Goal: Information Seeking & Learning: Check status

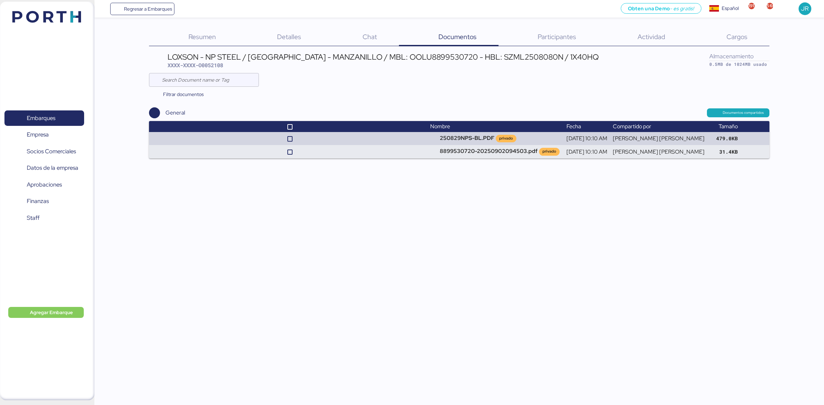
click at [57, 23] on header at bounding box center [36, 15] width 66 height 21
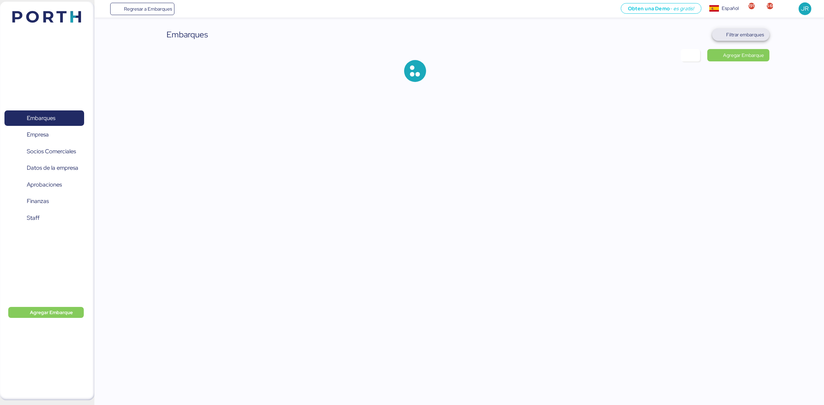
click at [751, 32] on span "Filtrar embarques" at bounding box center [745, 35] width 38 height 8
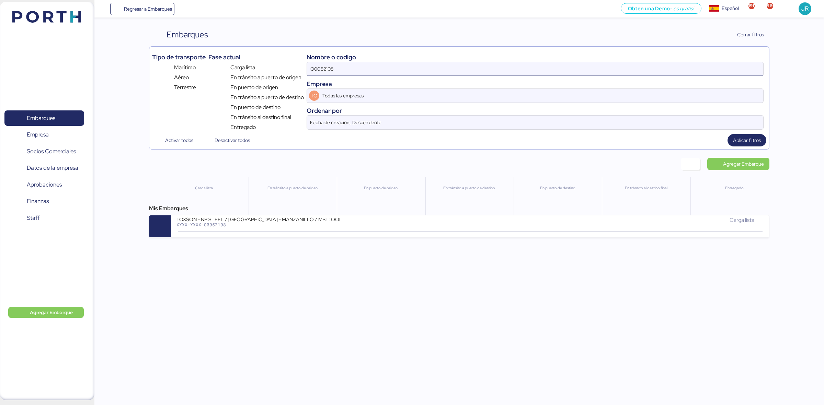
click at [510, 69] on input "O0052108" at bounding box center [535, 69] width 456 height 14
paste input "9"
type input "O0052109"
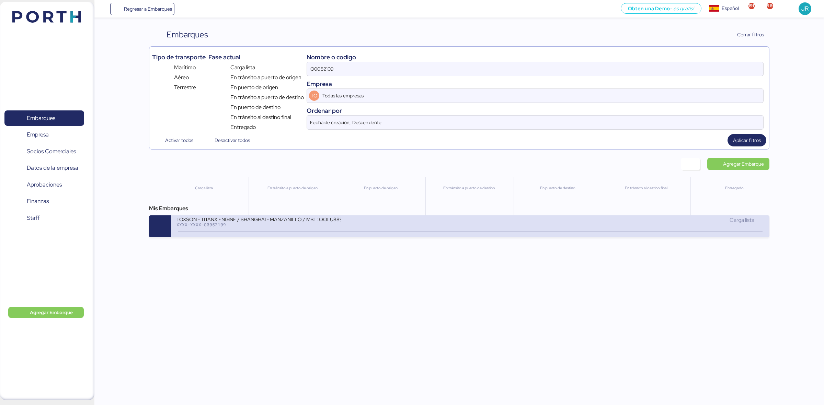
click at [306, 224] on div "XXXX-XXXX-O0052109" at bounding box center [258, 224] width 165 height 5
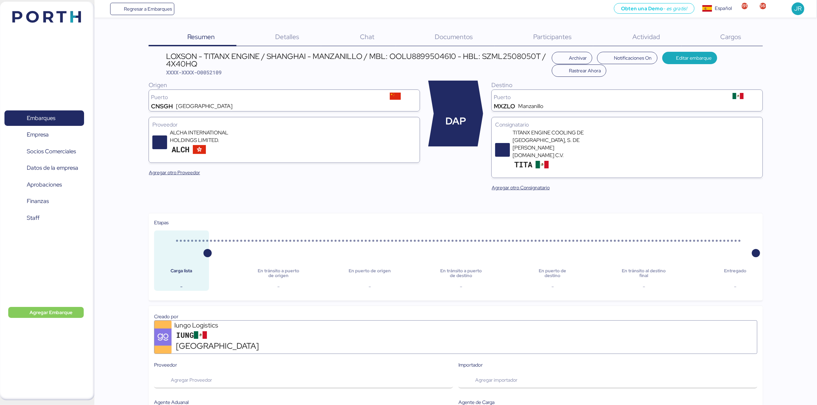
click at [444, 28] on div "Documentos 0" at bounding box center [445, 37] width 99 height 18
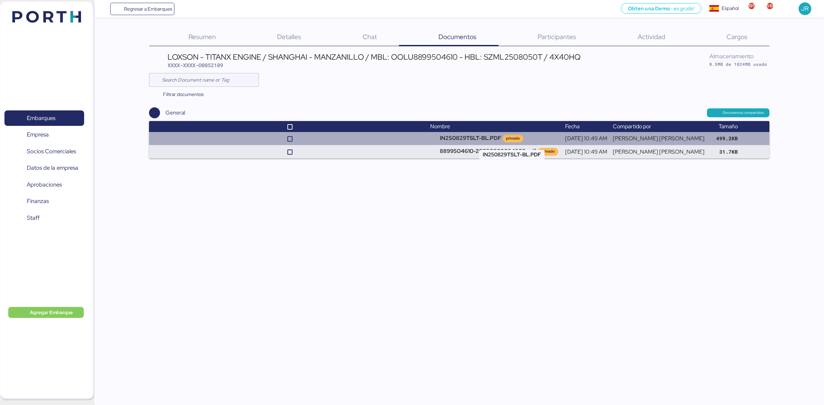
click at [474, 141] on td "IN250829TSLT-BL.PDF privado" at bounding box center [494, 138] width 135 height 13
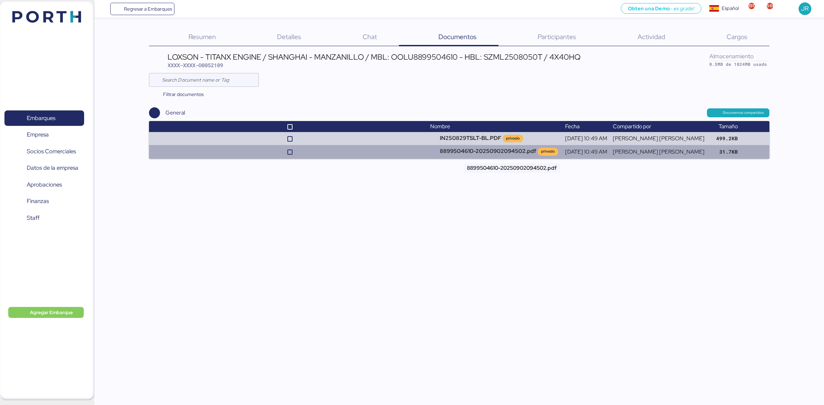
click at [517, 149] on td "8899504610-20250902094502.pdf privado" at bounding box center [494, 151] width 135 height 13
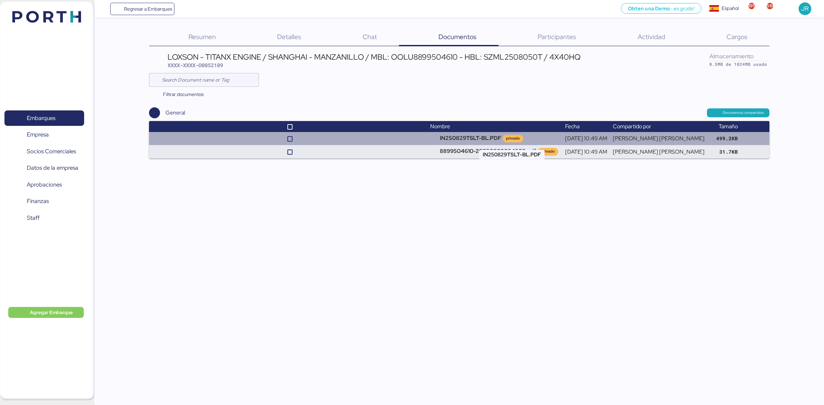
click at [498, 136] on td "IN250829TSLT-BL.PDF privado" at bounding box center [494, 138] width 135 height 13
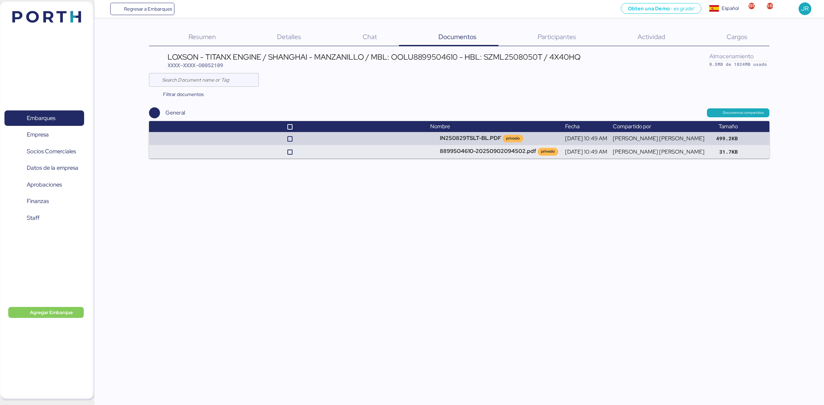
click at [727, 40] on span "Cargos" at bounding box center [736, 36] width 21 height 9
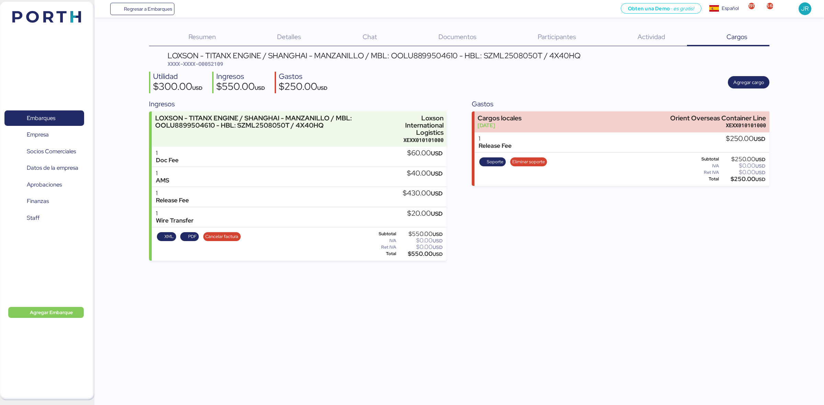
click at [43, 11] on img at bounding box center [46, 17] width 69 height 12
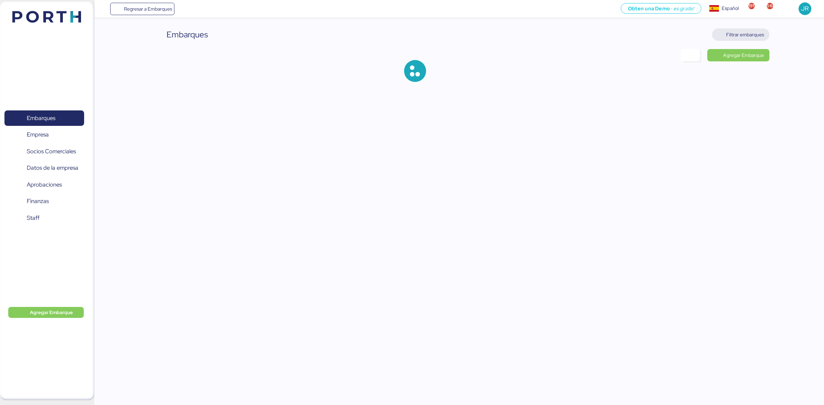
click at [744, 31] on span "Filtrar embarques" at bounding box center [745, 35] width 38 height 8
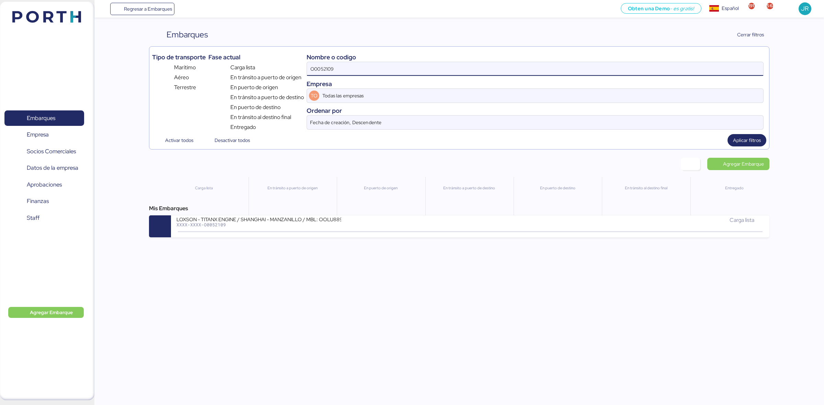
click at [332, 69] on input "O0052109" at bounding box center [535, 69] width 456 height 14
paste input "10"
type input "O0052110"
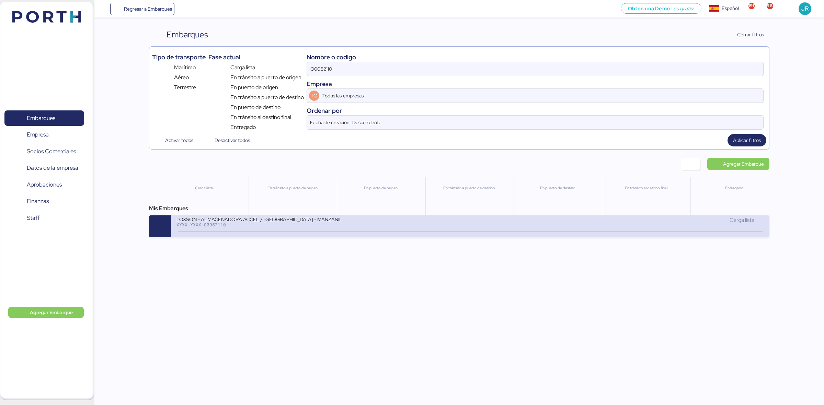
click at [434, 225] on div "LOXSON - ALMACENADORA ACCEL / [GEOGRAPHIC_DATA] - MANZANILLO / MBL: OOLU8899504…" at bounding box center [323, 223] width 294 height 15
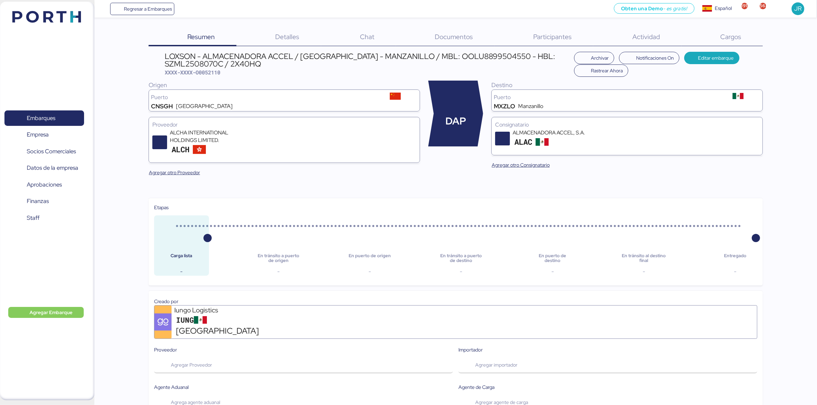
click at [452, 37] on span "Documentos" at bounding box center [454, 36] width 38 height 9
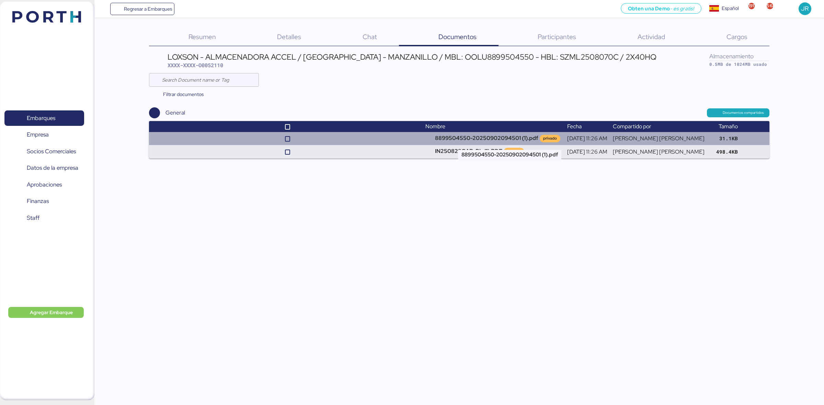
click at [491, 140] on td "8899504550-20250902094501 (1).pdf privado" at bounding box center [494, 138] width 142 height 13
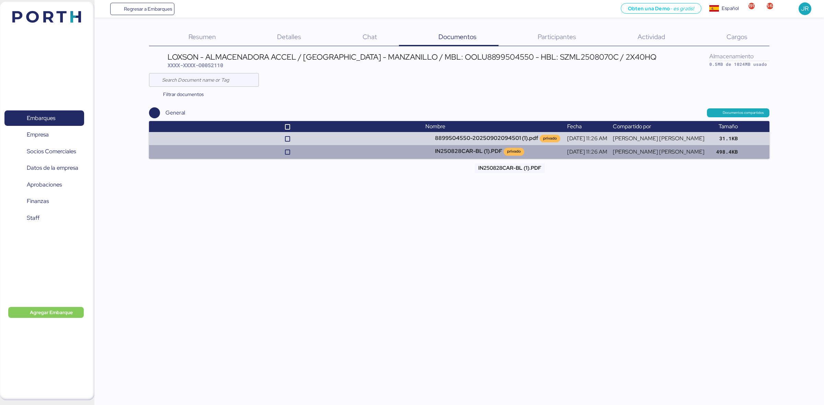
click at [486, 152] on td "IN250828CAR-BL (1).PDF privado" at bounding box center [494, 151] width 142 height 13
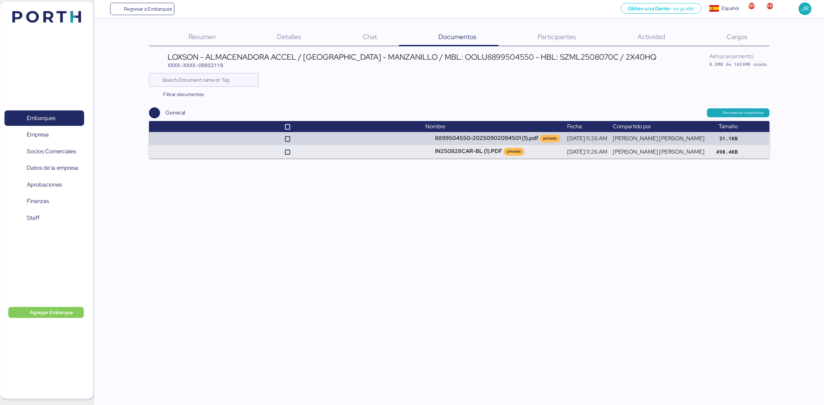
click at [732, 33] on span "Cargos" at bounding box center [736, 36] width 21 height 9
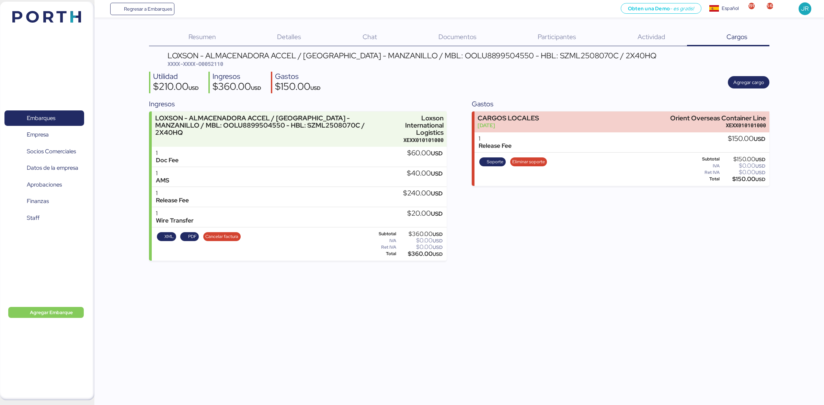
click at [55, 21] on img at bounding box center [46, 17] width 69 height 12
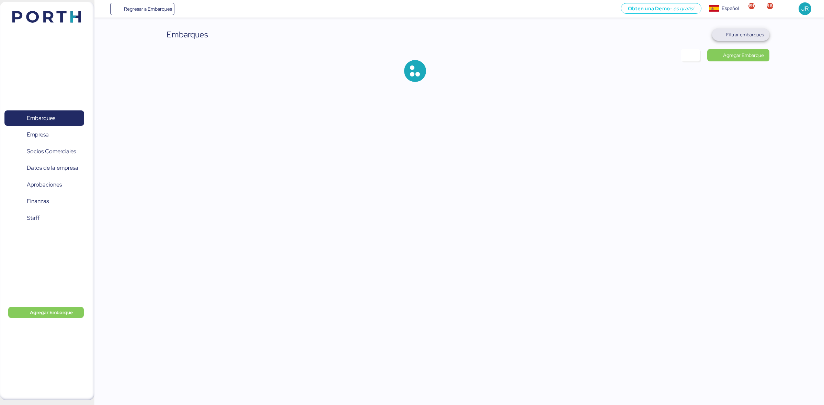
click at [740, 34] on span "Filtrar embarques" at bounding box center [745, 35] width 38 height 8
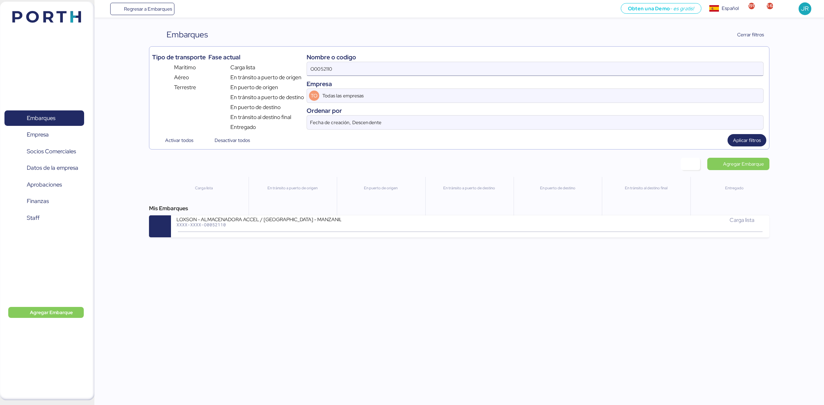
click at [329, 71] on input "O0052110" at bounding box center [535, 69] width 456 height 14
drag, startPoint x: 329, startPoint y: 71, endPoint x: 322, endPoint y: 64, distance: 10.2
click at [328, 71] on input "O0052110" at bounding box center [535, 69] width 456 height 14
paste input "2"
type input "O0052112"
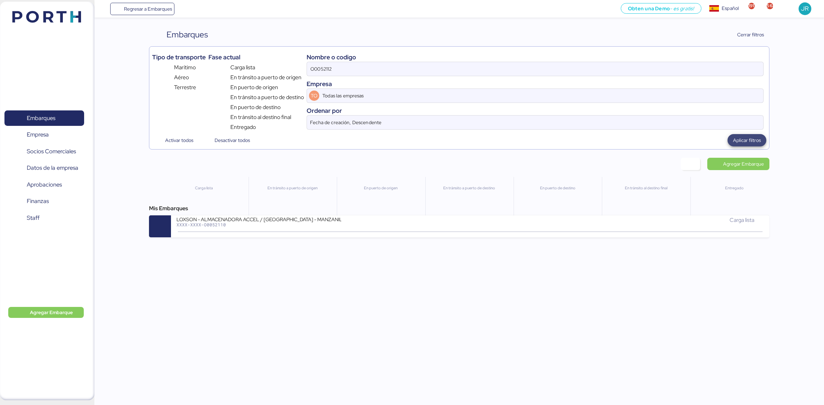
click at [740, 143] on span "Aplicar filtros" at bounding box center [747, 140] width 28 height 8
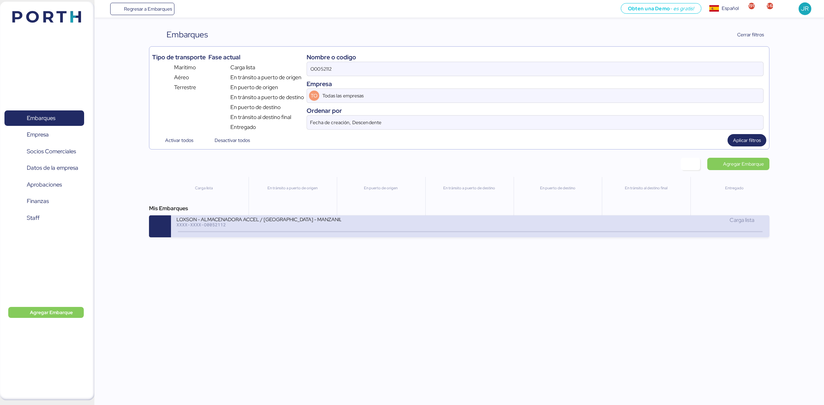
click at [251, 220] on div "LOXSON - ALMACENADORA ACCEL / [GEOGRAPHIC_DATA] - MANZANILLO / MBL: OOLU8899514…" at bounding box center [258, 219] width 165 height 6
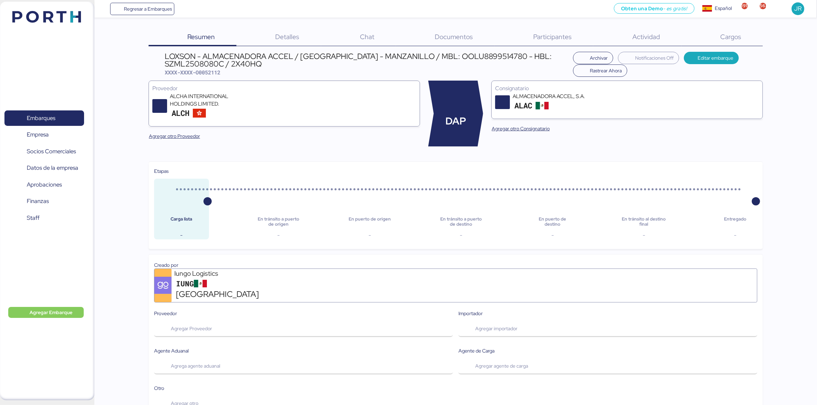
click at [735, 36] on span "Cargos" at bounding box center [731, 36] width 21 height 9
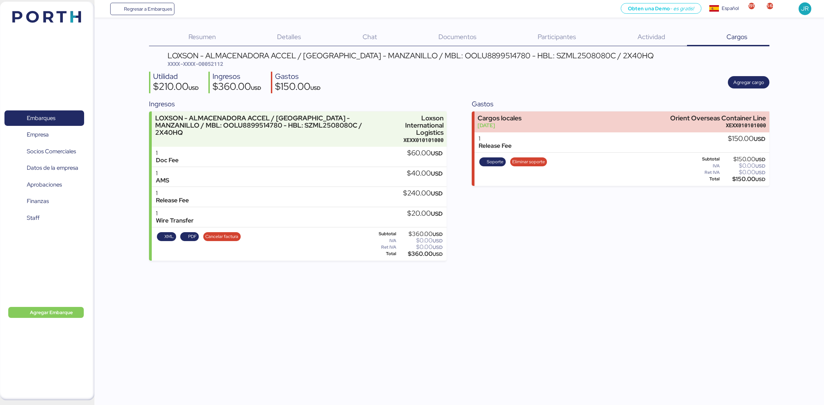
click at [450, 45] on div "Documentos 0" at bounding box center [449, 37] width 100 height 18
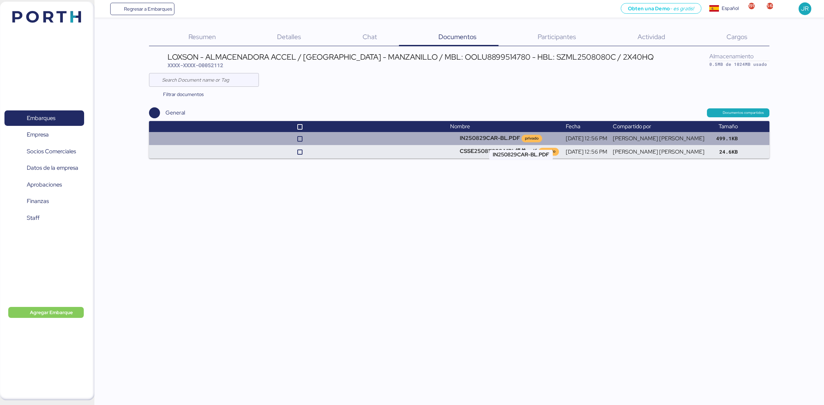
click at [505, 133] on td "IN250829CAR-BL.PDF privado" at bounding box center [505, 138] width 116 height 13
click at [499, 145] on td "IN250829CAR-BL.PDF privado" at bounding box center [505, 138] width 116 height 13
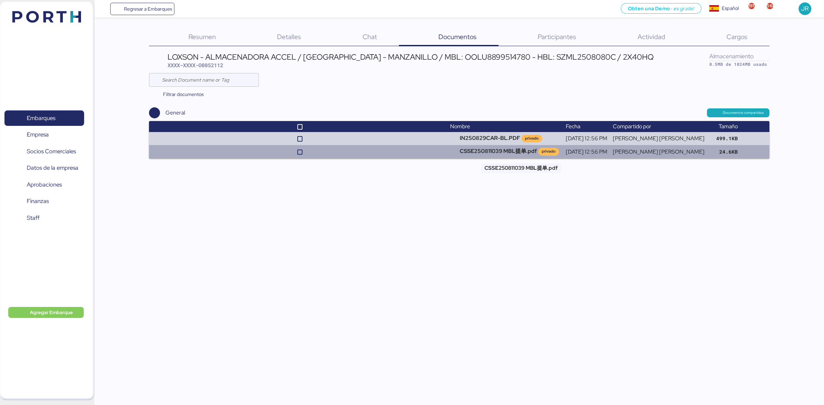
click at [497, 149] on td "CSSE250811039 MBL提单.pdf privado" at bounding box center [505, 151] width 116 height 13
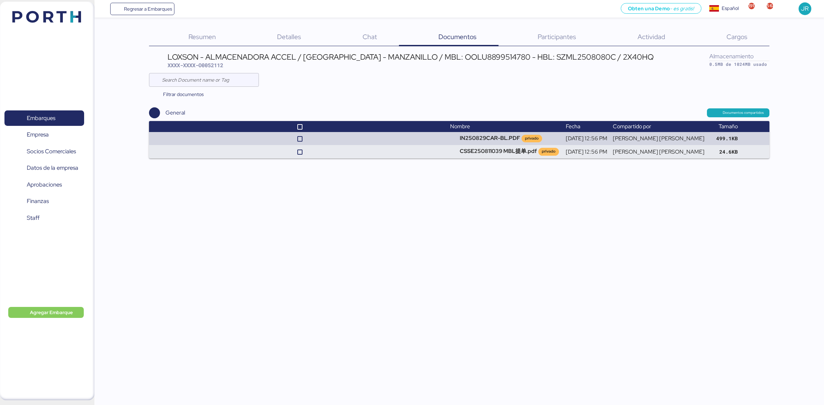
click at [69, 27] on div "Embarques 0 Empresa 0 Socios Comerciales 0 Datos de la empresa 0 Aprobaciones 0…" at bounding box center [47, 201] width 94 height 399
click at [69, 19] on img at bounding box center [46, 17] width 69 height 12
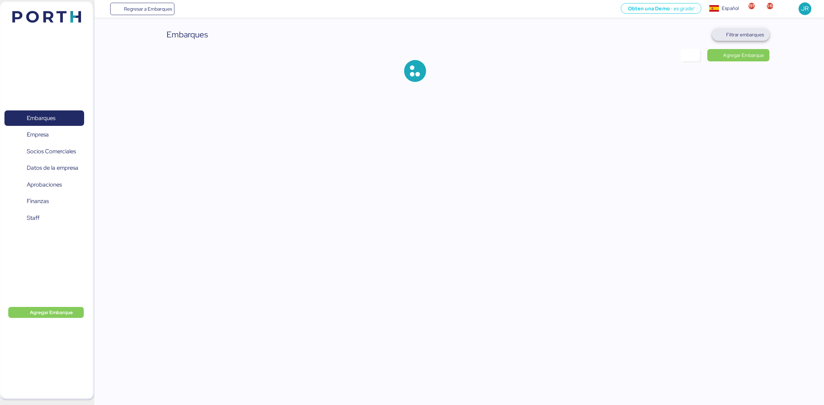
click at [759, 35] on span "Filtrar embarques" at bounding box center [745, 35] width 38 height 8
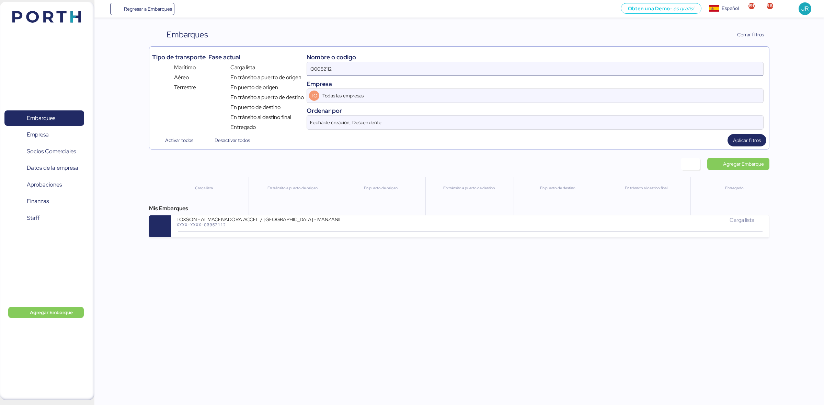
click at [347, 71] on input "O0052112" at bounding box center [535, 69] width 456 height 14
paste input "043"
type input "O0052043"
click at [748, 138] on span "Aplicar filtros" at bounding box center [747, 140] width 28 height 8
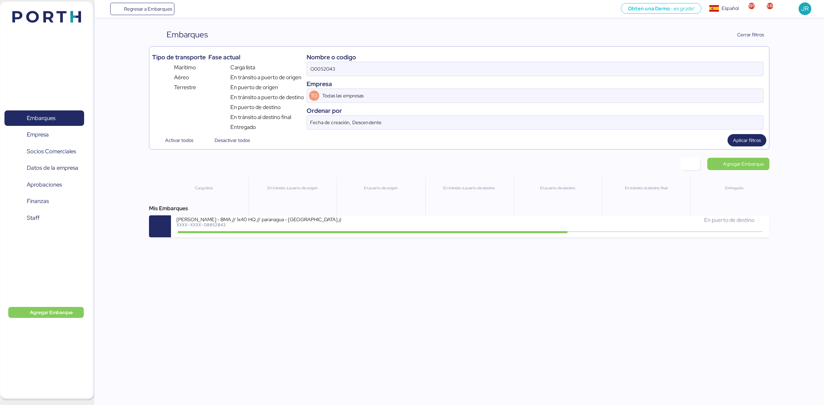
click at [224, 236] on div "[PERSON_NAME] - BMA // 1x40 HQ // paranagua - [GEOGRAPHIC_DATA] // MBL: PENDIEN…" at bounding box center [470, 227] width 598 height 22
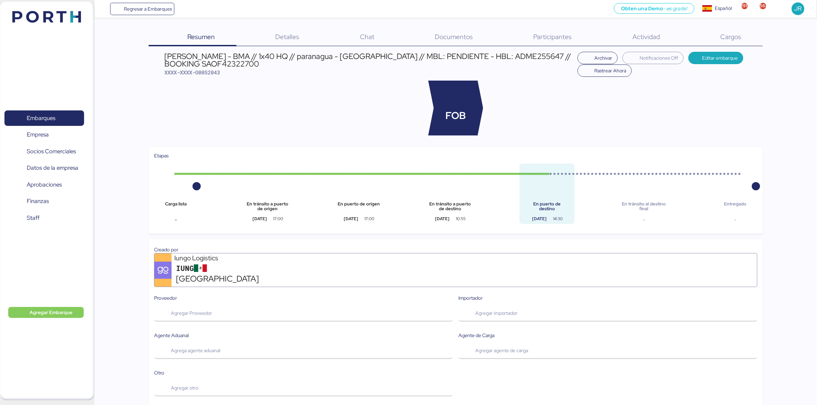
click at [462, 39] on span "Documentos" at bounding box center [454, 36] width 38 height 9
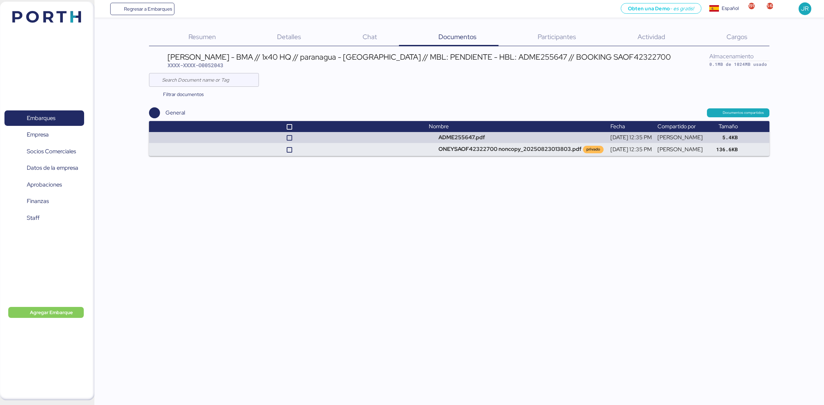
click at [445, 36] on span "Documentos" at bounding box center [457, 36] width 38 height 9
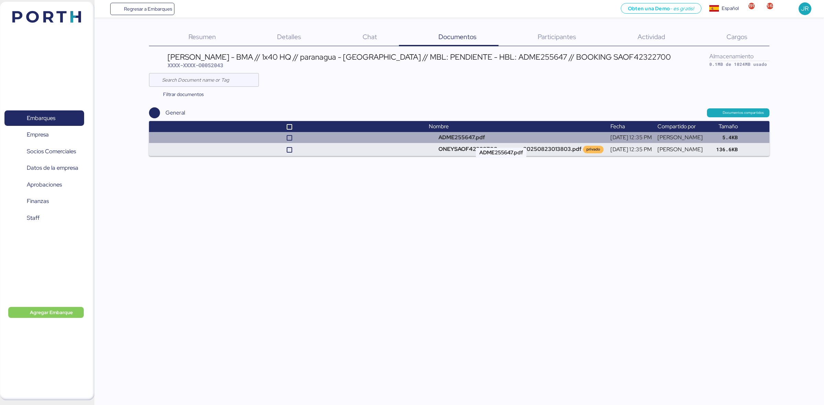
click at [452, 139] on td "ADME255647.pdf" at bounding box center [517, 137] width 182 height 11
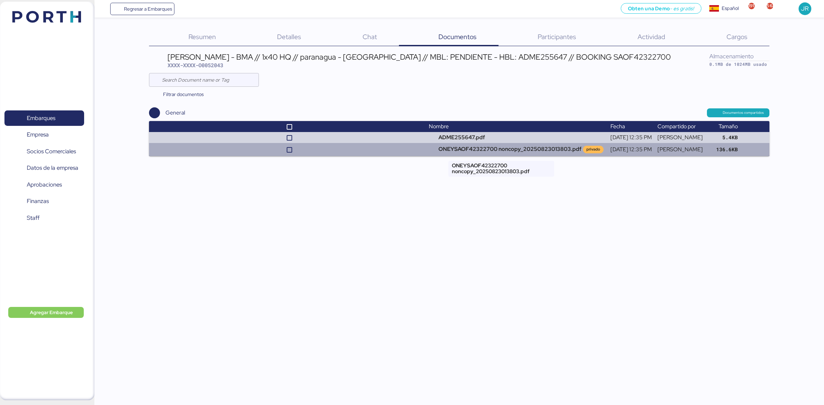
click at [459, 147] on td "ONEYSAOF42322700 noncopy_20250823013803.pdf privado" at bounding box center [517, 149] width 182 height 13
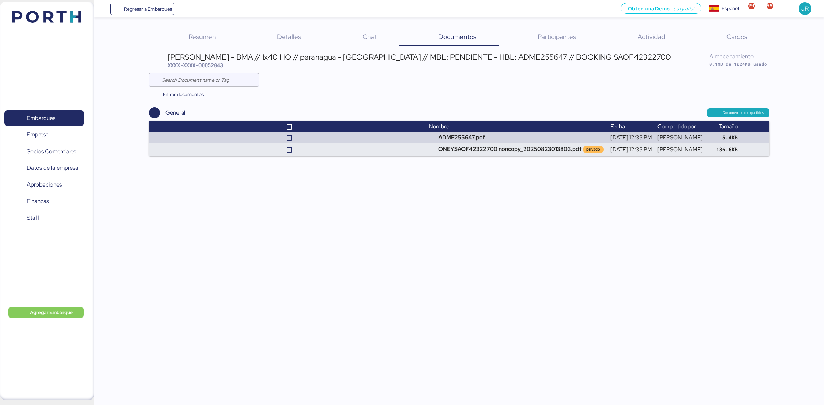
click at [735, 35] on span "Cargos" at bounding box center [736, 36] width 21 height 9
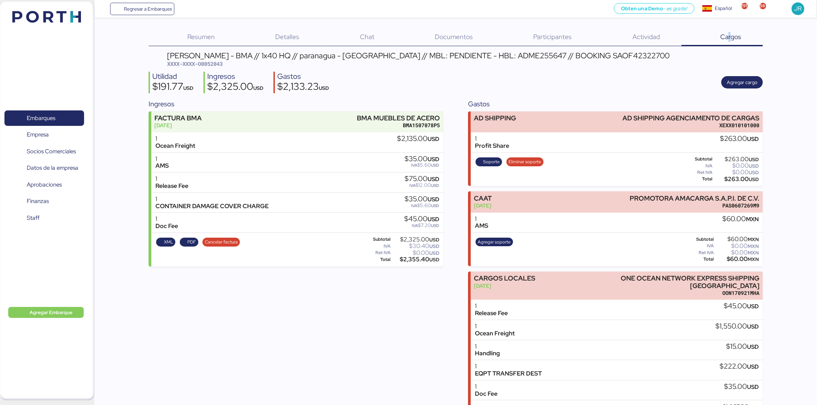
click at [64, 12] on img at bounding box center [46, 17] width 69 height 12
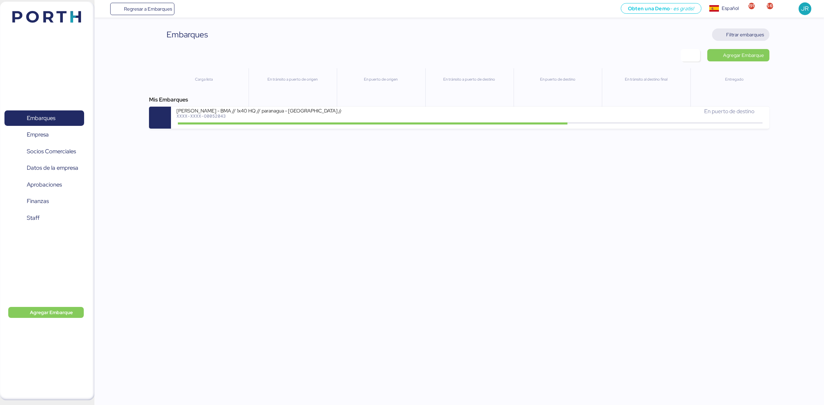
click at [753, 34] on span "Filtrar embarques" at bounding box center [745, 35] width 38 height 8
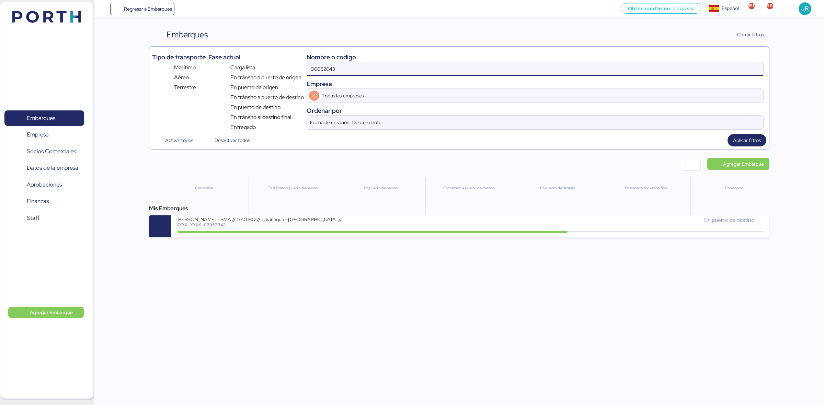
drag, startPoint x: 441, startPoint y: 71, endPoint x: 294, endPoint y: 62, distance: 147.9
click at [298, 62] on div "Tipo de transporte Marítimo Aéreo Terrestre Fase actual Carga lista En [PERSON_…" at bounding box center [459, 90] width 614 height 82
paste input "199"
type input "O0051993"
click at [751, 143] on span "Aplicar filtros" at bounding box center [747, 140] width 28 height 8
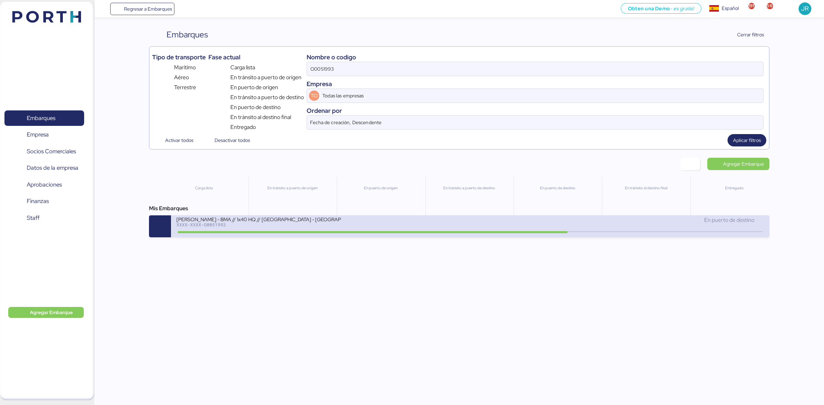
click at [401, 227] on div "[PERSON_NAME] - BMA // 1x40 HQ // [GEOGRAPHIC_DATA] - [GEOGRAPHIC_DATA] // MBL:…" at bounding box center [323, 223] width 294 height 15
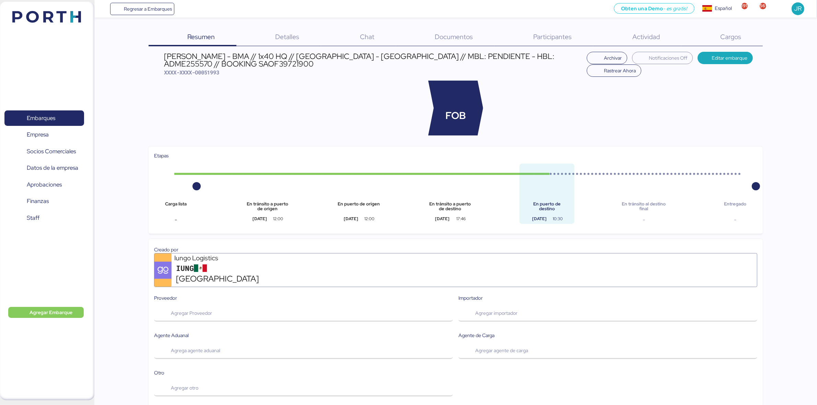
click at [720, 35] on div "Cargos 0" at bounding box center [722, 37] width 81 height 18
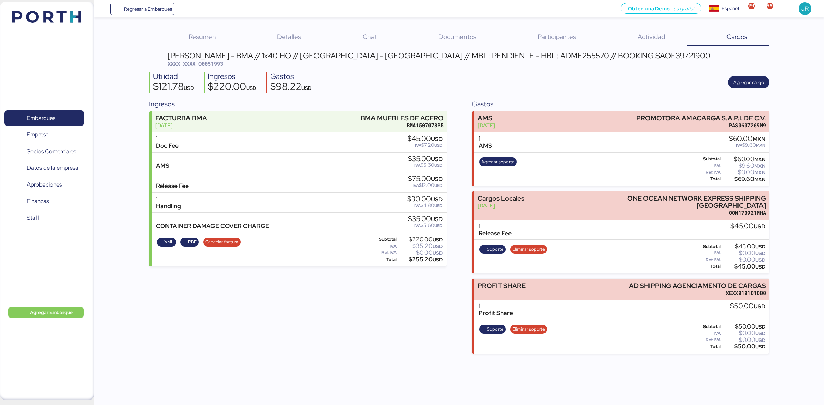
click at [440, 33] on span "Documentos" at bounding box center [457, 36] width 38 height 9
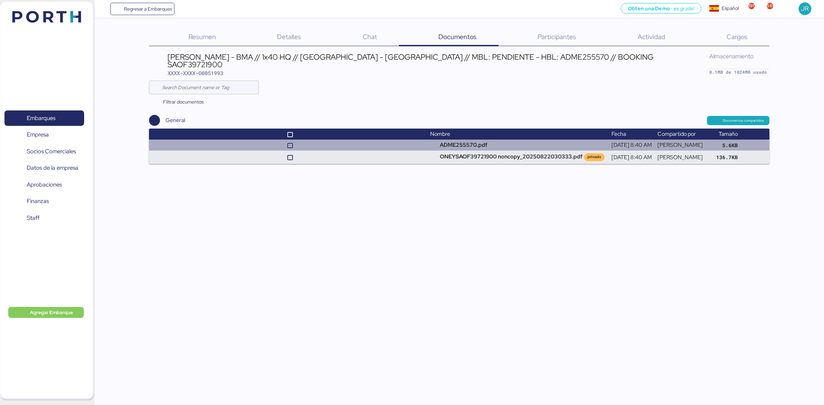
click at [436, 140] on td "ADME255570.pdf" at bounding box center [517, 145] width 181 height 11
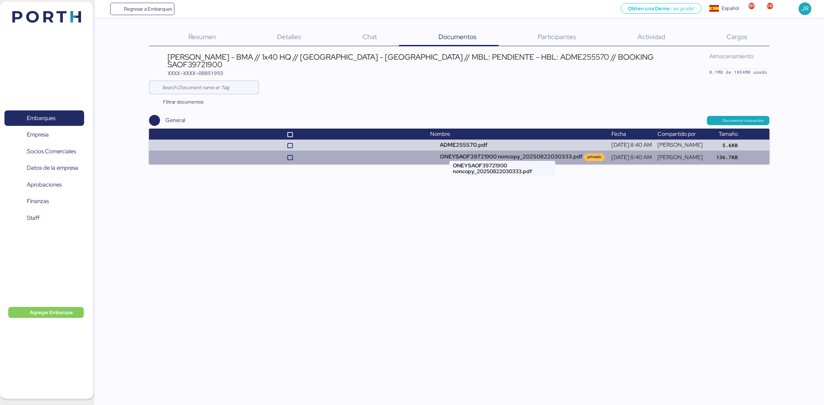
click at [462, 151] on td "ONEYSAOF39721900 noncopy_20250822030333.pdf privado" at bounding box center [517, 157] width 181 height 13
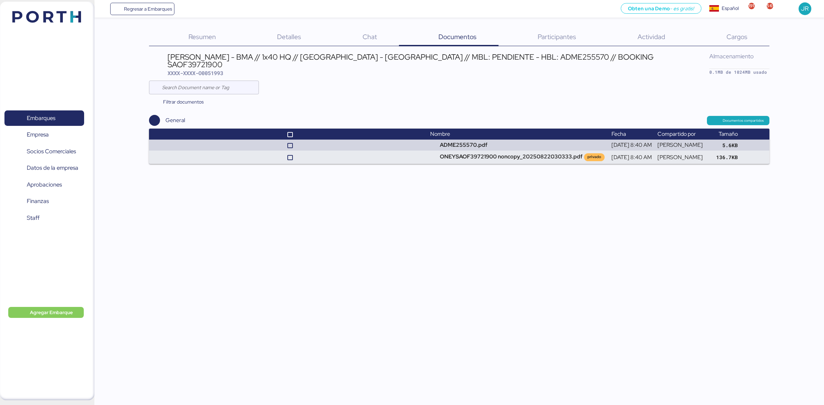
click at [56, 4] on div "Embarques 0 Empresa 0 Socios Comerciales 0 Datos de la empresa 0 Aprobaciones 0…" at bounding box center [47, 201] width 94 height 399
click at [58, 12] on img at bounding box center [46, 17] width 69 height 12
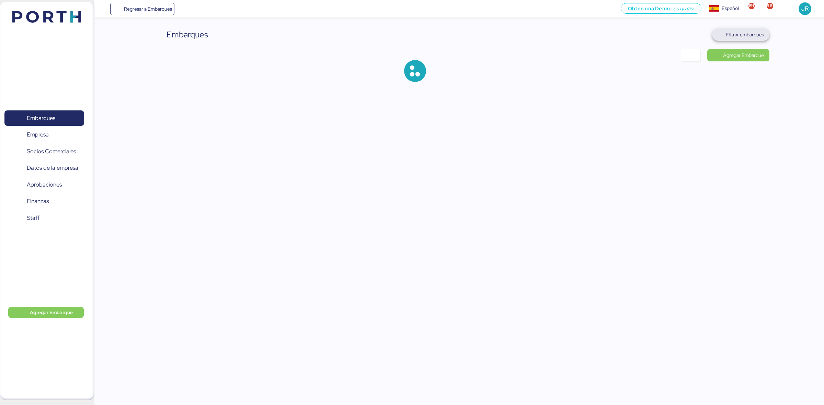
click at [755, 32] on span "Filtrar embarques" at bounding box center [745, 35] width 38 height 8
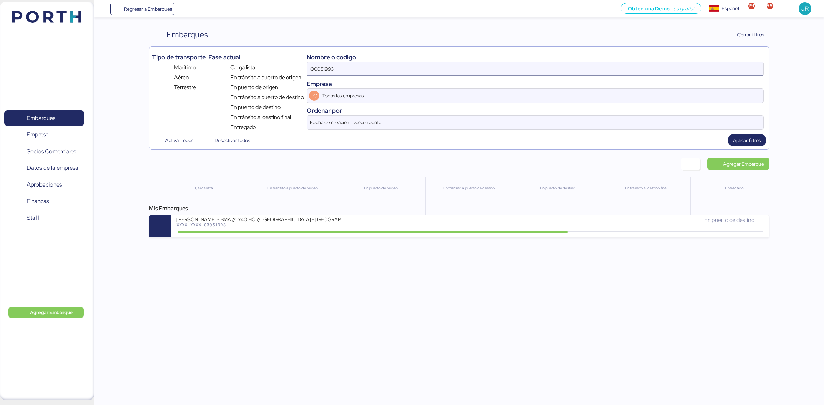
click at [325, 72] on input "O0051993" at bounding box center [535, 69] width 456 height 14
paste input "4"
type input "O0051994"
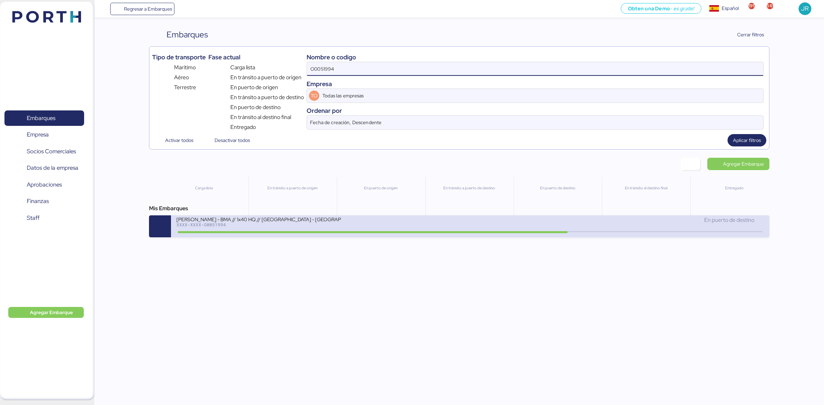
click at [330, 227] on div "XXXX-XXXX-O0051994" at bounding box center [258, 224] width 165 height 5
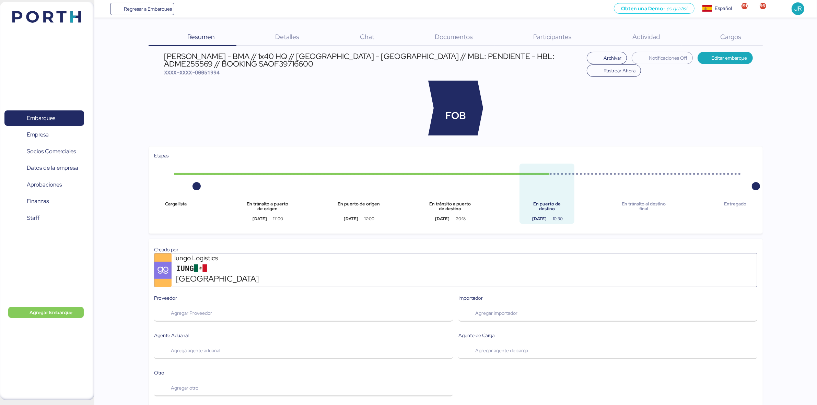
click at [736, 39] on span "Cargos" at bounding box center [731, 36] width 21 height 9
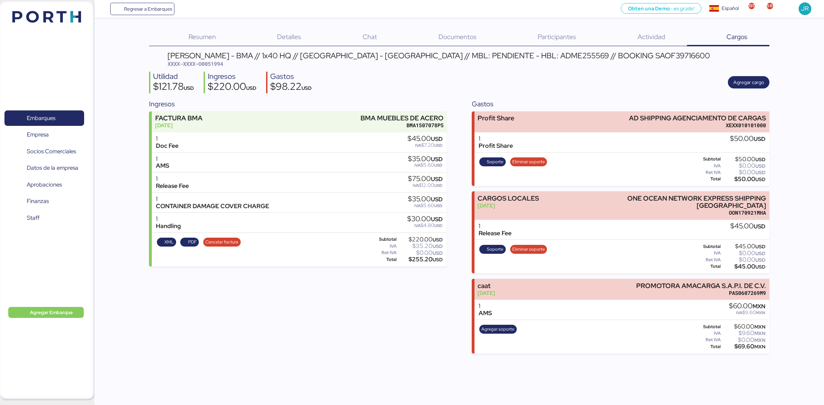
click at [445, 40] on span "Documentos" at bounding box center [457, 36] width 38 height 9
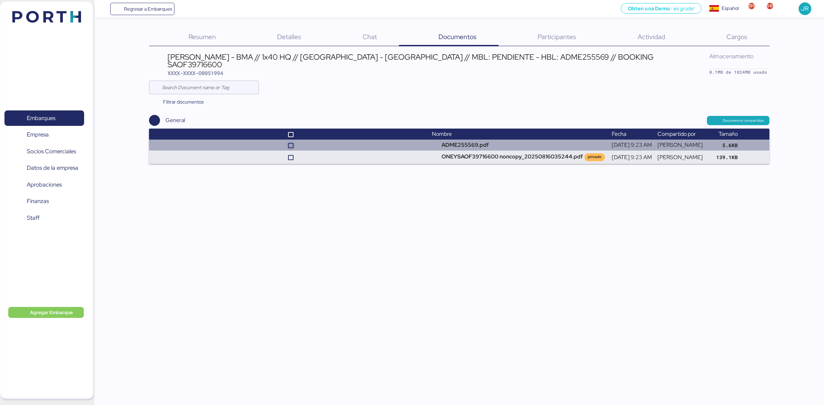
click at [289, 144] on icon at bounding box center [291, 146] width 4 height 4
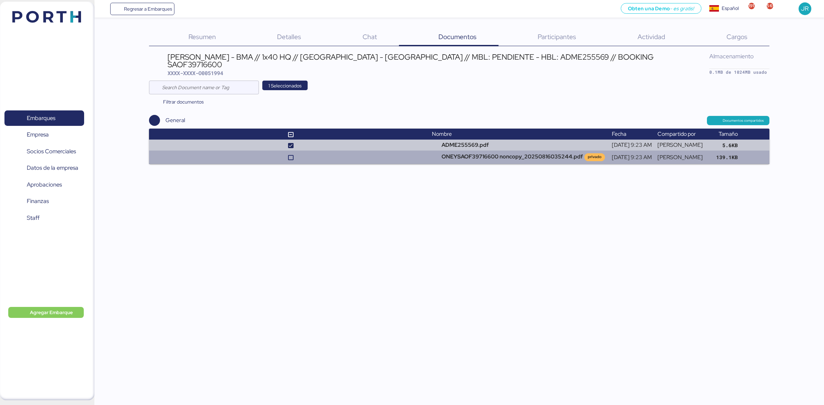
click at [288, 151] on td at bounding box center [289, 157] width 280 height 13
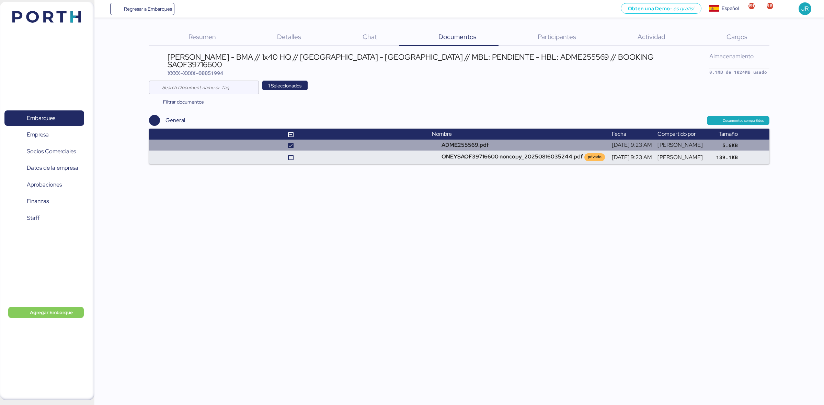
click at [280, 140] on td at bounding box center [289, 145] width 280 height 11
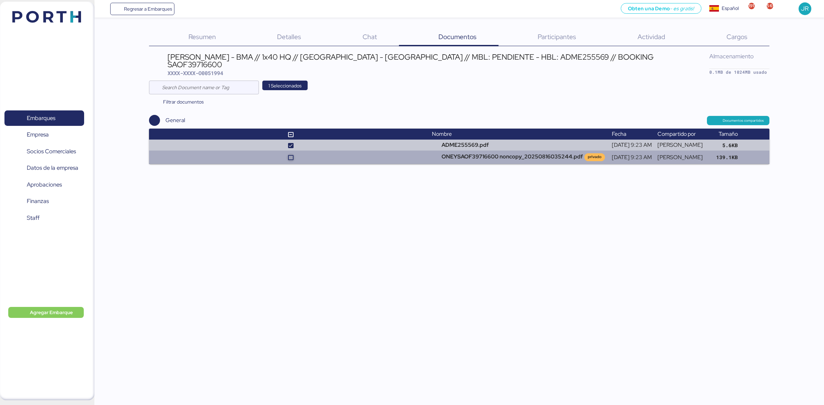
click at [289, 156] on icon at bounding box center [291, 158] width 4 height 4
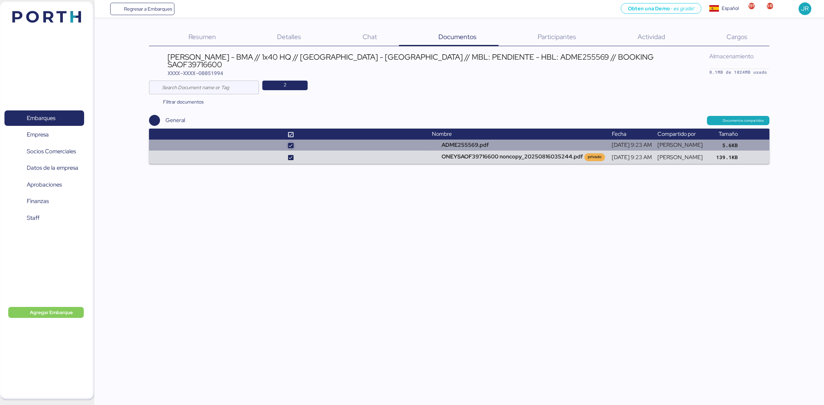
click at [289, 144] on icon at bounding box center [291, 146] width 4 height 4
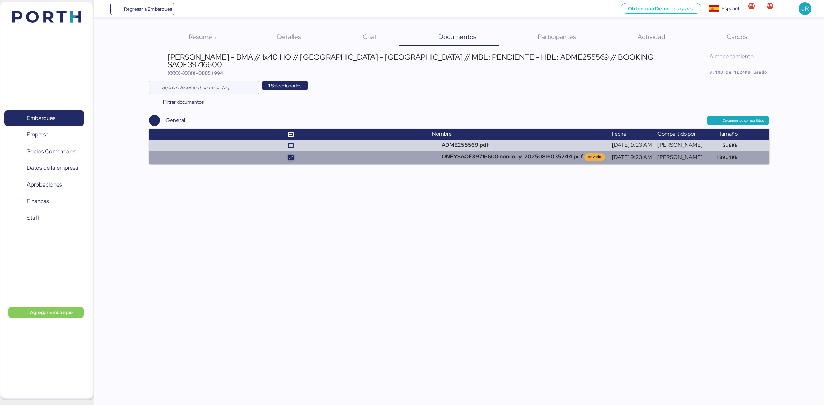
click at [289, 156] on icon at bounding box center [291, 158] width 4 height 4
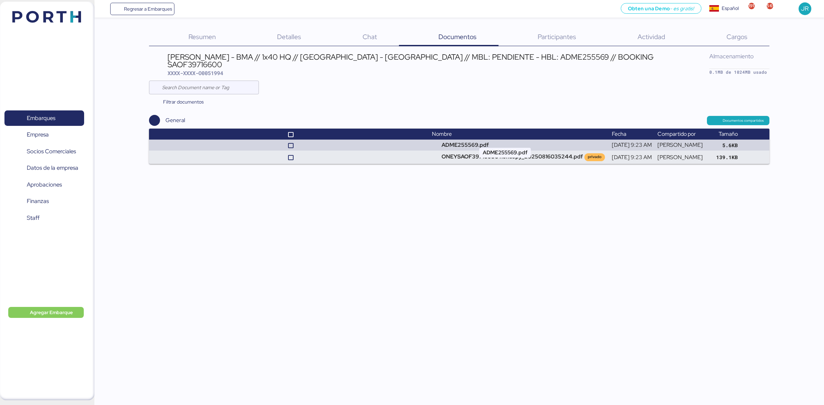
click at [452, 131] on th "Nombre" at bounding box center [519, 134] width 180 height 11
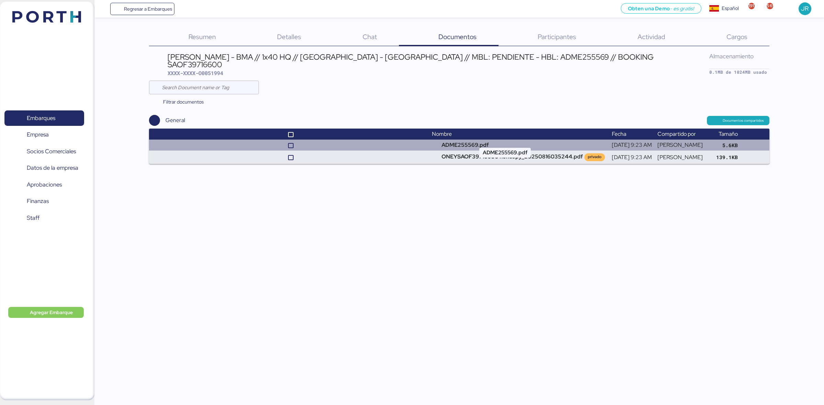
click at [448, 140] on td "ADME255569.pdf" at bounding box center [519, 145] width 180 height 11
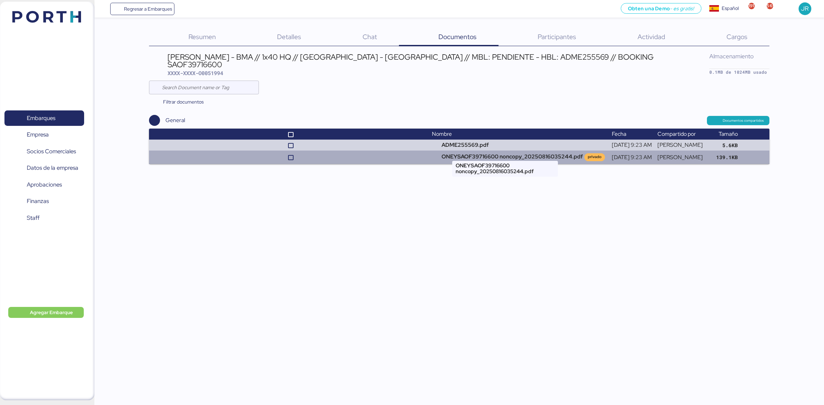
click at [490, 151] on td "ONEYSAOF39716600 noncopy_20250816035244.pdf privado" at bounding box center [519, 157] width 180 height 13
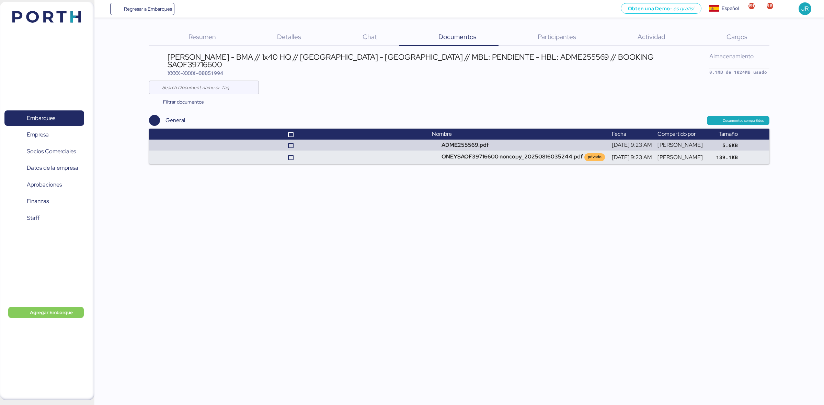
click at [58, 11] on img at bounding box center [46, 17] width 69 height 12
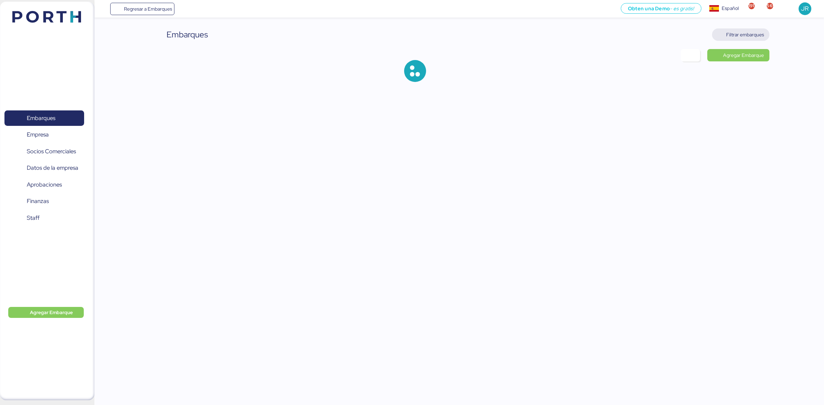
click at [760, 36] on span "Filtrar embarques" at bounding box center [745, 35] width 38 height 8
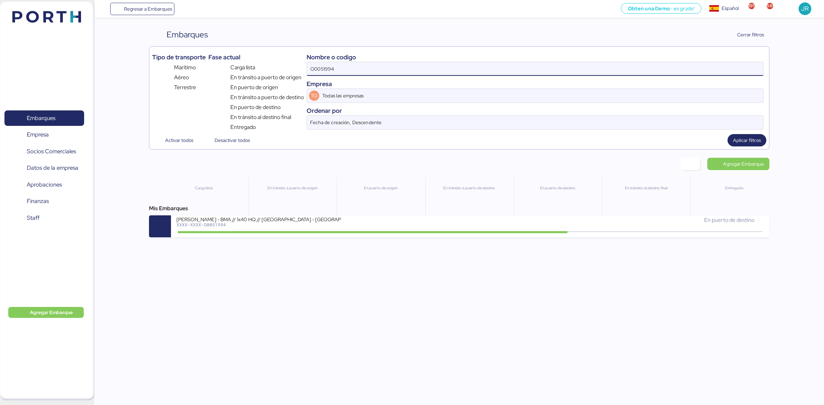
click at [371, 69] on input "O0051994" at bounding box center [535, 69] width 456 height 14
paste input "2133"
type input "O0052133"
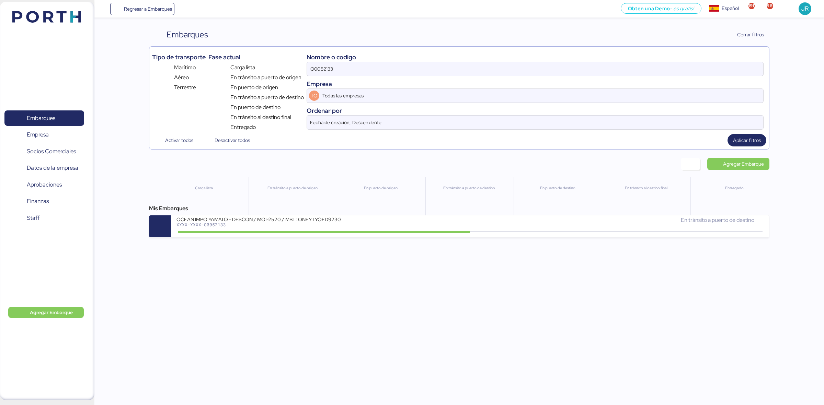
drag, startPoint x: 291, startPoint y: 220, endPoint x: 299, endPoint y: 221, distance: 8.4
click at [292, 220] on div "OCEAN IMPO YAMATO - DESCON / MOI-2520 / MBL: ONEYTYOFD9230900 - HBL: VARIOS / F…" at bounding box center [258, 219] width 165 height 6
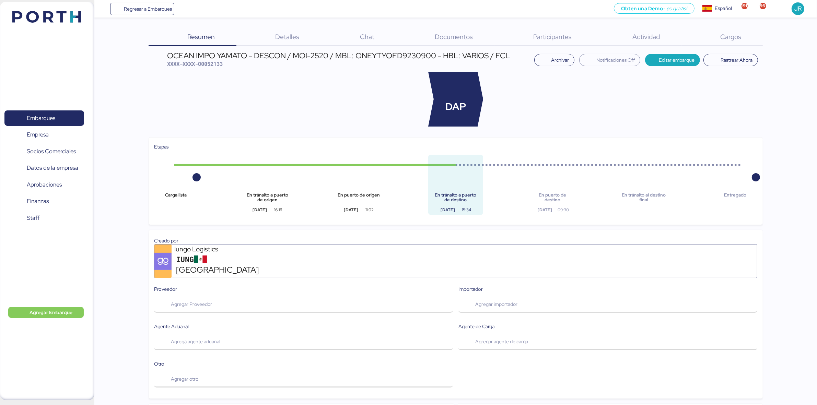
click at [737, 36] on span "Cargos" at bounding box center [731, 36] width 21 height 9
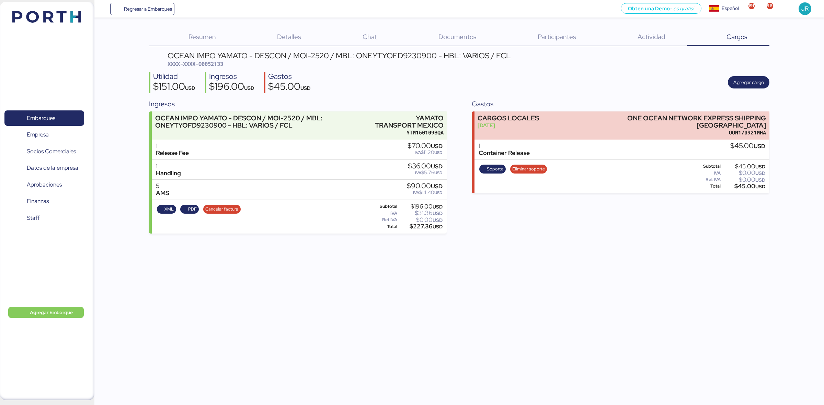
click at [467, 36] on span "Documentos" at bounding box center [457, 36] width 38 height 9
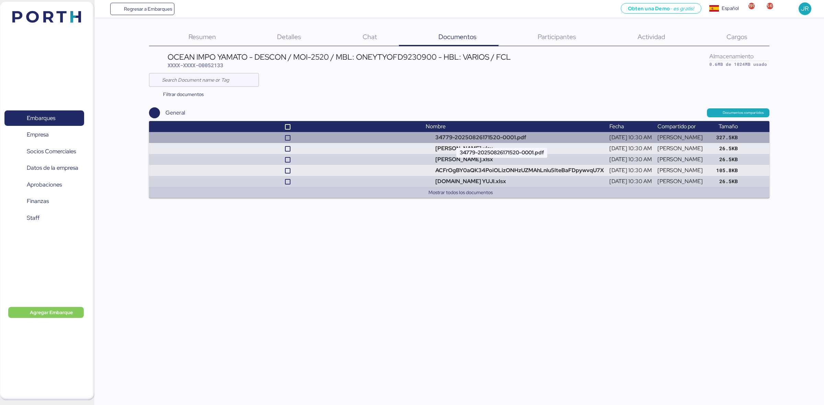
click at [438, 133] on td "34779-20250826171520-0001.pdf" at bounding box center [515, 137] width 184 height 11
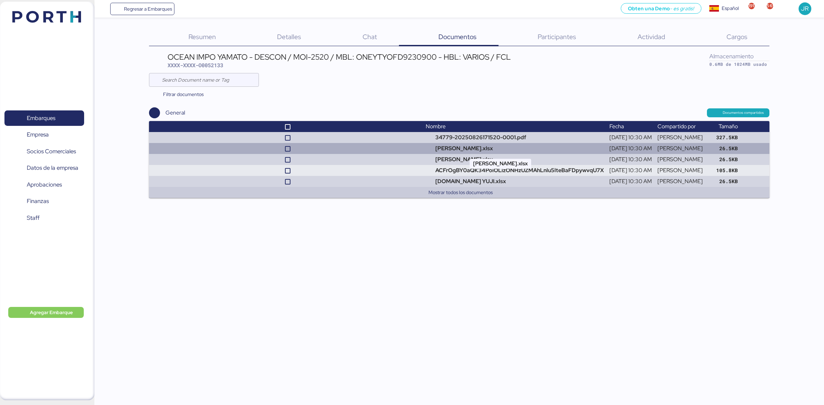
click at [433, 145] on td "[PERSON_NAME].xlsx" at bounding box center [515, 148] width 184 height 11
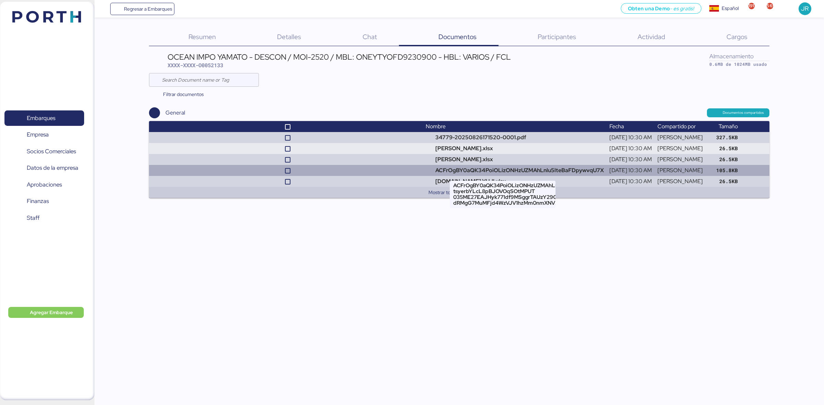
click at [435, 173] on td "ACFrOgBY0aQK34PoiOLizONHzUZMAhLnlu5lteBaFDpywvqU7X" at bounding box center [515, 170] width 184 height 11
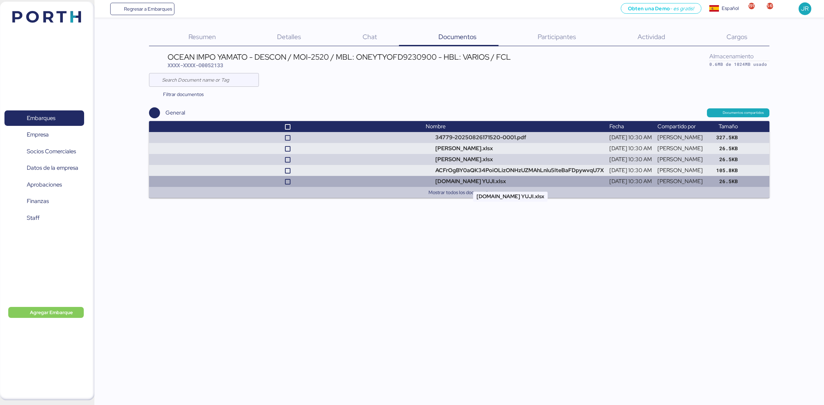
click at [449, 180] on td "[DOMAIN_NAME] YUJI.xlsx" at bounding box center [515, 181] width 184 height 11
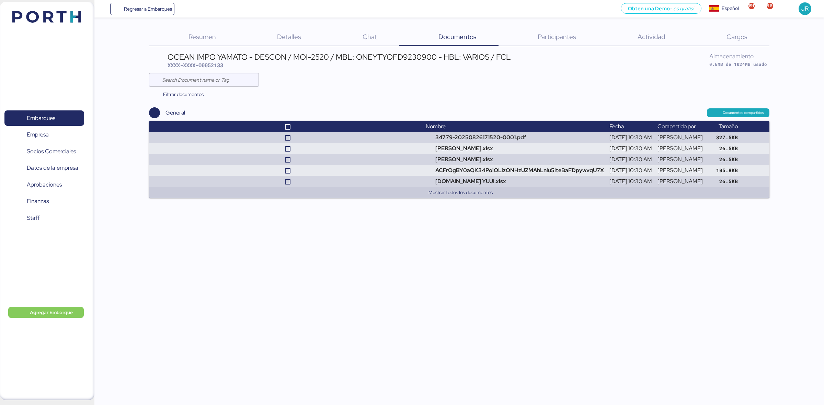
click at [23, 28] on div "Embarques 0 Empresa 0 Socios Comerciales 0 Datos de la empresa 0 Aprobaciones 0…" at bounding box center [47, 201] width 94 height 399
click at [26, 28] on div "Embarques 0 Empresa 0 Socios Comerciales 0 Datos de la empresa 0 Aprobaciones 0…" at bounding box center [47, 201] width 94 height 399
click at [28, 21] on img at bounding box center [46, 17] width 69 height 12
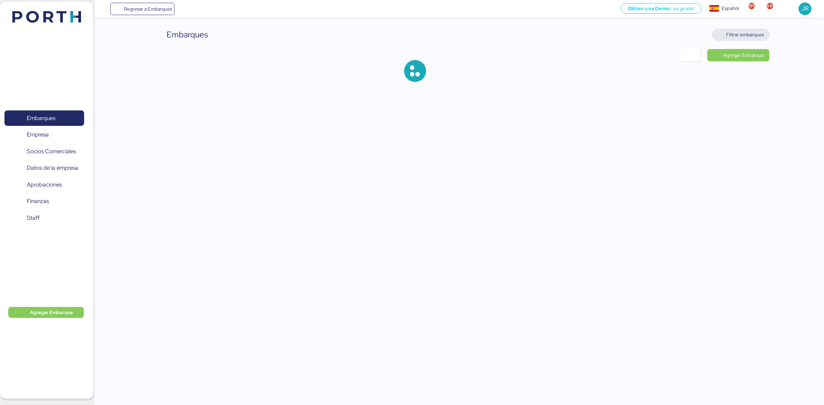
click at [732, 34] on span "Filtrar embarques" at bounding box center [745, 35] width 38 height 8
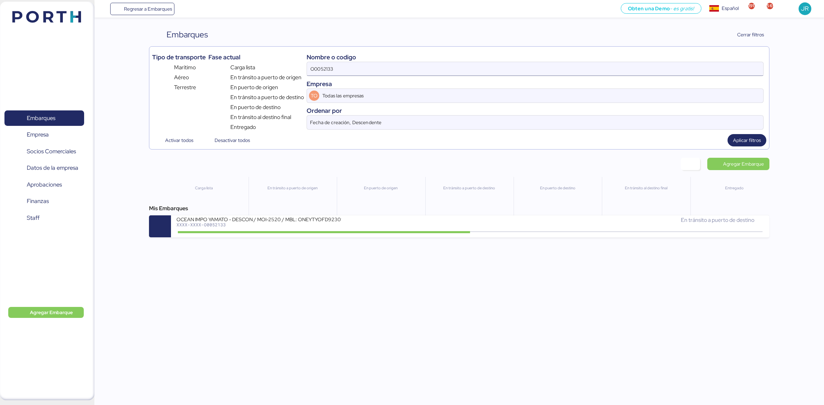
click at [340, 69] on input "O0052133" at bounding box center [535, 69] width 456 height 14
drag, startPoint x: 346, startPoint y: 68, endPoint x: 354, endPoint y: 64, distance: 8.8
click at [354, 64] on input "O0052133" at bounding box center [535, 69] width 456 height 14
click at [353, 67] on input "O0052133" at bounding box center [535, 69] width 456 height 14
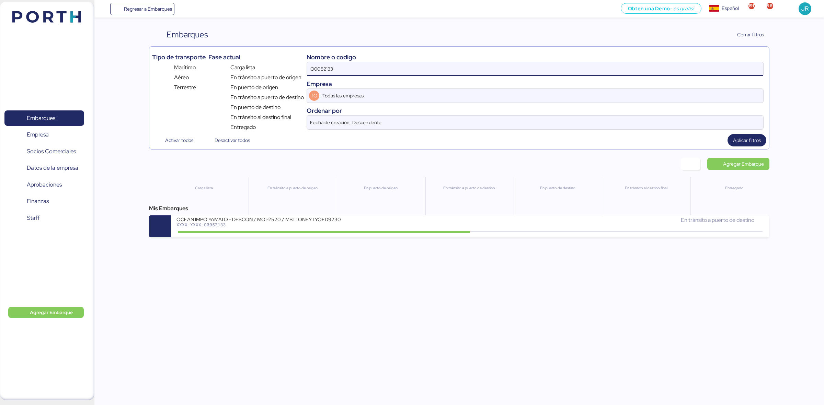
click at [353, 67] on input "O0052133" at bounding box center [535, 69] width 456 height 14
paste input "18"
type input "O0052118"
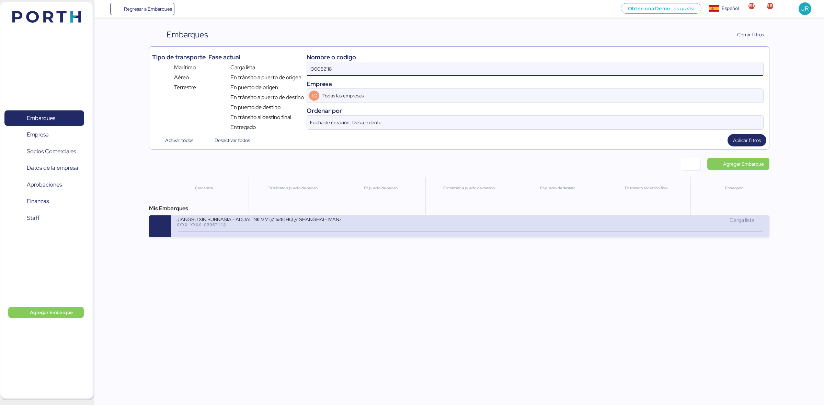
click at [297, 219] on div "JIANGSU XIN BURNASIA - ADUALINK VMI // 1x40HQ // SHANGHAI - MANZANILLO / HBL: B…" at bounding box center [258, 219] width 165 height 6
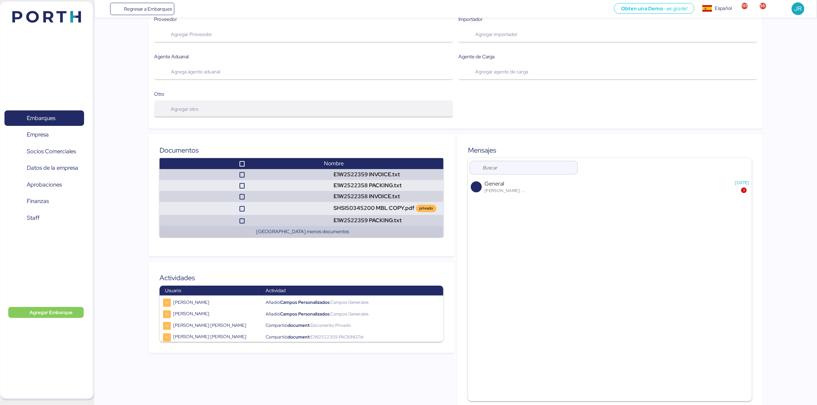
scroll to position [342, 0]
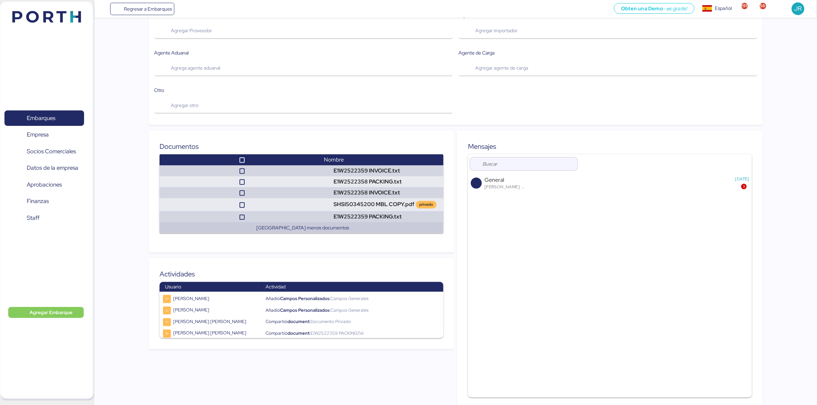
click at [403, 130] on div "Documentos Nombre E1W2522359 INVOICE.txt E1W2522358 PACKING.txt E1W2522358 INVO…" at bounding box center [302, 191] width 306 height 122
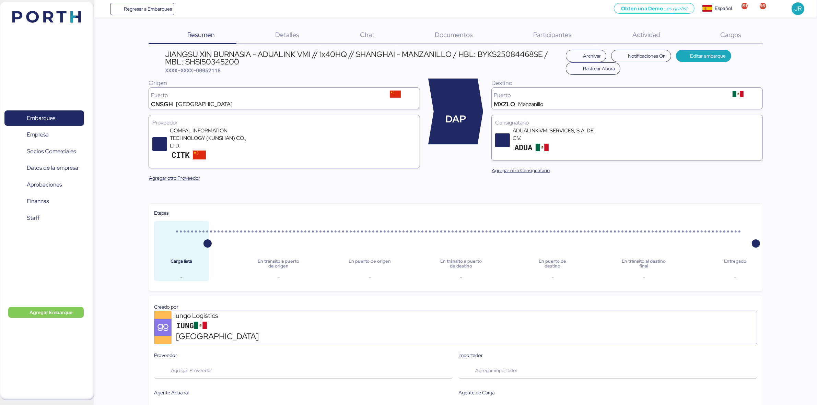
scroll to position [0, 0]
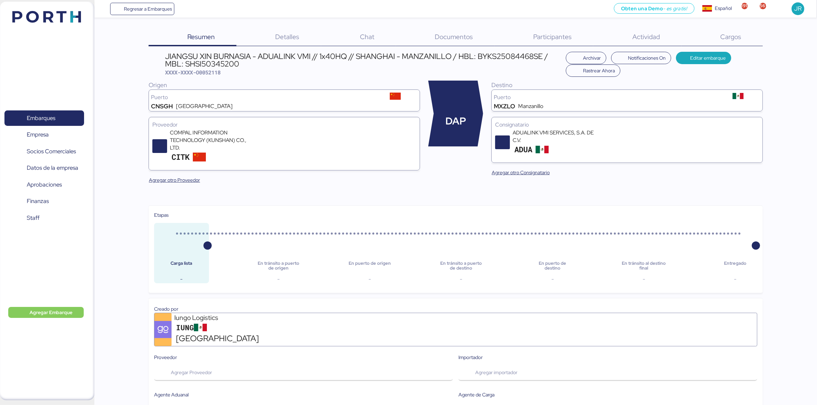
click at [279, 42] on div "Detalles 0" at bounding box center [279, 37] width 84 height 18
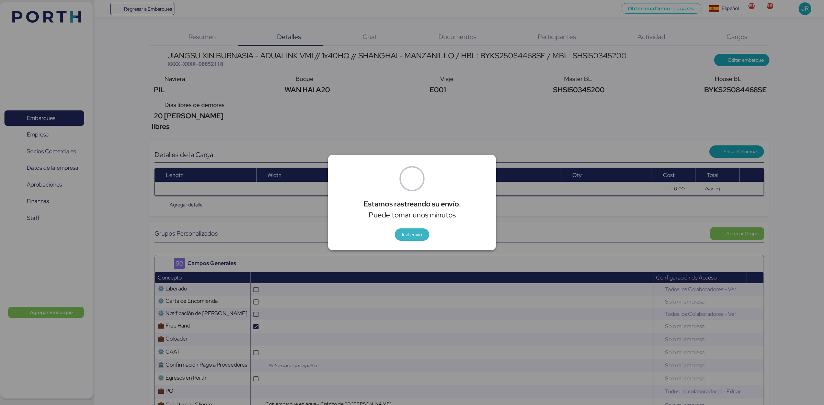
click at [404, 238] on span "Ir al envío" at bounding box center [412, 235] width 20 height 8
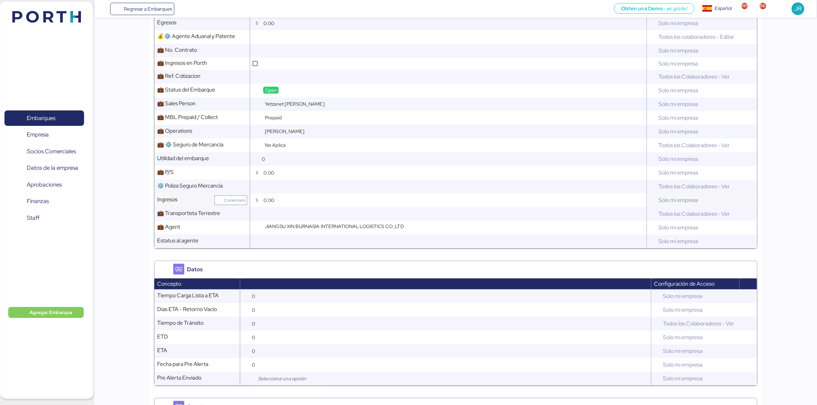
scroll to position [472, 0]
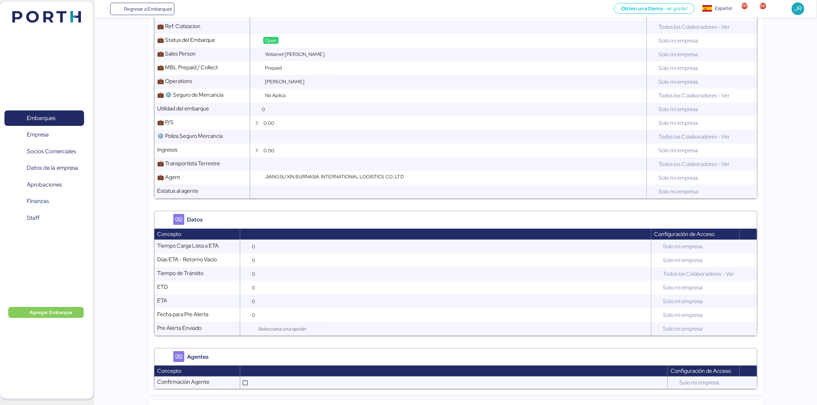
drag, startPoint x: 234, startPoint y: 228, endPoint x: 538, endPoint y: 208, distance: 303.8
click at [538, 211] on div "Datos" at bounding box center [455, 219] width 603 height 17
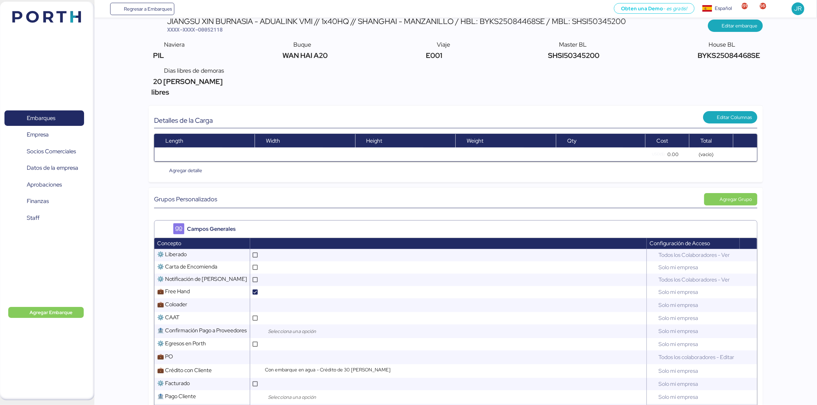
scroll to position [0, 0]
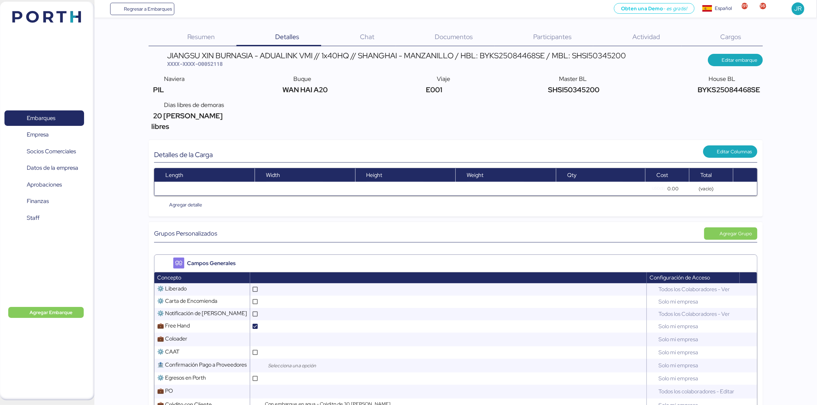
click at [205, 36] on span "Resumen" at bounding box center [200, 36] width 27 height 9
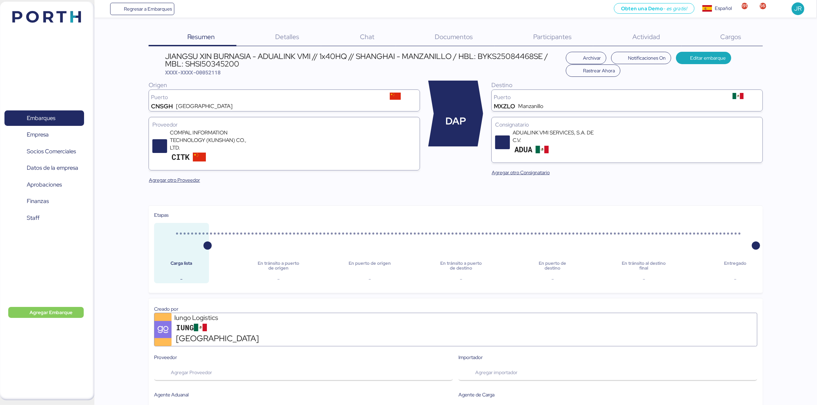
click at [453, 32] on div "Documentos 0" at bounding box center [445, 37] width 99 height 18
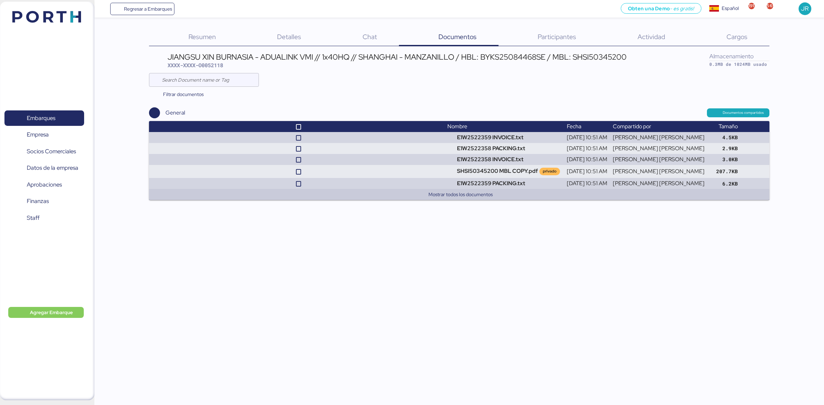
click at [739, 39] on span "Cargos" at bounding box center [736, 36] width 21 height 9
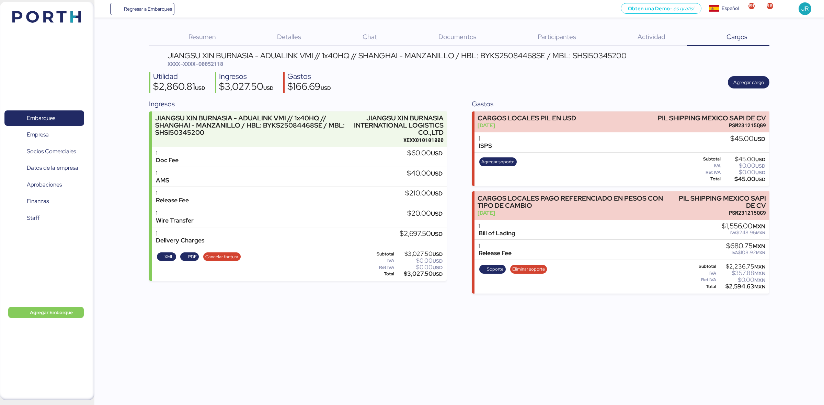
click at [441, 33] on span "Documentos" at bounding box center [457, 36] width 38 height 9
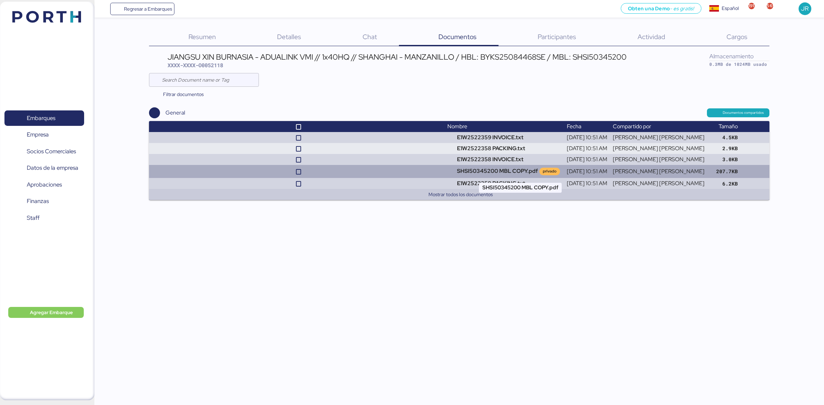
click at [510, 172] on td "SHSI50345200 MBL COPY.pdf privado" at bounding box center [504, 171] width 119 height 13
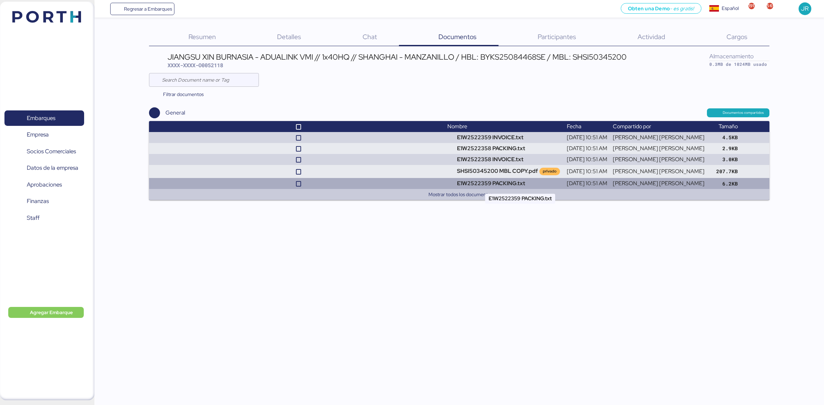
click at [496, 180] on td "E1W2522359 PACKING.txt" at bounding box center [504, 183] width 119 height 11
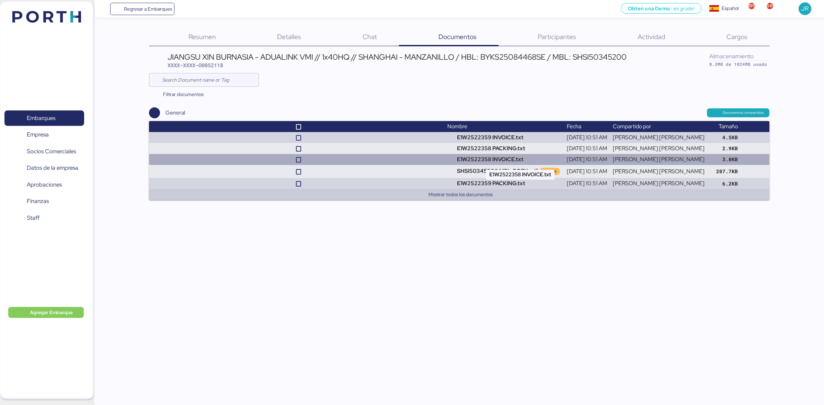
click at [495, 157] on td "E1W2522358 INVOICE.txt" at bounding box center [504, 159] width 119 height 11
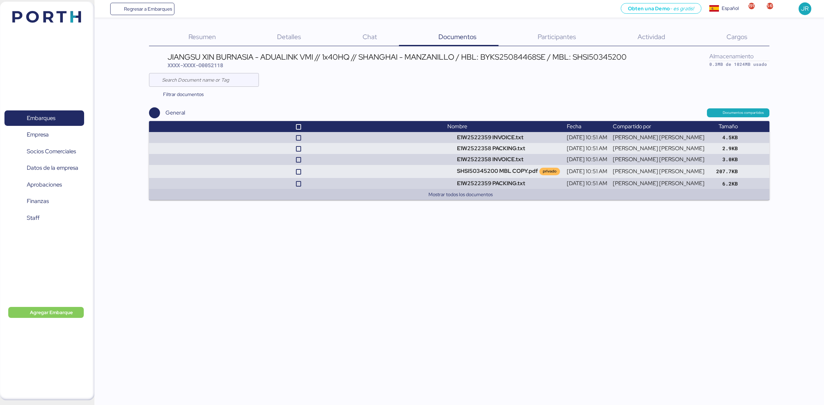
click at [581, 57] on div "JIANGSU XIN BURNASIA - ADUALINK VMI // 1x40HQ // SHANGHAI - MANZANILLO / HBL: B…" at bounding box center [397, 57] width 459 height 8
copy div "SHSI50345200"
click at [509, 57] on div "JIANGSU XIN BURNASIA - ADUALINK VMI // 1x40HQ // SHANGHAI - MANZANILLO / HBL: B…" at bounding box center [397, 57] width 459 height 8
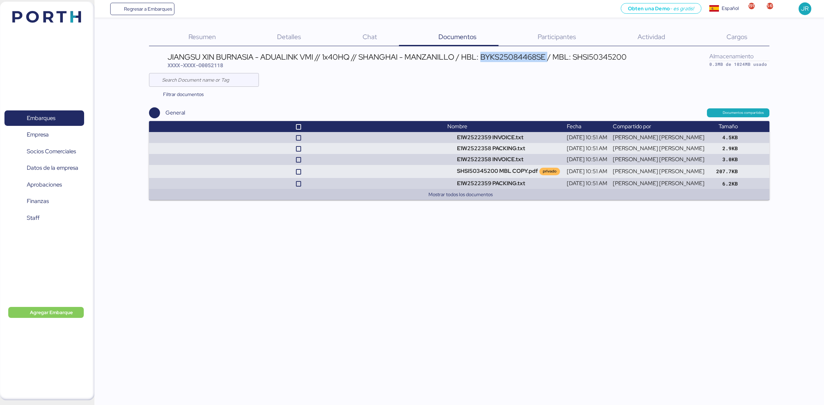
copy div "BYKS25084468SE"
click at [511, 131] on th "Nombre" at bounding box center [504, 126] width 119 height 11
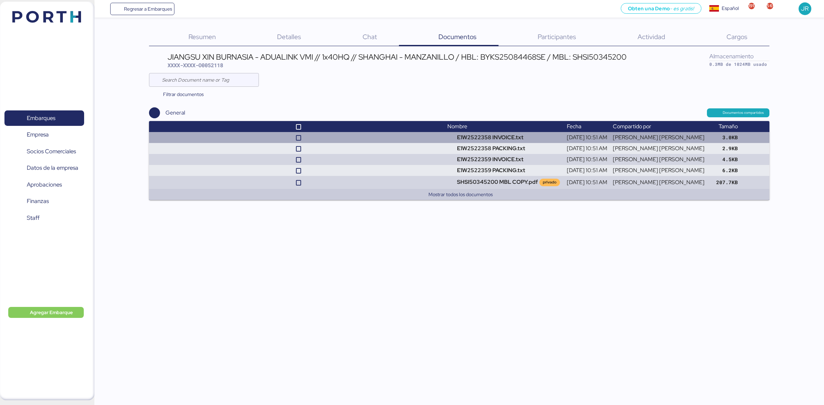
click at [514, 138] on td "E1W2522358 INVOICE.txt" at bounding box center [504, 137] width 119 height 11
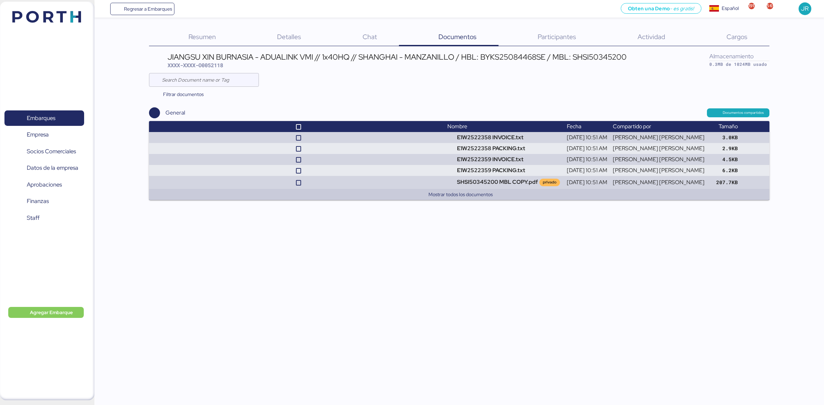
click at [46, 28] on div "Embarques 0 Empresa 0 Socios Comerciales 0 Datos de la empresa 0 Aprobaciones 0…" at bounding box center [47, 201] width 94 height 399
click at [51, 17] on img at bounding box center [46, 17] width 69 height 12
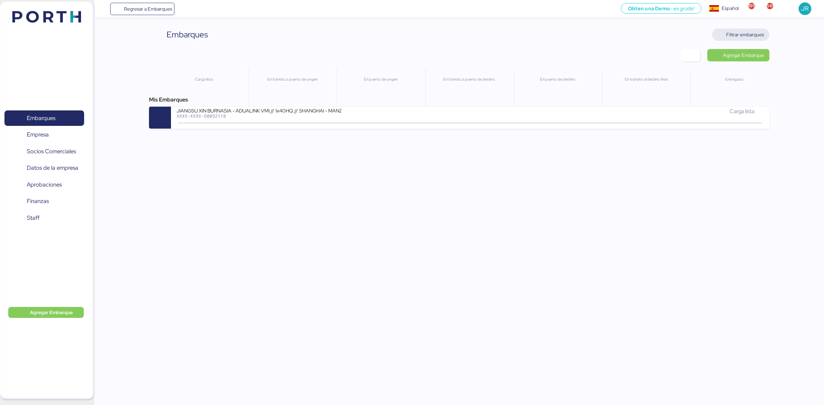
click at [739, 38] on span "Filtrar embarques" at bounding box center [745, 35] width 38 height 8
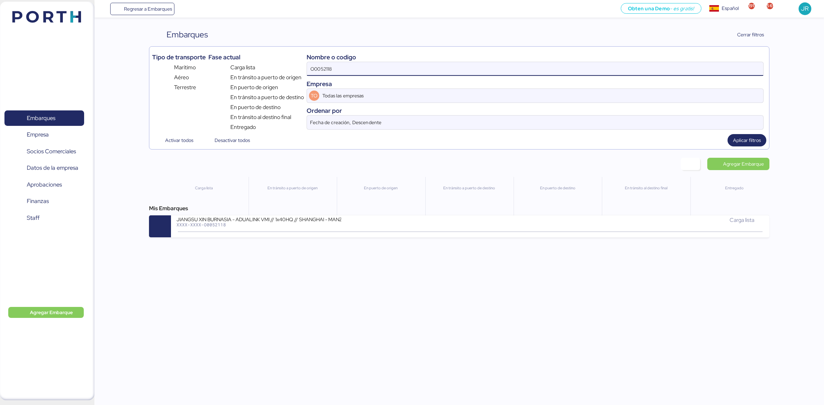
click at [329, 69] on input "O0052118" at bounding box center [535, 69] width 456 height 14
click at [330, 69] on input "O0052118" at bounding box center [535, 69] width 456 height 14
paste input "4"
type input "O0052114"
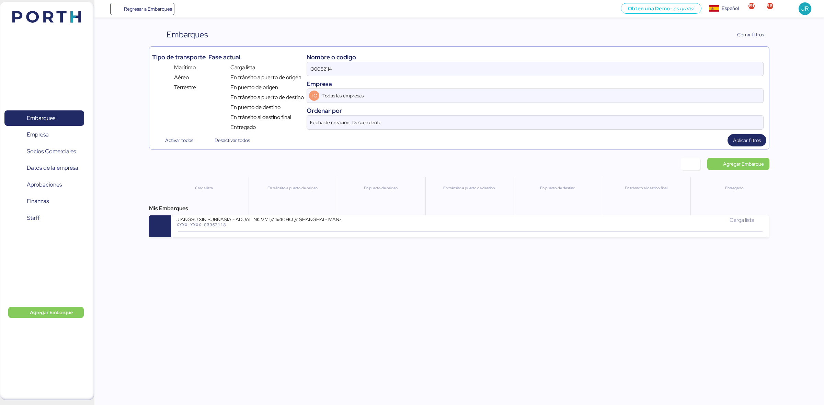
click at [722, 141] on div "Activar todos Desactivar todos Aplicar filtros" at bounding box center [459, 140] width 614 height 12
click at [733, 139] on span "Aplicar filtros" at bounding box center [747, 140] width 28 height 8
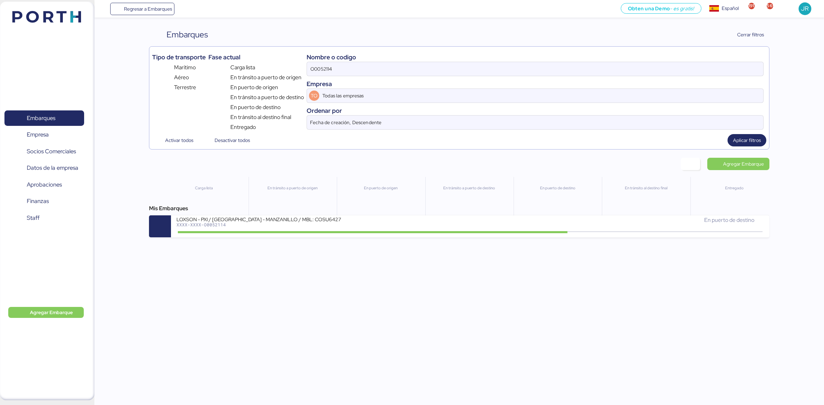
click at [292, 231] on div at bounding box center [470, 231] width 614 height 0
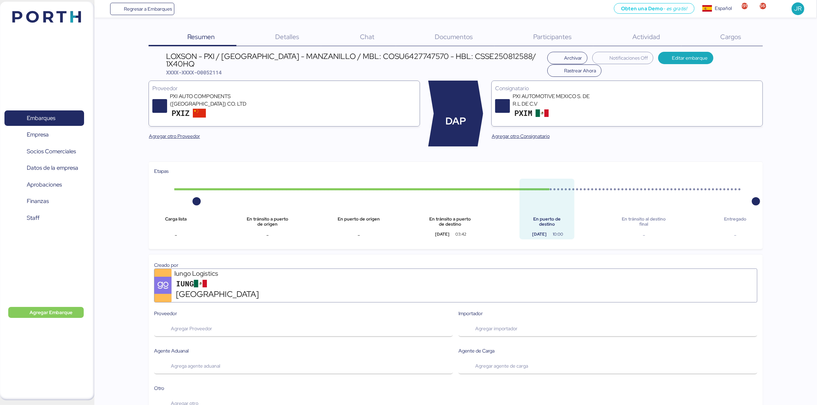
click at [747, 36] on div "Cargos 0" at bounding box center [722, 37] width 81 height 18
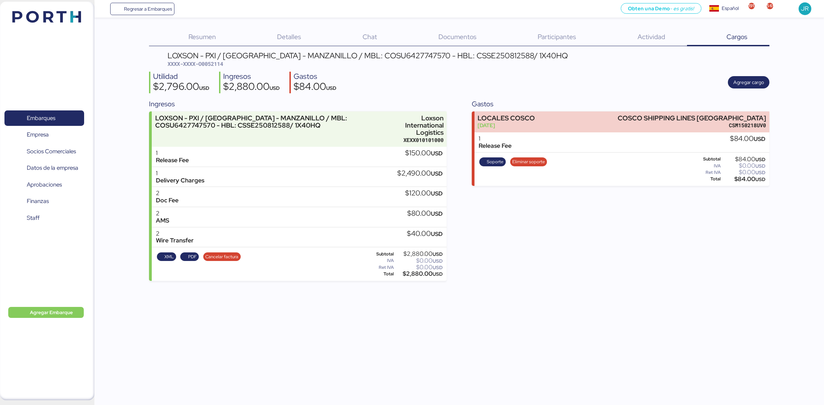
click at [458, 31] on div "Documentos 0" at bounding box center [449, 37] width 100 height 18
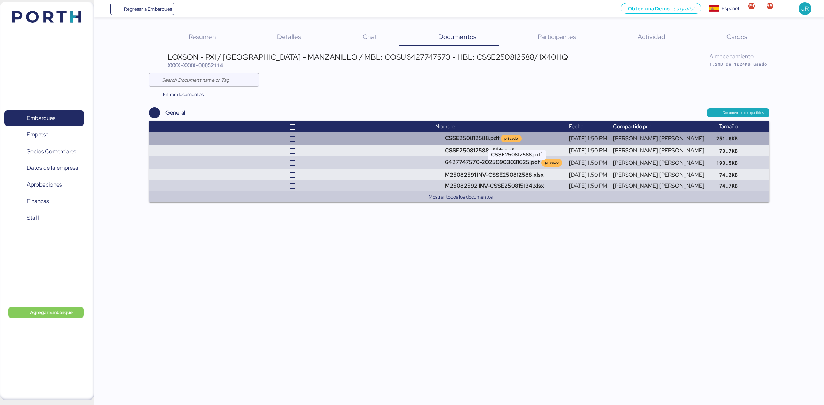
click at [468, 133] on td "CSSE250812588.pdf privado" at bounding box center [500, 138] width 134 height 13
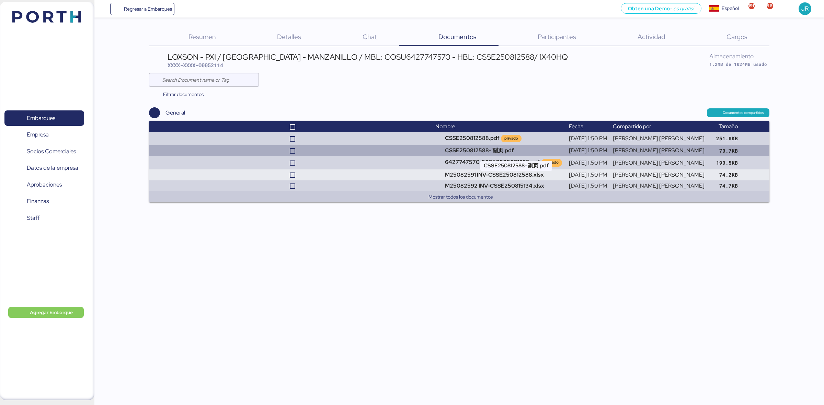
click at [496, 149] on td "CSSE250812588- 副页.pdf" at bounding box center [500, 150] width 134 height 11
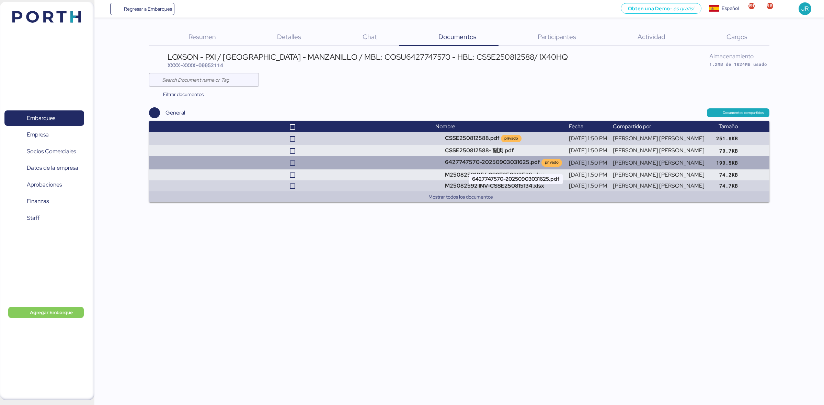
click at [516, 161] on td "6427747570-20250903031625.pdf privado" at bounding box center [500, 162] width 134 height 13
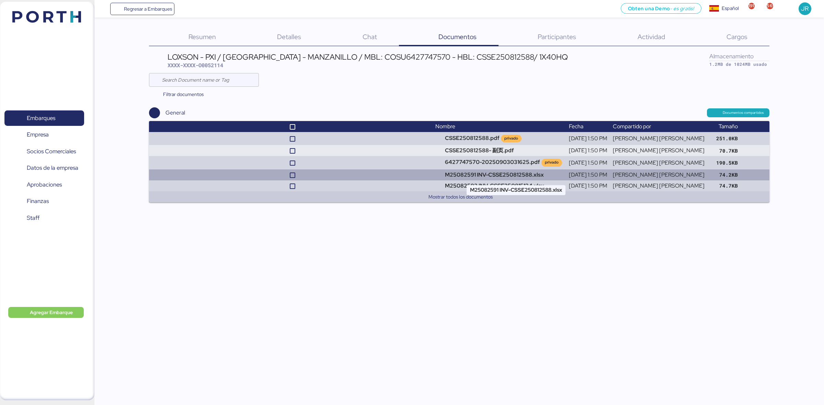
click at [514, 170] on td "M25082591 INV-CSSE250812588.xlsx" at bounding box center [500, 175] width 134 height 11
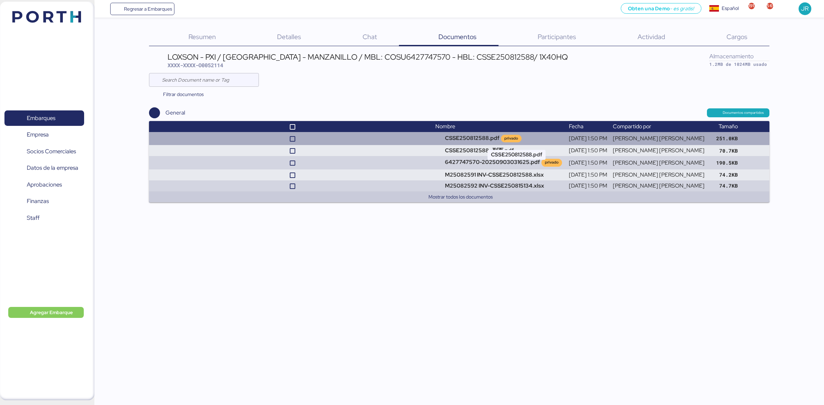
click at [479, 137] on td "CSSE250812588.pdf privado" at bounding box center [500, 138] width 134 height 13
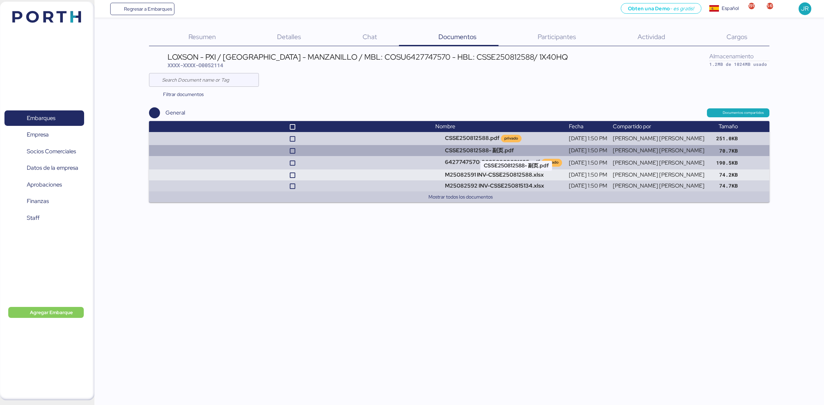
click at [510, 150] on td "CSSE250812588- 副页.pdf" at bounding box center [500, 150] width 134 height 11
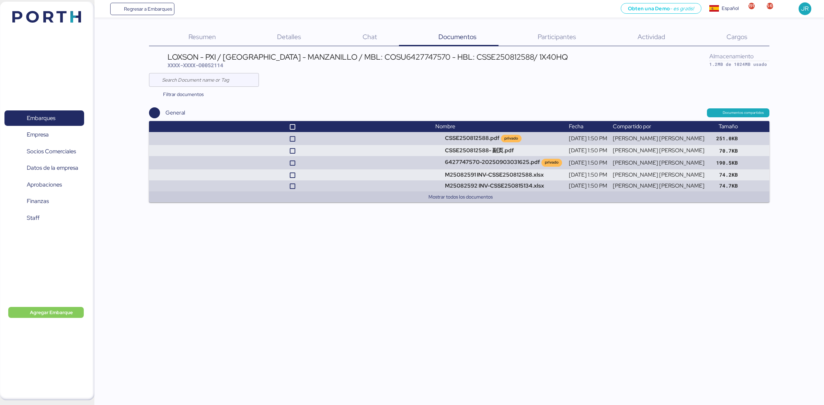
click at [58, 9] on header at bounding box center [36, 15] width 66 height 21
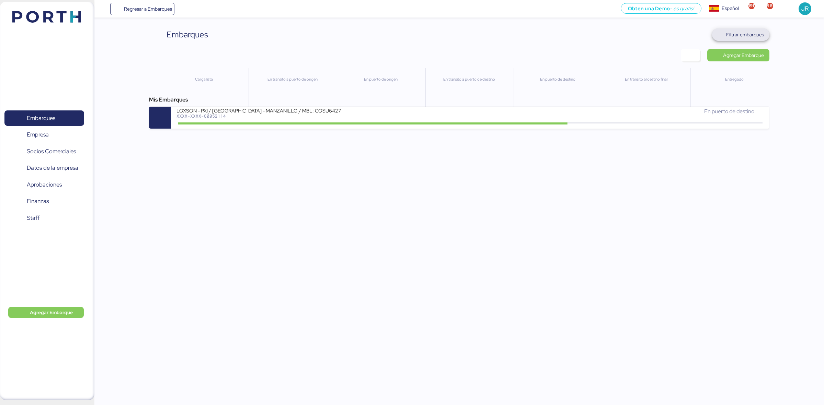
click at [747, 38] on span "Filtrar embarques" at bounding box center [745, 35] width 38 height 8
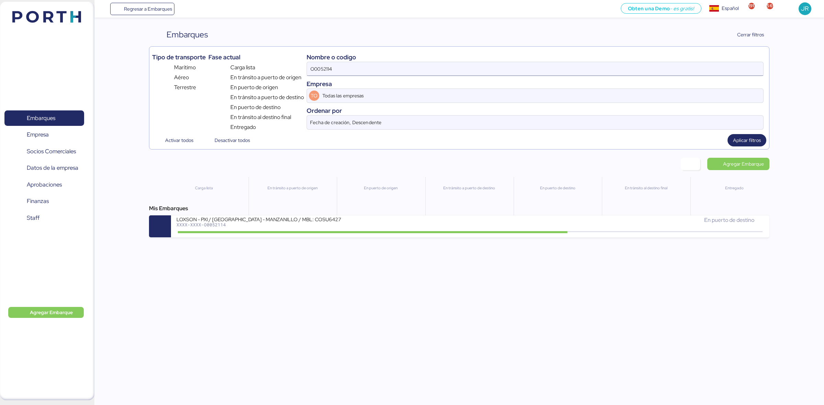
click at [379, 66] on input "O0052114" at bounding box center [535, 69] width 456 height 14
paste input "096"
drag, startPoint x: 379, startPoint y: 66, endPoint x: 587, endPoint y: 161, distance: 228.4
click at [383, 69] on input "O0052096" at bounding box center [535, 69] width 456 height 14
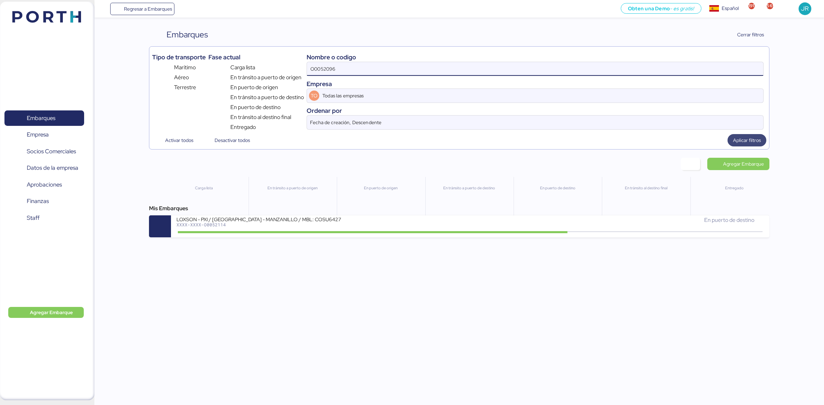
type input "O0052096"
click at [754, 145] on span "Aplicar filtros" at bounding box center [747, 140] width 28 height 8
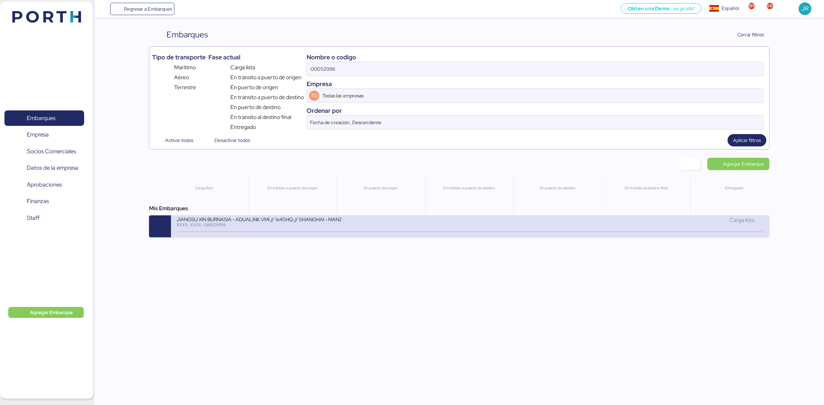
click at [395, 229] on div "JIANGSU XIN BURNASIA - ADUALINK VMI // 1x40HQ // SHANGHAI - MANZANILLO / HBL: B…" at bounding box center [323, 223] width 294 height 15
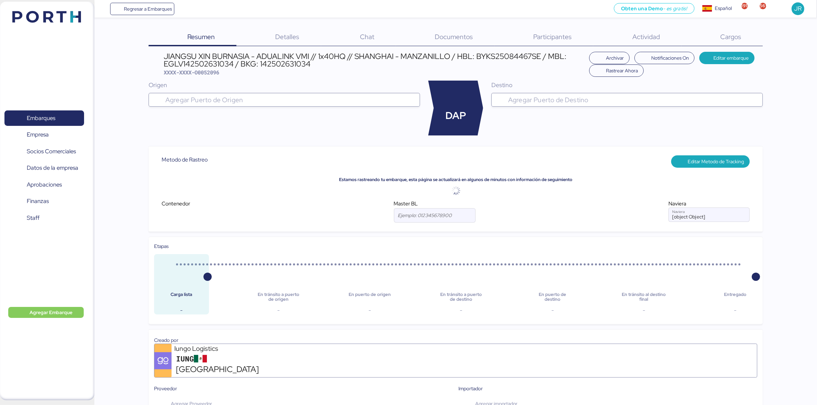
click at [713, 35] on div "Cargos 0" at bounding box center [722, 37] width 81 height 18
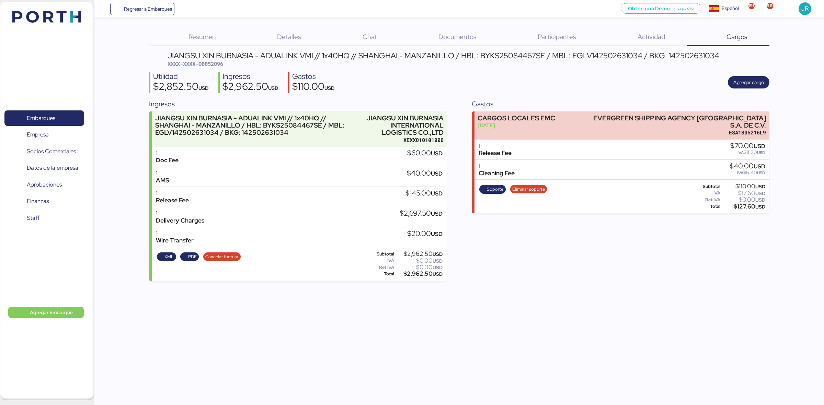
click at [479, 41] on div "Documentos 0" at bounding box center [449, 37] width 100 height 18
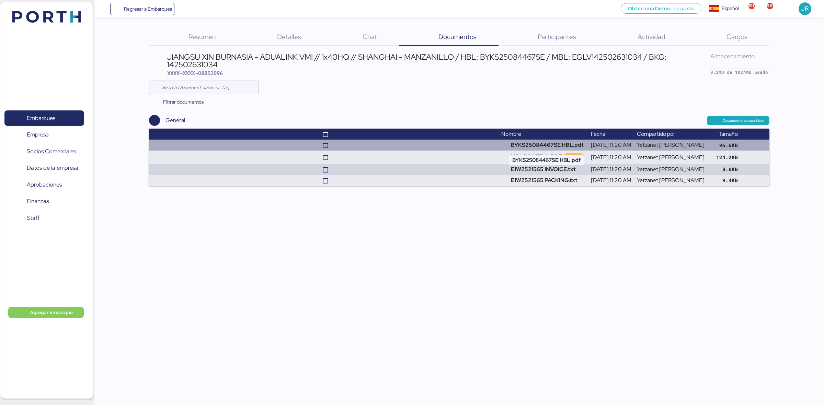
click at [531, 149] on td "BYKS25084467SE HBL.pdf" at bounding box center [543, 145] width 90 height 11
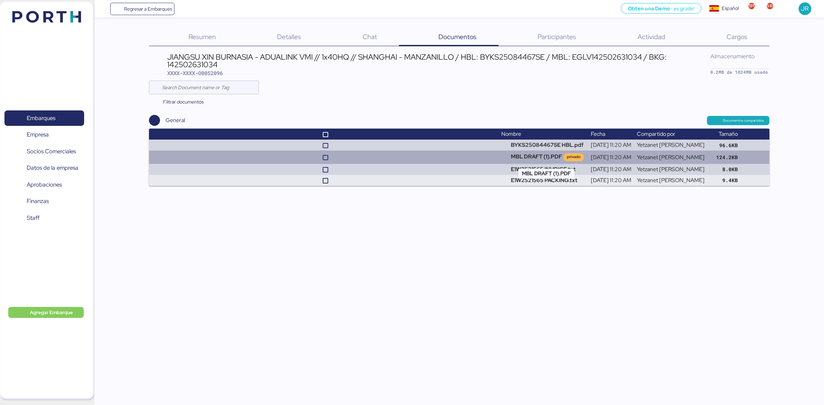
click at [524, 159] on td "MBL DRAFT (1).PDF privado" at bounding box center [543, 157] width 90 height 13
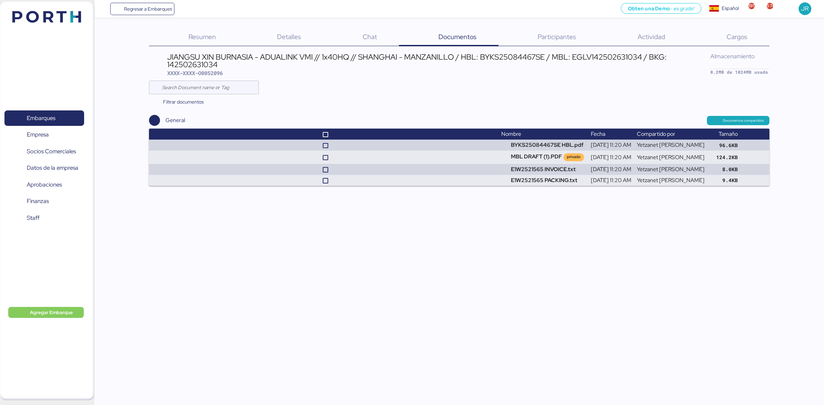
click at [18, 18] on img at bounding box center [46, 17] width 69 height 12
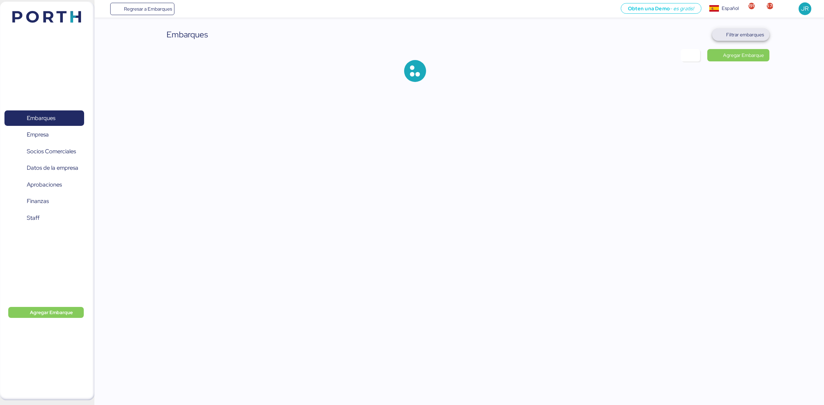
click at [752, 37] on span "Filtrar embarques" at bounding box center [745, 35] width 38 height 8
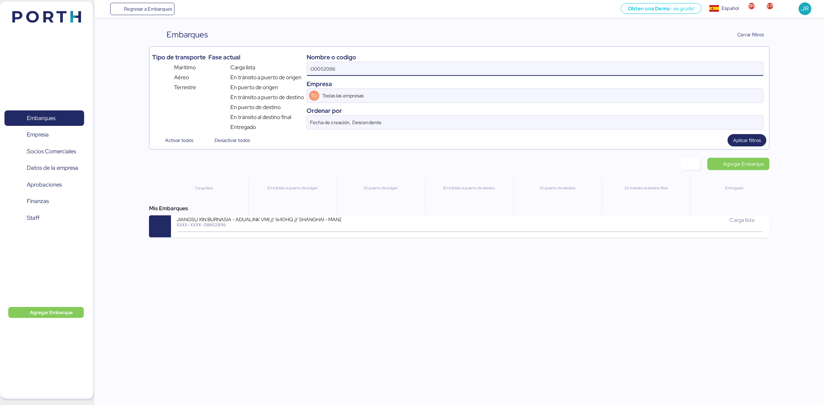
click at [312, 68] on input "O0052096" at bounding box center [535, 69] width 456 height 14
paste input "70"
type input "O0052070"
click at [738, 144] on span "Aplicar filtros" at bounding box center [747, 140] width 28 height 8
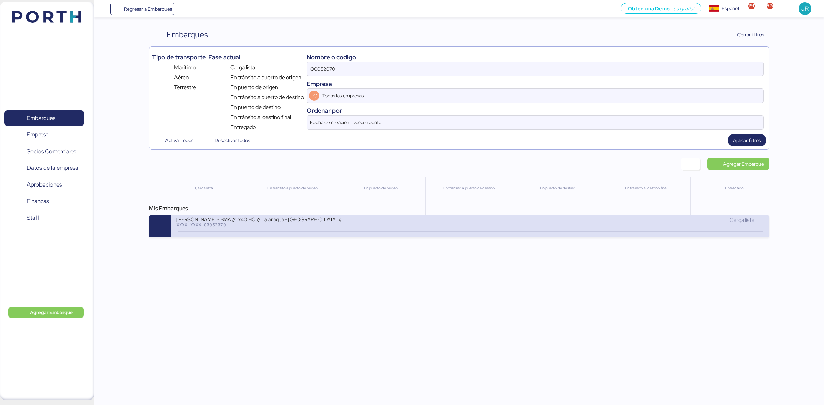
click at [274, 229] on icon at bounding box center [276, 232] width 33 height 8
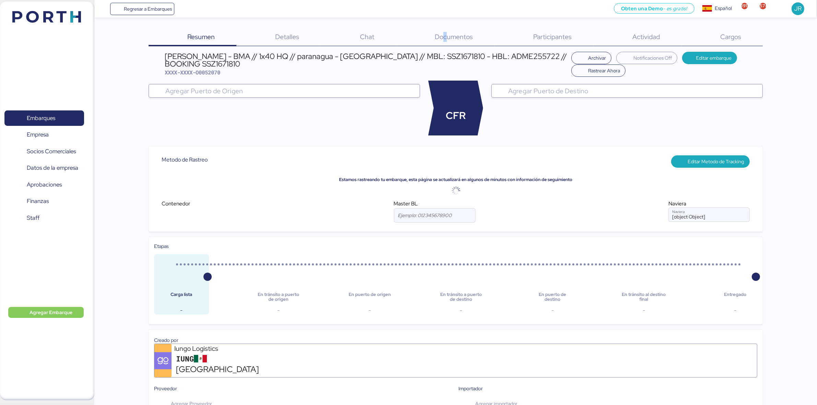
drag, startPoint x: 446, startPoint y: 40, endPoint x: 442, endPoint y: 37, distance: 5.4
click at [445, 39] on span "Documentos" at bounding box center [454, 36] width 38 height 9
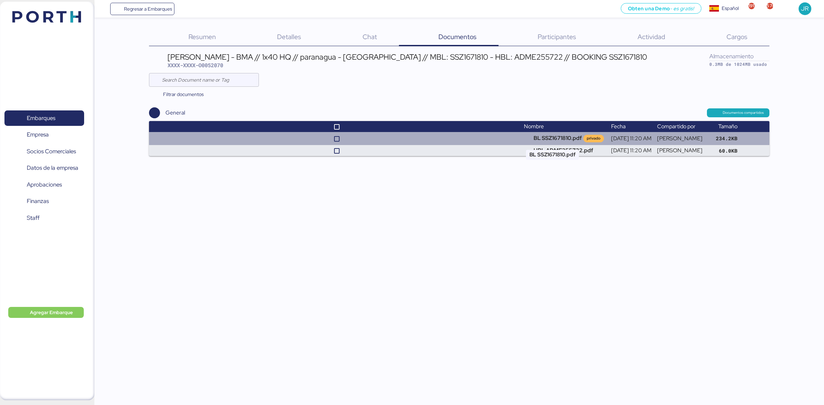
click at [525, 138] on td "BL SSZ1671810.pdf privado" at bounding box center [564, 138] width 87 height 13
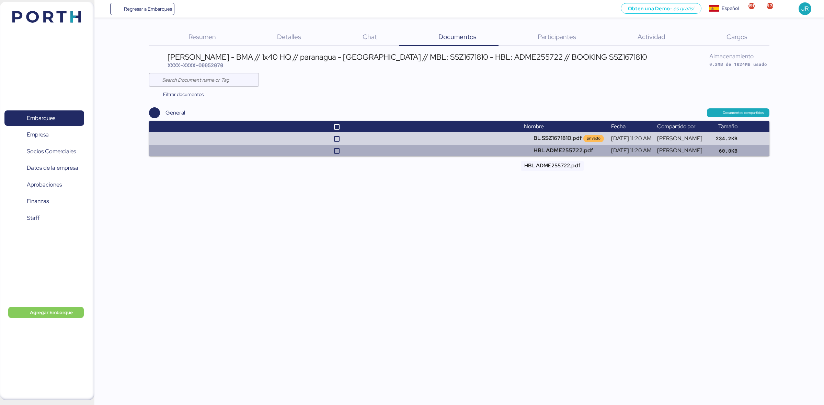
click at [545, 151] on td "HBL ADME255722.pdf" at bounding box center [564, 150] width 87 height 11
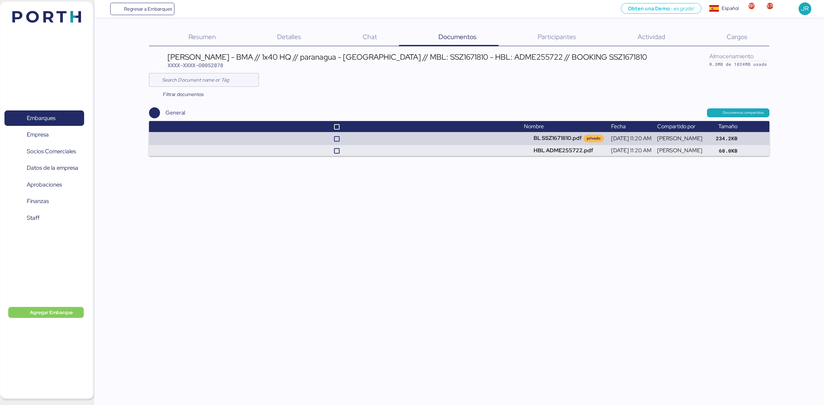
click at [35, 21] on img at bounding box center [46, 17] width 69 height 12
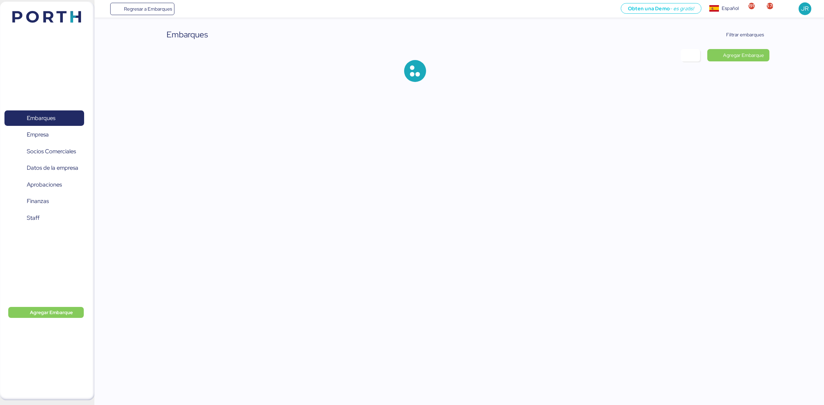
drag, startPoint x: 64, startPoint y: 30, endPoint x: 62, endPoint y: 26, distance: 4.3
click at [64, 28] on div "Embarques 0 Empresa 0 Socios Comerciales 0 Datos de la empresa 0 Aprobaciones 0…" at bounding box center [47, 201] width 94 height 399
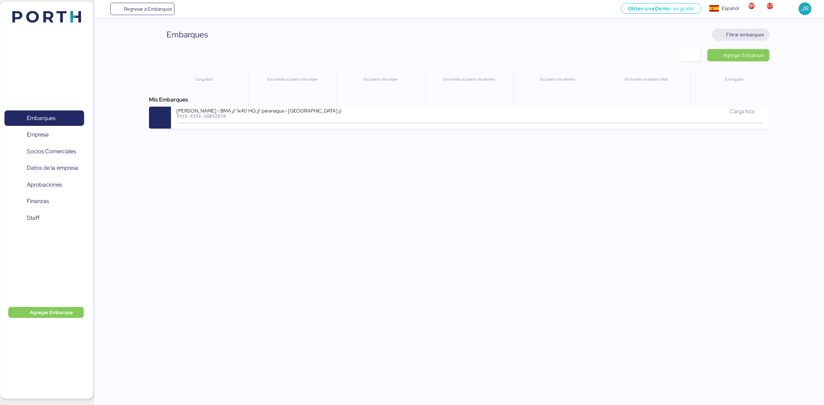
click at [741, 35] on span "Filtrar embarques" at bounding box center [745, 35] width 38 height 8
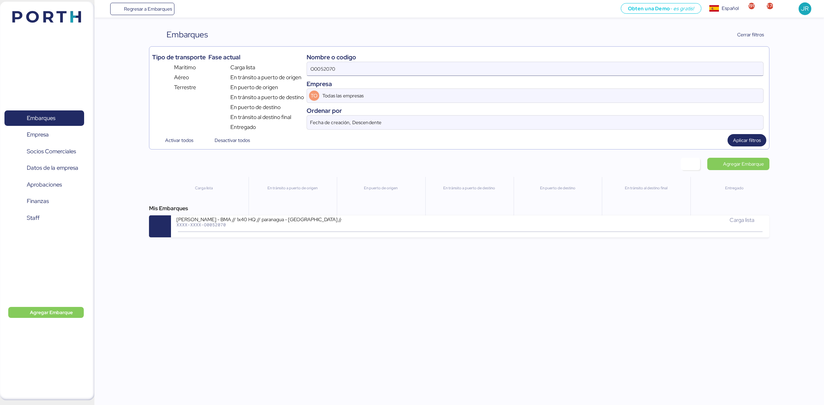
click at [328, 71] on input "O0052070" at bounding box center [535, 69] width 456 height 14
paste input "102"
type input "O0052102"
click at [755, 134] on div "Tipo de transporte Marítimo Aéreo Terrestre Fase actual Carga lista En [PERSON_…" at bounding box center [459, 97] width 620 height 103
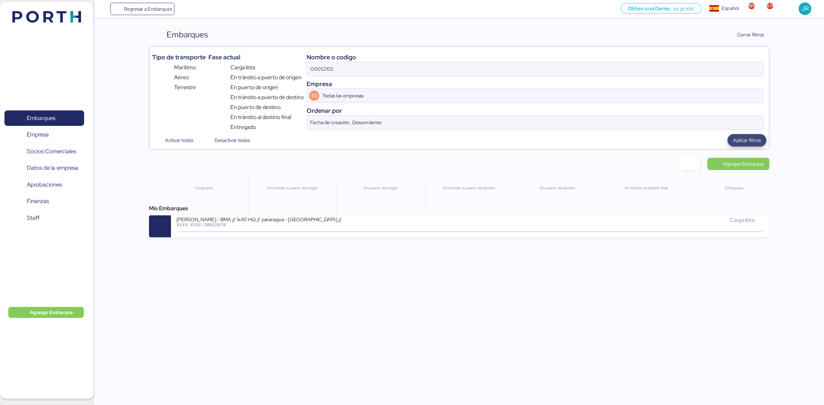
click at [750, 145] on span "Aplicar filtros" at bounding box center [747, 141] width 28 height 10
click at [259, 222] on div "[PERSON_NAME] - BMA // 1x40 HQ // paranagua - [GEOGRAPHIC_DATA] // MBL: PENDIEN…" at bounding box center [258, 219] width 165 height 6
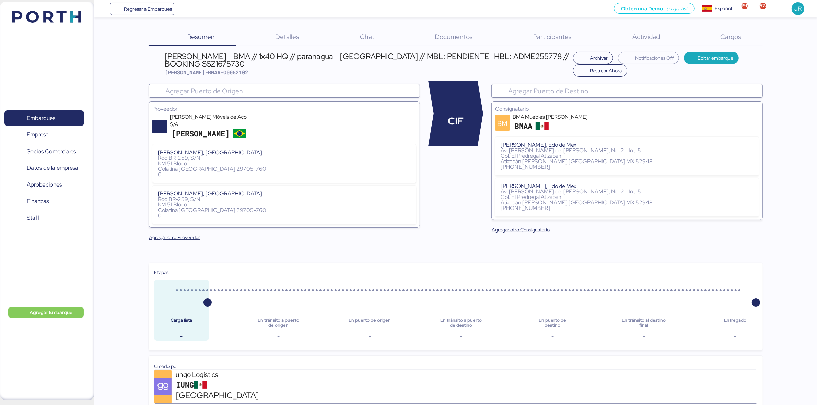
click at [445, 39] on span "Documentos" at bounding box center [454, 36] width 38 height 9
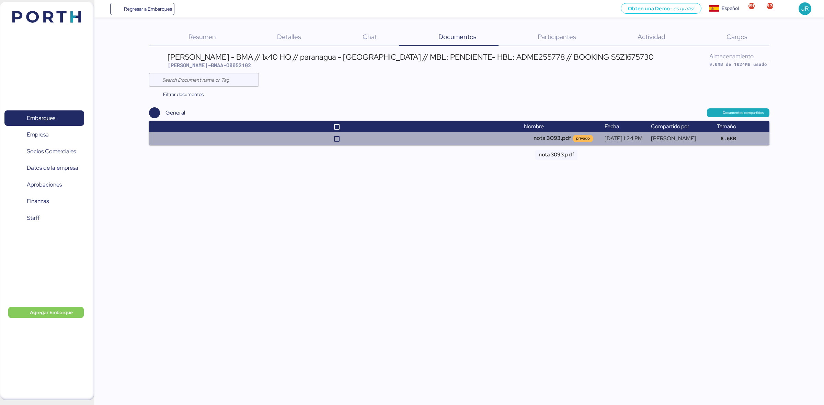
click at [531, 136] on td "nota 3093.pdf privado" at bounding box center [561, 138] width 81 height 13
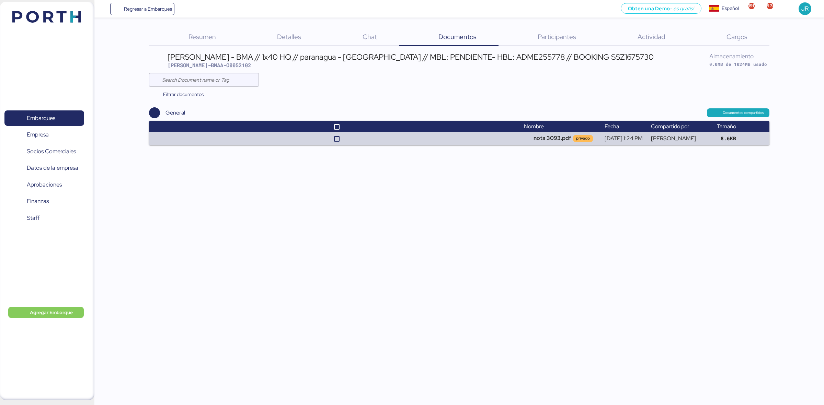
click at [56, 24] on header at bounding box center [36, 15] width 66 height 21
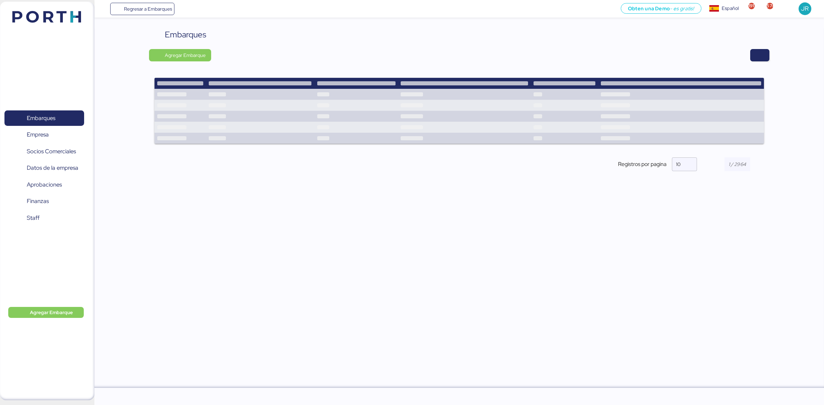
drag, startPoint x: 754, startPoint y: 43, endPoint x: 758, endPoint y: 39, distance: 5.1
click at [758, 40] on div "Embarques" at bounding box center [459, 34] width 620 height 12
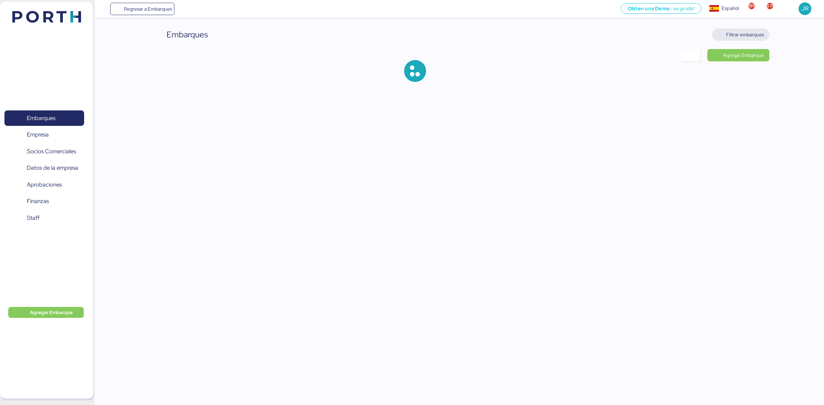
click at [757, 32] on span "Filtrar embarques" at bounding box center [745, 35] width 38 height 8
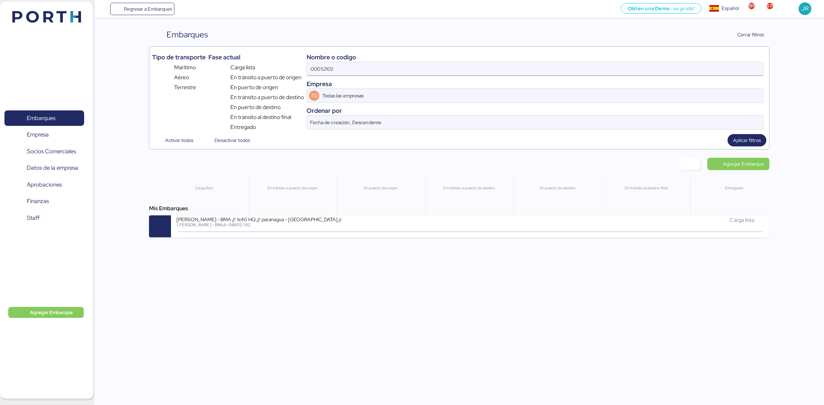
click at [320, 74] on input "O0052102" at bounding box center [535, 69] width 456 height 14
paste input "085"
type input "O0052085"
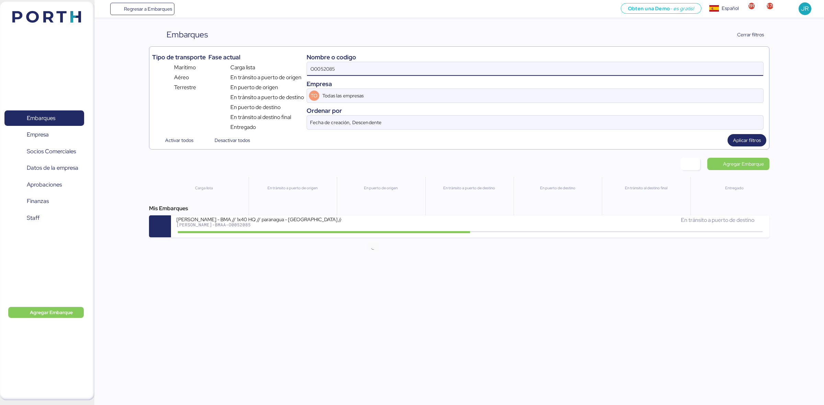
drag, startPoint x: 361, startPoint y: 227, endPoint x: 365, endPoint y: 226, distance: 4.1
click at [363, 227] on div "[PERSON_NAME] - BMA // 1x40 HQ // paranagua - [GEOGRAPHIC_DATA] // MBL: PENDIEN…" at bounding box center [323, 223] width 294 height 15
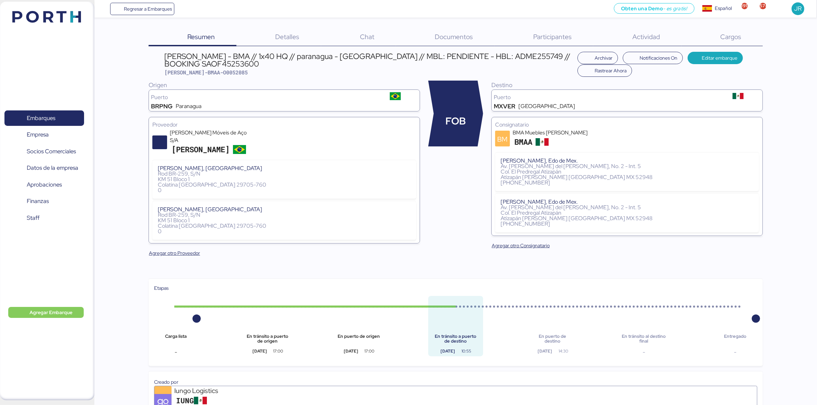
click at [438, 39] on span "Documentos" at bounding box center [454, 36] width 38 height 9
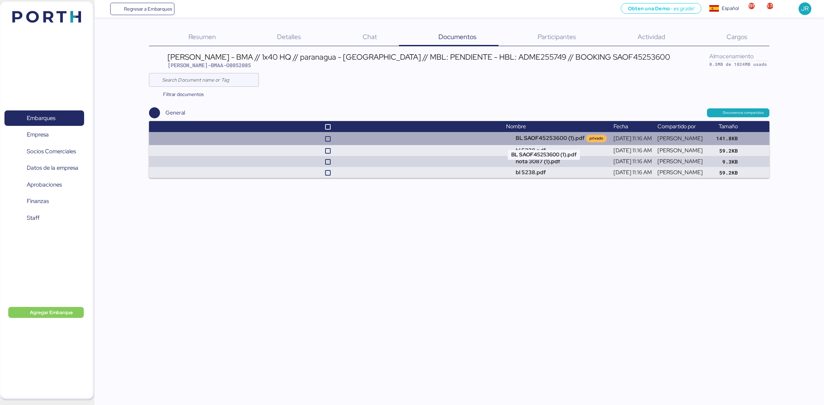
click at [515, 136] on td "BL SAOF45253600 (1).pdf privado" at bounding box center [556, 138] width 107 height 13
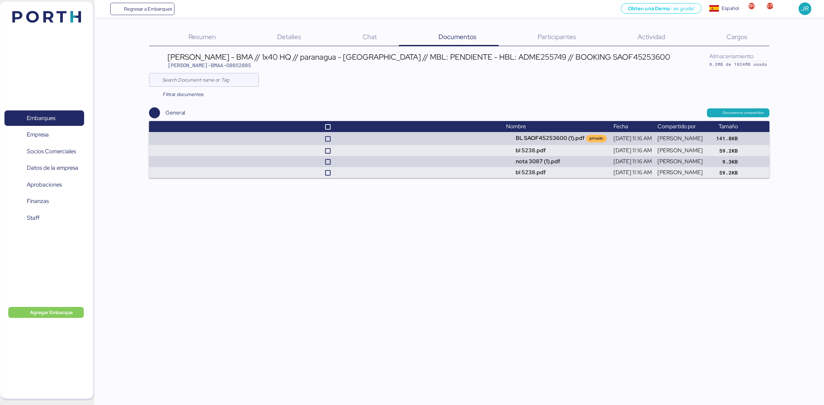
click at [53, 26] on header at bounding box center [36, 15] width 66 height 21
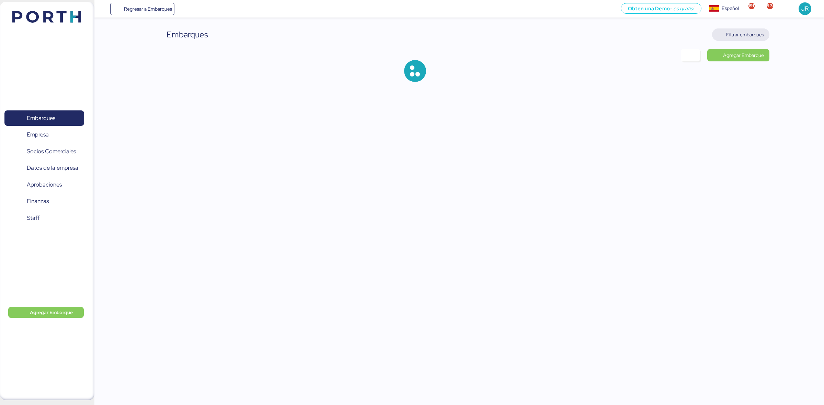
click at [744, 33] on span "Filtrar embarques" at bounding box center [745, 35] width 38 height 8
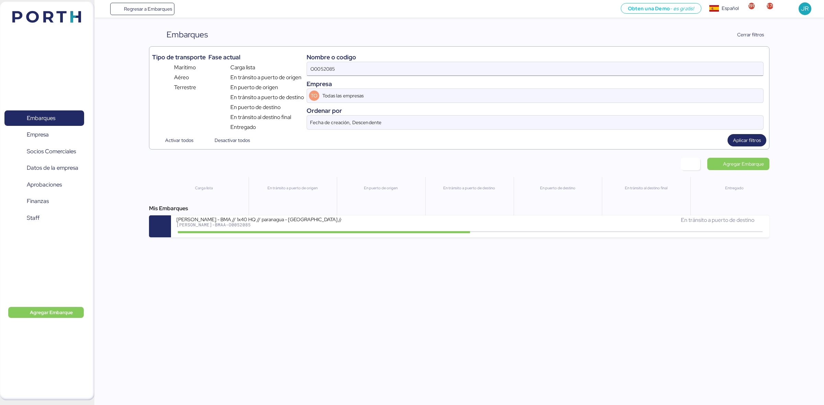
click at [369, 64] on input "O0052085" at bounding box center [535, 69] width 456 height 14
click at [370, 64] on input "O0052085" at bounding box center [535, 69] width 456 height 14
paste input "102"
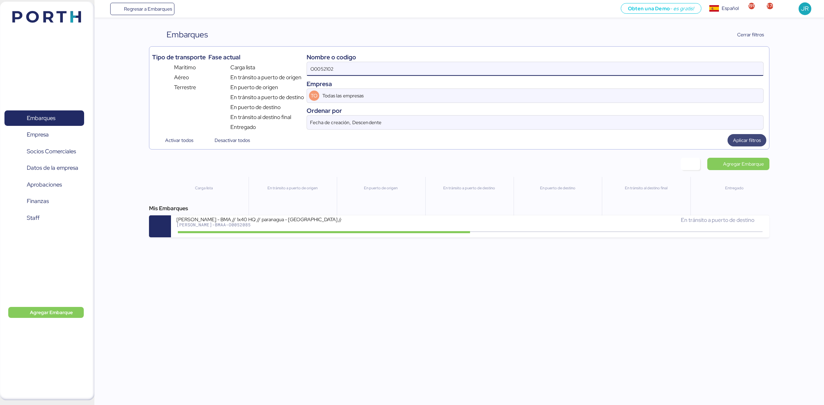
type input "O0052102"
click at [760, 147] on span "Aplicar filtros" at bounding box center [746, 140] width 39 height 12
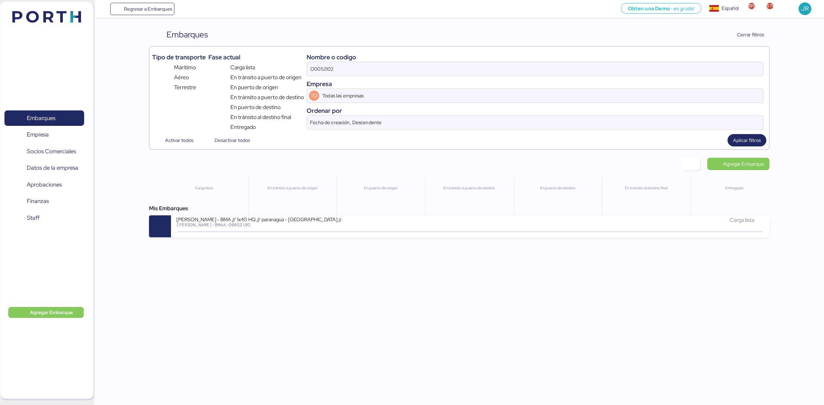
click at [329, 222] on div "[PERSON_NAME] - BMA // 1x40 HQ // paranagua - [GEOGRAPHIC_DATA] // MBL: PENDIEN…" at bounding box center [258, 219] width 165 height 6
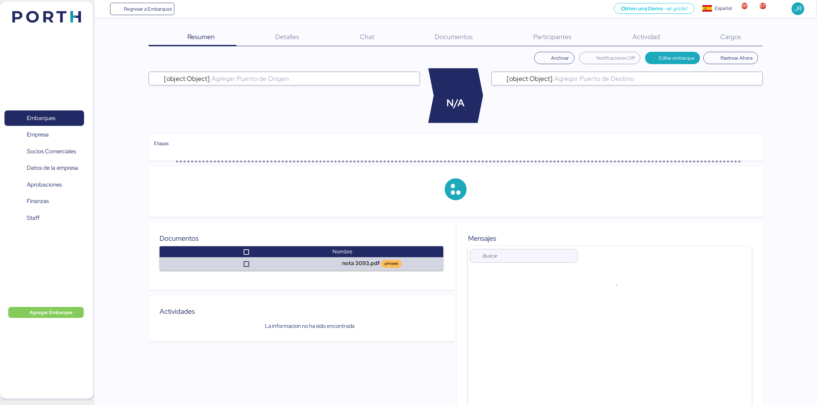
click at [446, 38] on span "Documentos" at bounding box center [454, 36] width 38 height 9
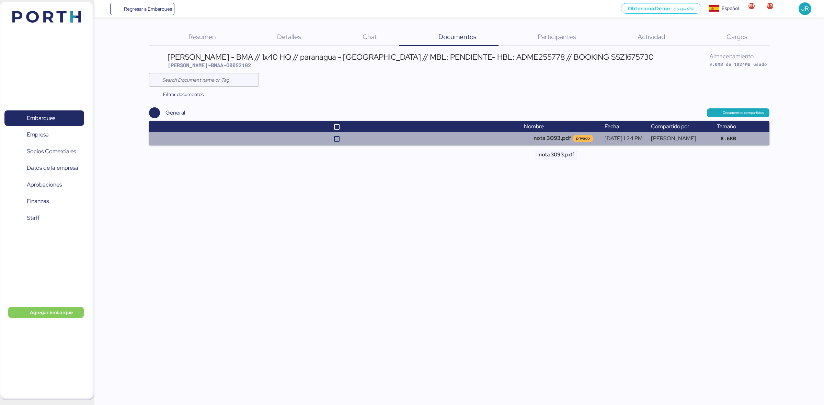
click at [560, 141] on td "nota 3093.pdf privado" at bounding box center [561, 138] width 81 height 13
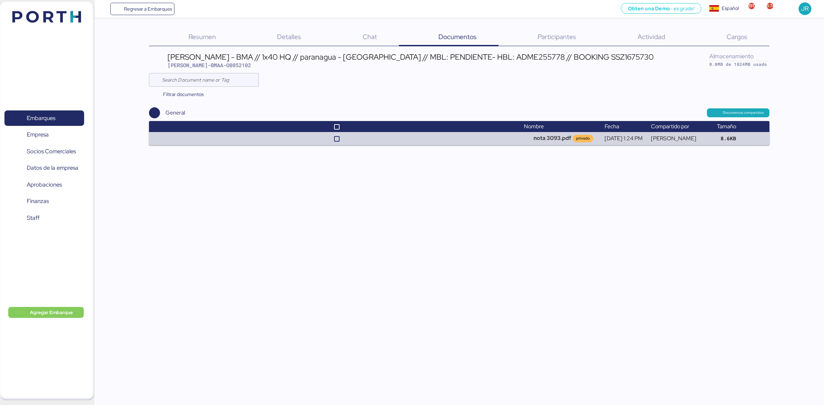
click at [444, 41] on span "Documentos" at bounding box center [457, 36] width 38 height 9
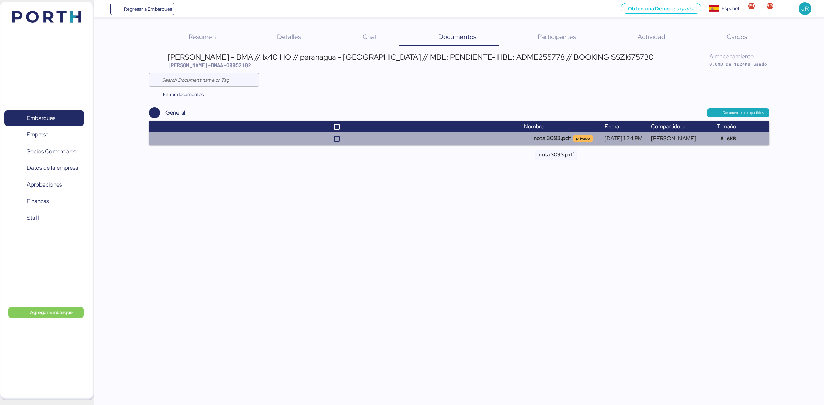
click at [564, 135] on td "nota 3093.pdf privado" at bounding box center [561, 138] width 81 height 13
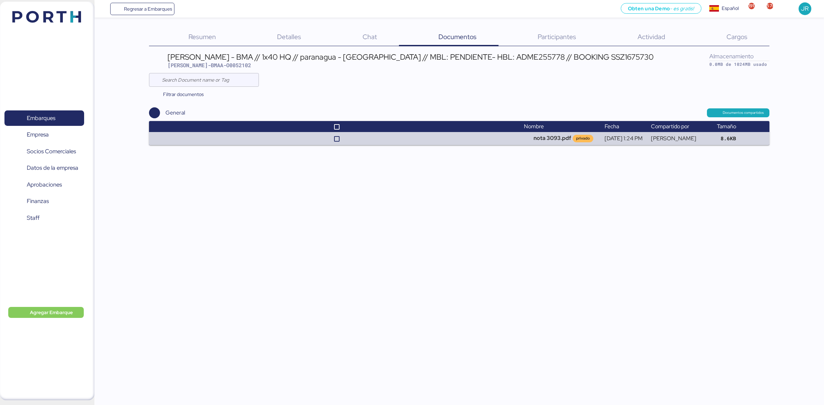
click at [69, 22] on img at bounding box center [46, 17] width 69 height 12
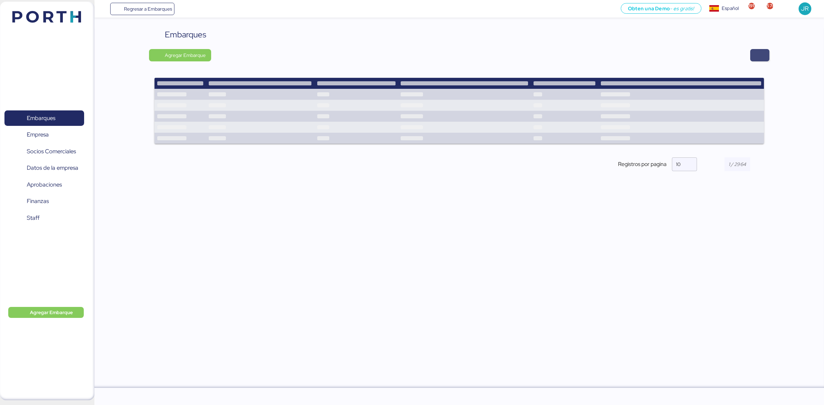
click at [757, 52] on span "button" at bounding box center [760, 55] width 8 height 10
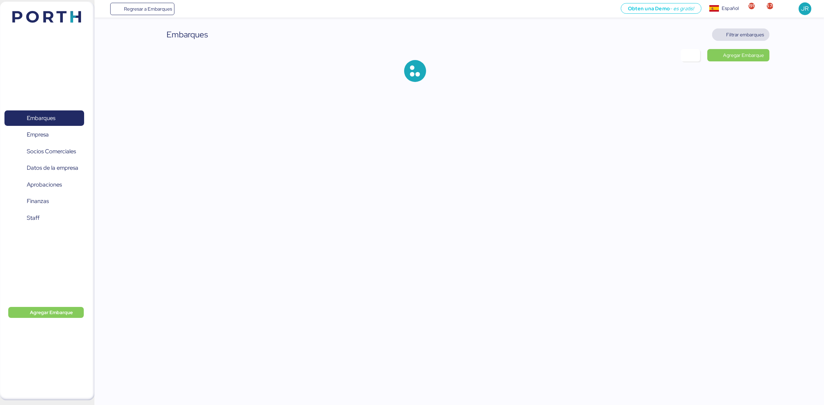
click at [745, 33] on span "Filtrar embarques" at bounding box center [745, 35] width 38 height 8
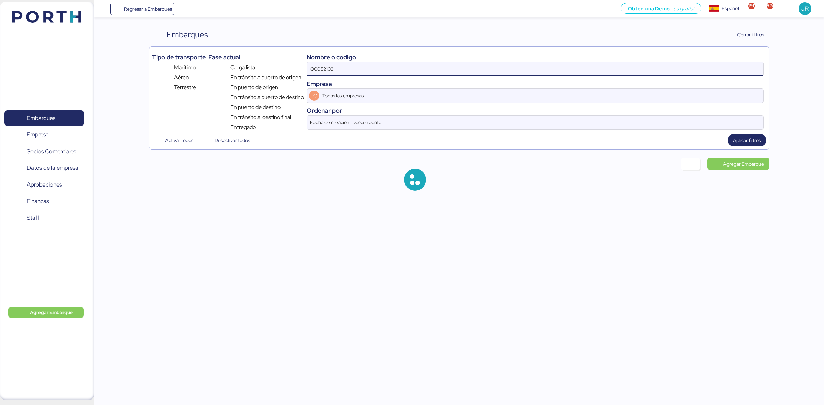
click at [492, 66] on input "O0052102" at bounding box center [535, 69] width 456 height 14
paste input "O0052085"
click at [434, 69] on input "O0052102O0052085" at bounding box center [535, 69] width 456 height 14
paste input
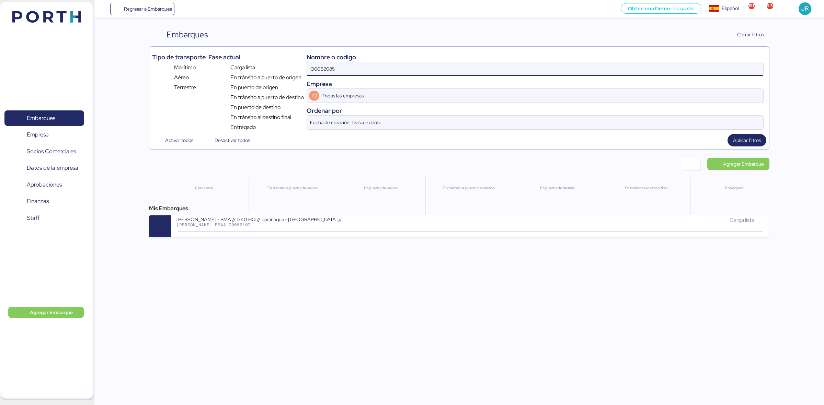
type input "O0052085"
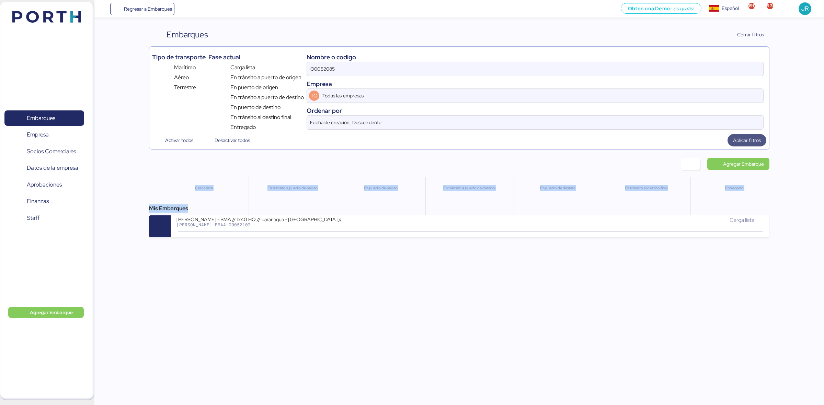
drag, startPoint x: 748, startPoint y: 145, endPoint x: 744, endPoint y: 143, distance: 4.3
click at [746, 143] on span "Aplicar filtros" at bounding box center [747, 140] width 28 height 8
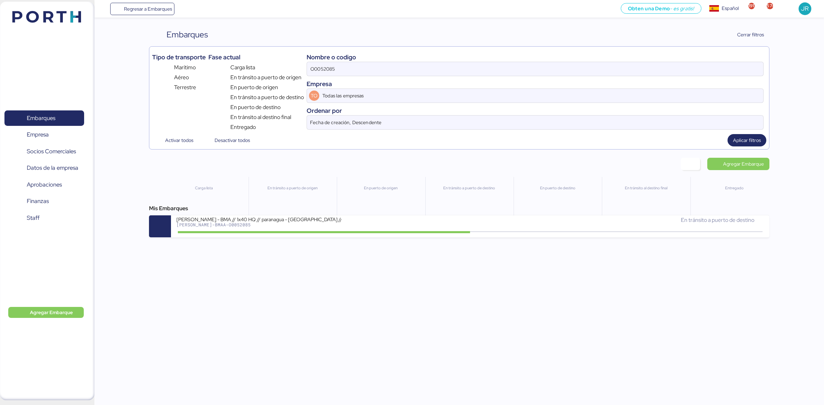
click at [326, 216] on div "Mis Embarques [PERSON_NAME] - BMA // 1x40 HQ // paranagua - [GEOGRAPHIC_DATA] /…" at bounding box center [459, 221] width 620 height 33
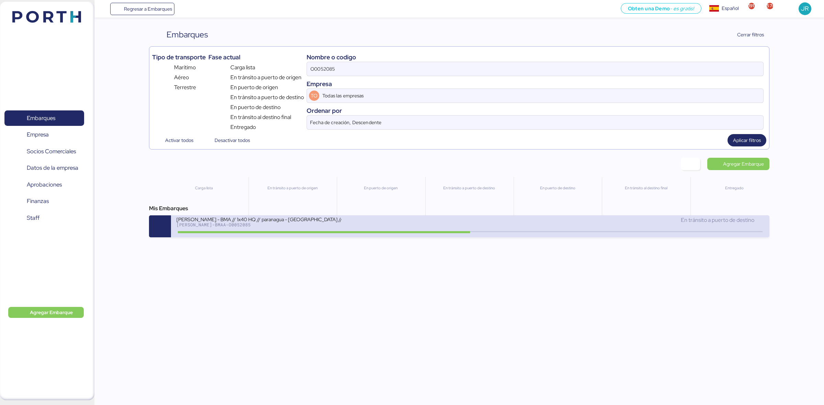
click at [333, 224] on div "[PERSON_NAME]-BMAA-O0052085" at bounding box center [258, 224] width 165 height 5
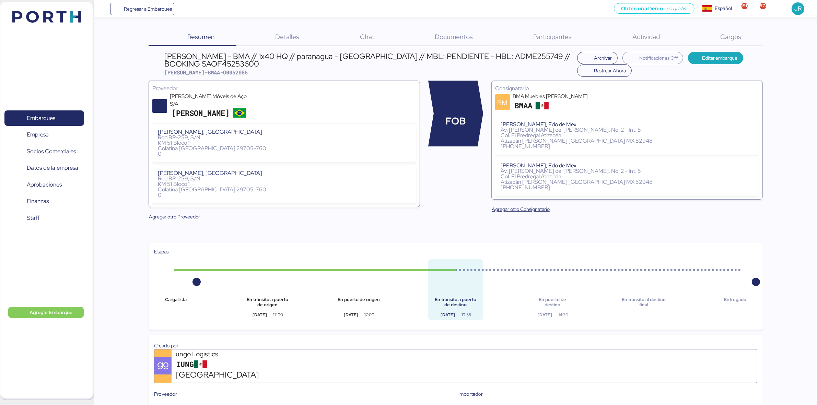
click at [457, 34] on span "Documentos" at bounding box center [454, 36] width 38 height 9
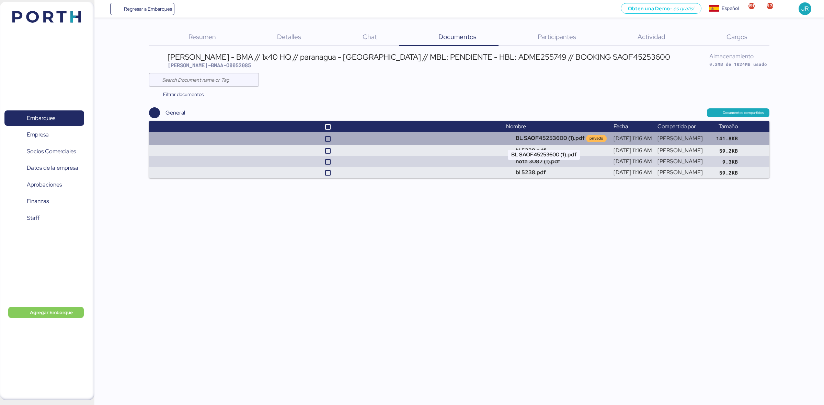
click at [526, 136] on td "BL SAOF45253600 (1).pdf privado" at bounding box center [556, 138] width 107 height 13
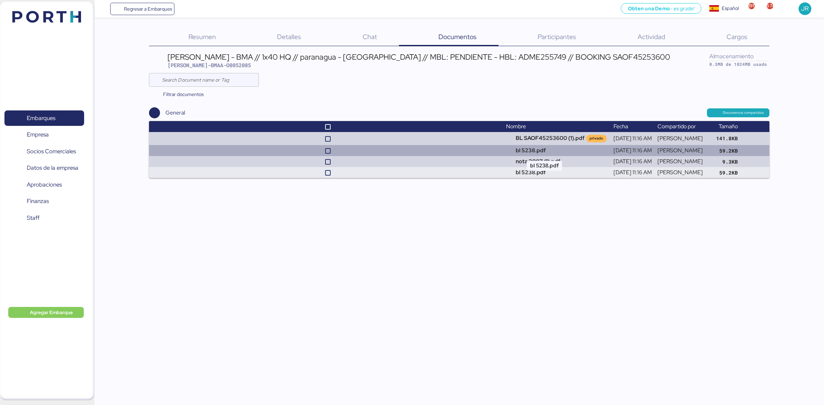
click at [524, 146] on td "bl 5238.pdf" at bounding box center [556, 150] width 107 height 11
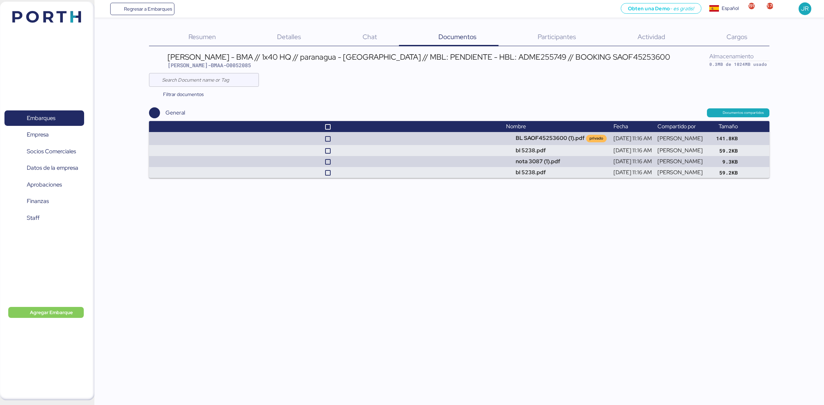
click at [58, 26] on header at bounding box center [36, 15] width 66 height 21
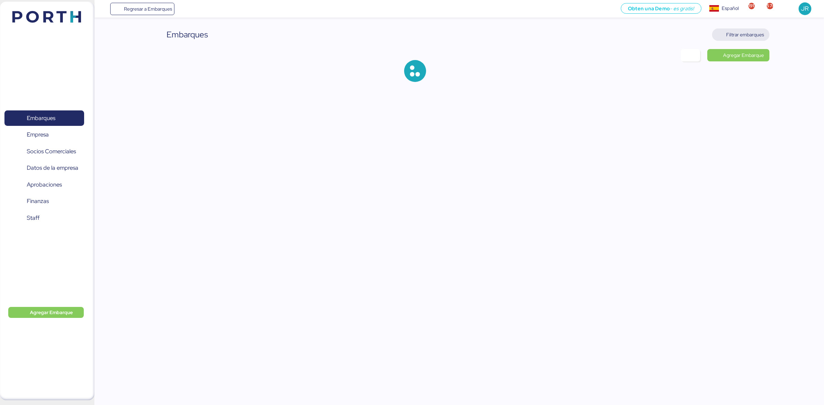
click at [734, 32] on span "Filtrar embarques" at bounding box center [745, 35] width 38 height 8
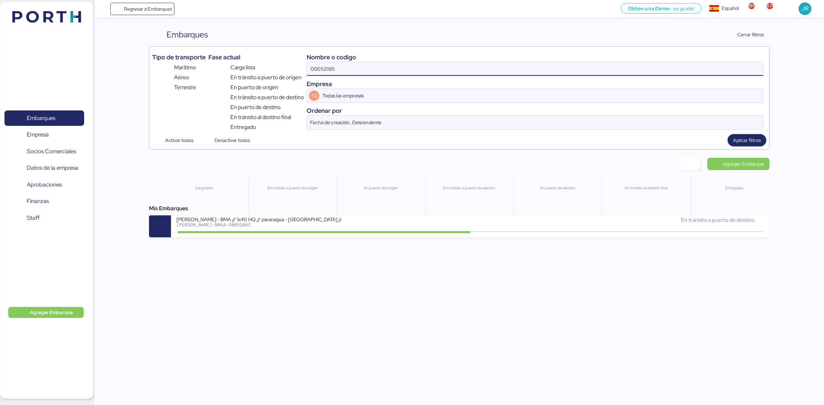
click at [331, 70] on input "O0052085" at bounding box center [535, 69] width 456 height 14
paste input "97"
type input "O0052097"
click at [741, 138] on span "Aplicar filtros" at bounding box center [747, 140] width 28 height 8
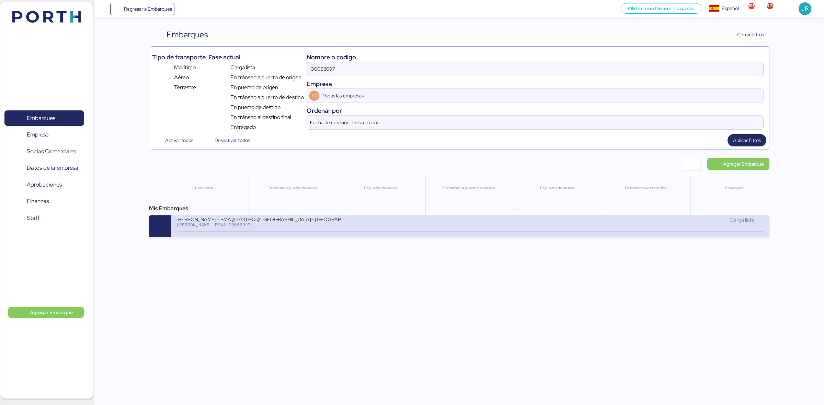
click at [312, 229] on div "[PERSON_NAME] - BMA // 1x40 HQ // [GEOGRAPHIC_DATA] - [GEOGRAPHIC_DATA] // MBL:…" at bounding box center [323, 223] width 294 height 15
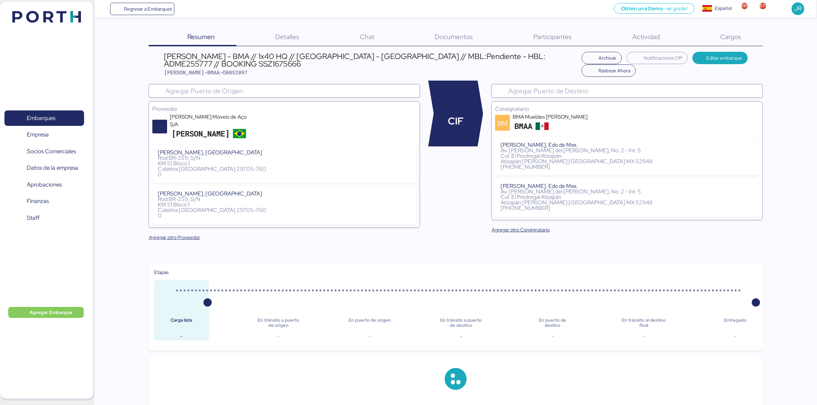
click at [441, 34] on span "Documentos" at bounding box center [454, 36] width 38 height 9
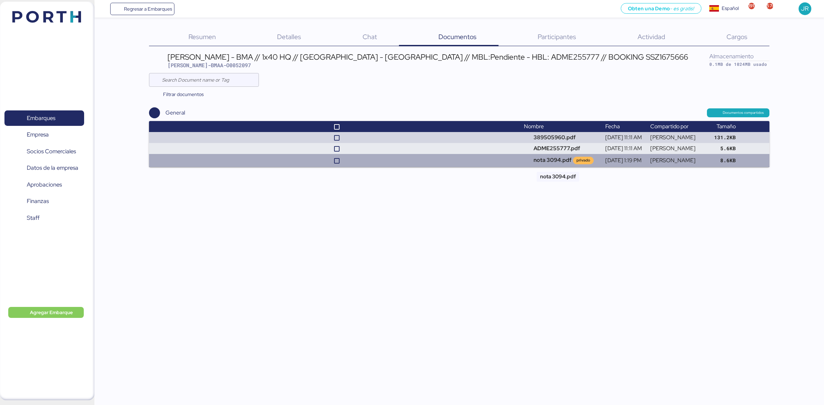
click at [541, 161] on td "nota 3094.pdf privado" at bounding box center [561, 160] width 81 height 13
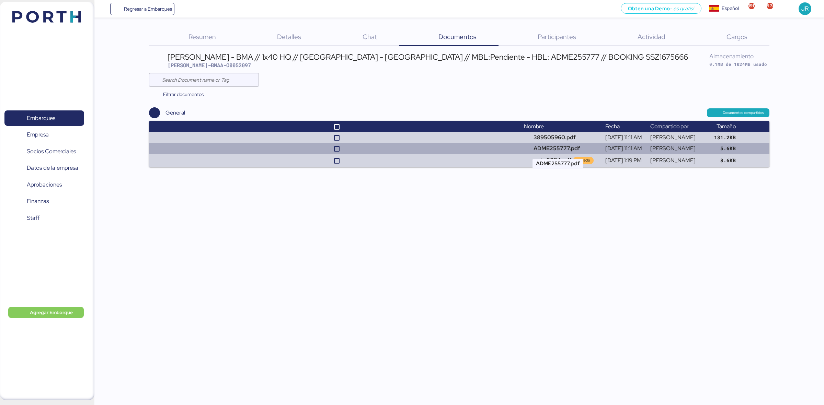
click at [540, 148] on td "ADME255777.pdf" at bounding box center [561, 148] width 81 height 11
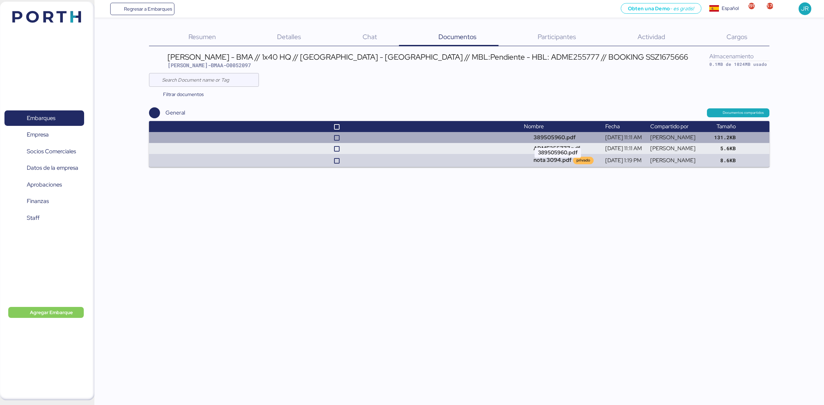
click at [548, 134] on td "389505960.pdf" at bounding box center [561, 137] width 81 height 11
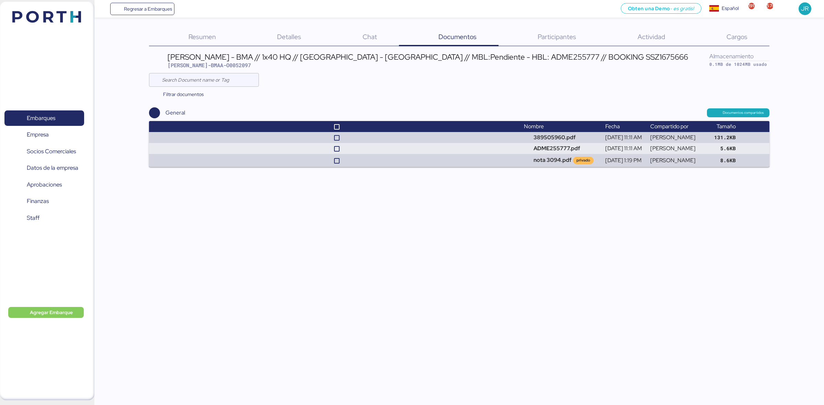
click at [28, 27] on div "Embarques 0 Empresa 0 Socios Comerciales 0 Datos de la empresa 0 Aprobaciones 0…" at bounding box center [47, 201] width 94 height 399
click at [30, 18] on img at bounding box center [46, 17] width 69 height 12
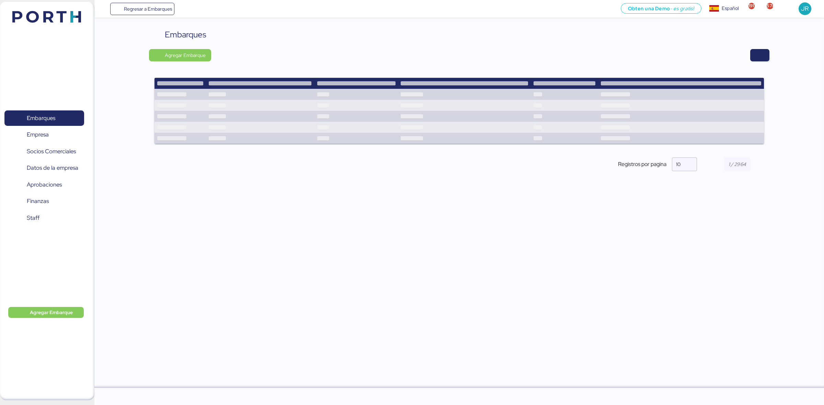
click at [768, 37] on div "Embarques" at bounding box center [459, 34] width 620 height 12
click at [630, 217] on div "Embarques Agregar Embarque Registros por pagina 10" at bounding box center [458, 208] width 729 height 360
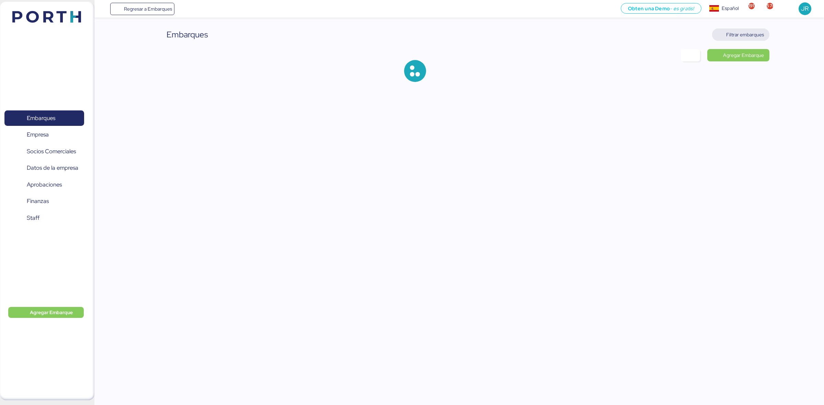
click at [742, 31] on span "Filtrar embarques" at bounding box center [745, 35] width 38 height 8
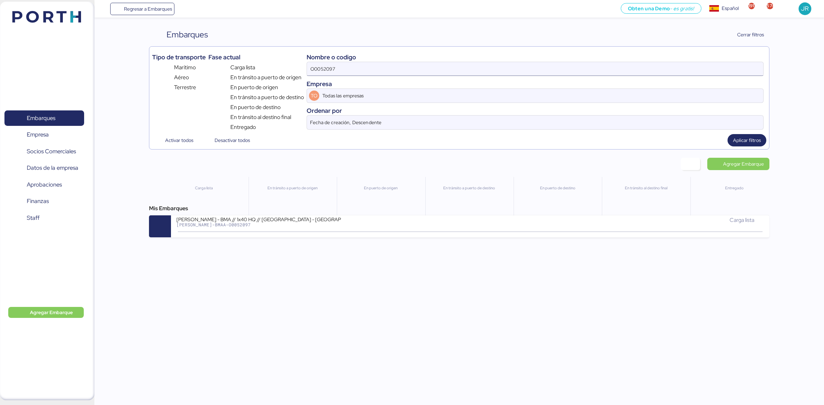
click at [370, 71] on input "O0052097" at bounding box center [535, 69] width 456 height 14
paste input "70"
type input "O0052070"
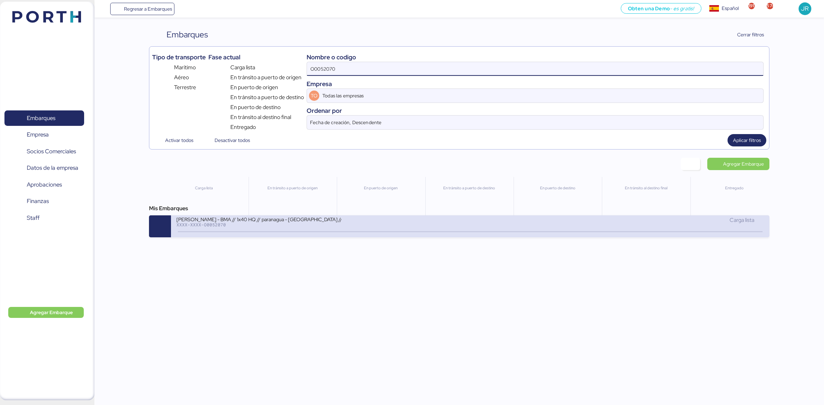
click at [198, 235] on div "[PERSON_NAME] - BMA // 1x40 HQ // paranagua - [GEOGRAPHIC_DATA] // MBL: SSZ1671…" at bounding box center [470, 227] width 598 height 22
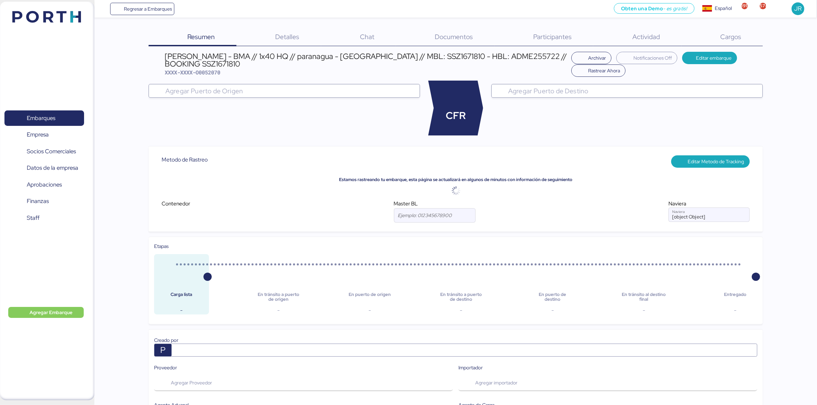
click at [730, 33] on span "Cargos" at bounding box center [731, 36] width 21 height 9
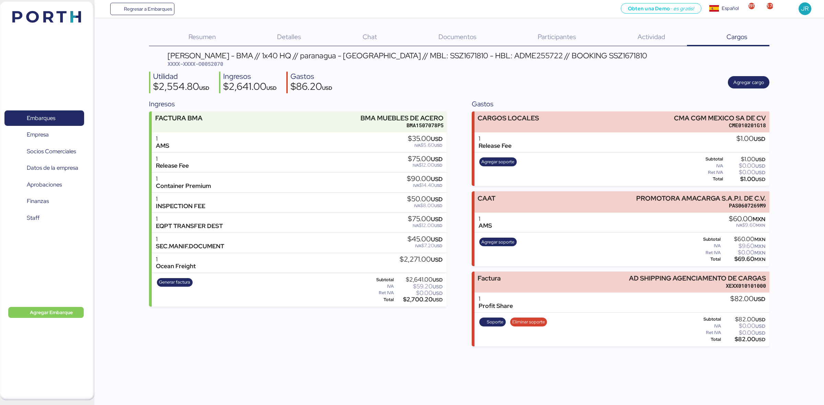
click at [443, 37] on span "Documentos" at bounding box center [457, 36] width 38 height 9
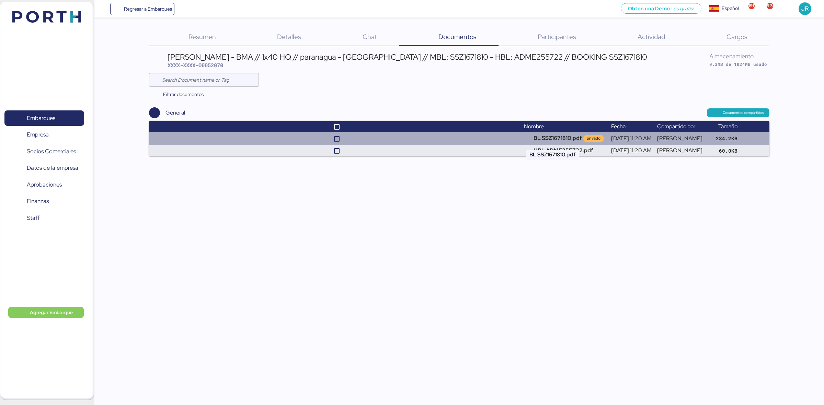
click at [528, 138] on td "BL SSZ1671810.pdf privado" at bounding box center [564, 138] width 87 height 13
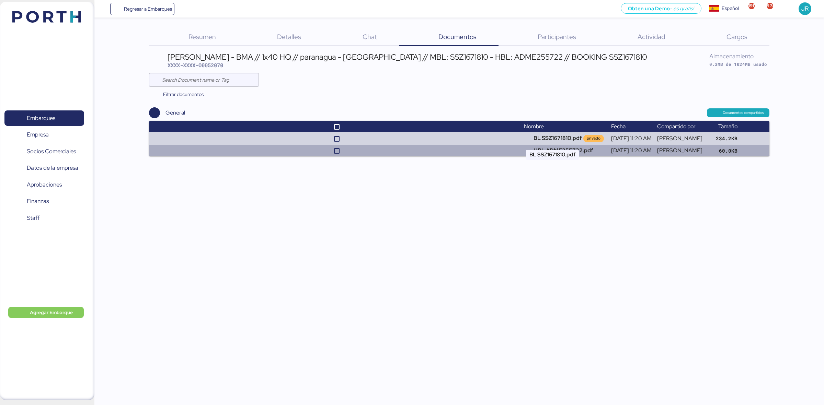
click at [541, 151] on td "HBL ADME255722.pdf" at bounding box center [564, 150] width 87 height 11
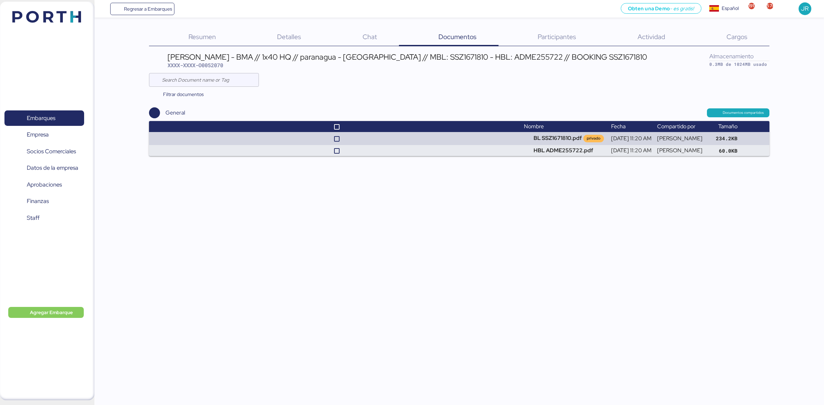
click at [30, 18] on img at bounding box center [46, 17] width 69 height 12
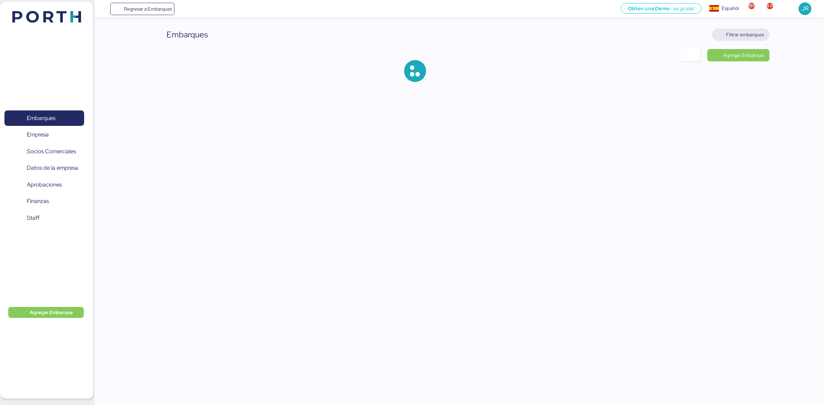
click at [737, 35] on span "Filtrar embarques" at bounding box center [745, 35] width 38 height 8
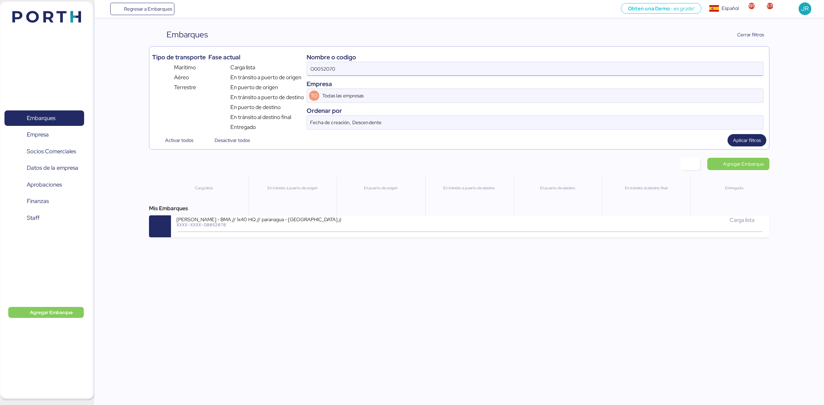
click at [352, 70] on input "O0052070" at bounding box center [535, 69] width 456 height 14
paste input "102"
type input "O0052102"
click at [747, 139] on span "Aplicar filtros" at bounding box center [747, 140] width 28 height 8
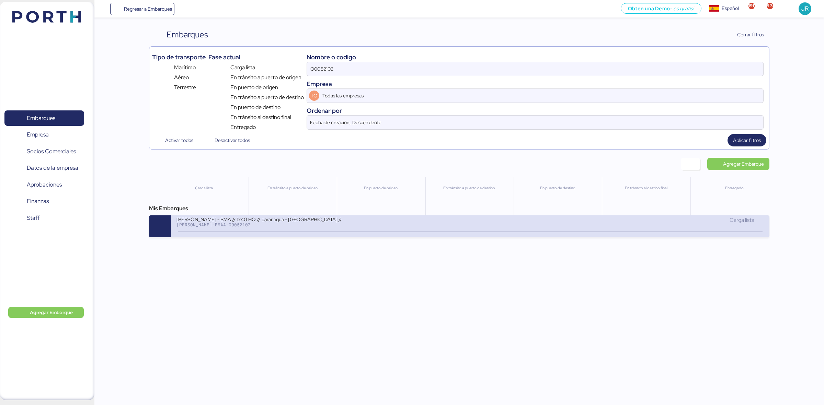
click at [340, 221] on div "[PERSON_NAME] - BMA // 1x40 HQ // paranagua - [GEOGRAPHIC_DATA] // MBL: PENDIEN…" at bounding box center [258, 219] width 165 height 6
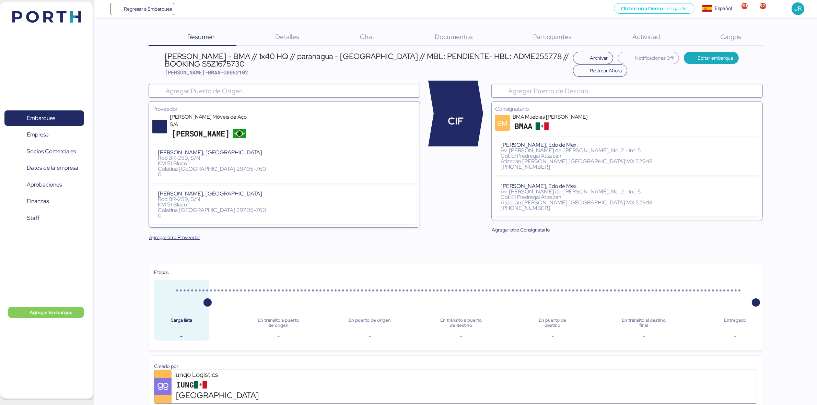
click at [446, 38] on span "Documentos" at bounding box center [454, 36] width 38 height 9
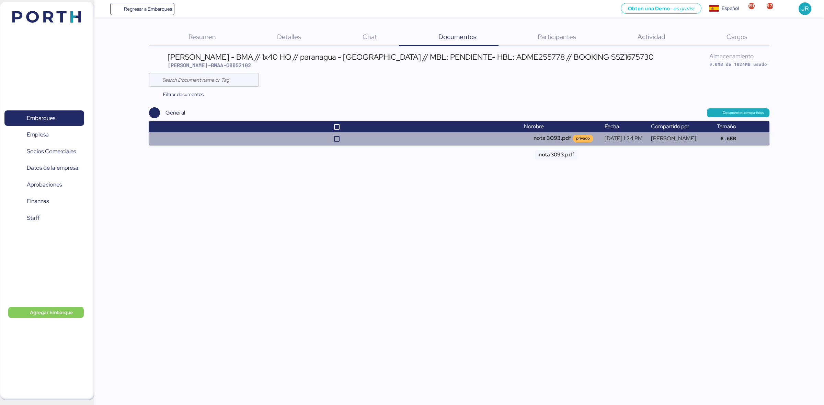
click at [549, 139] on td "nota 3093.pdf privado" at bounding box center [561, 138] width 81 height 13
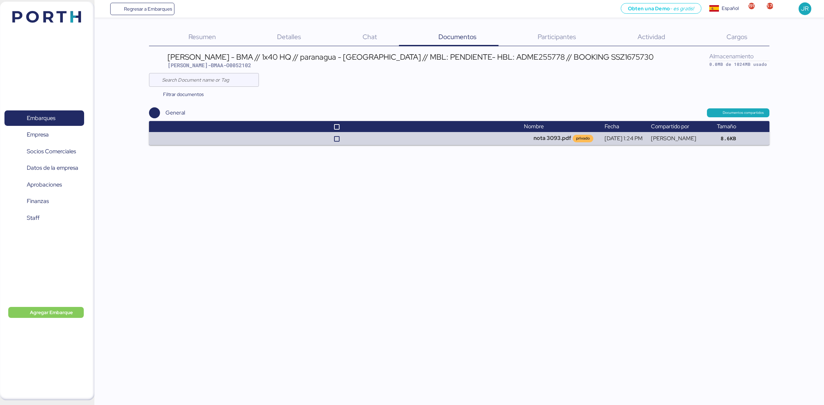
click at [64, 24] on header at bounding box center [36, 15] width 66 height 21
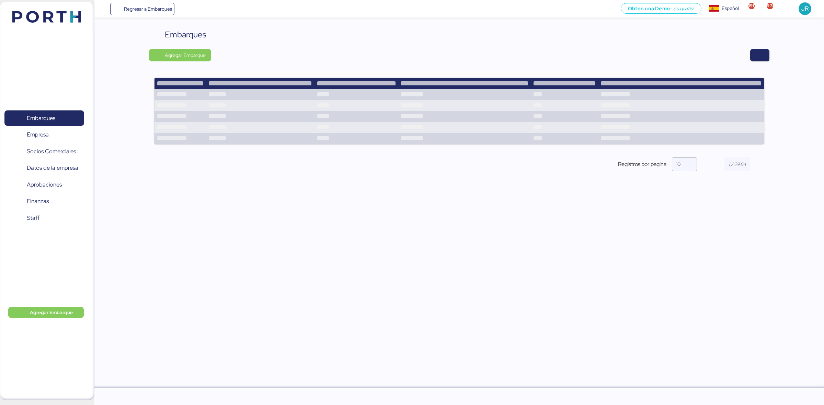
click at [765, 33] on div "Embarques" at bounding box center [459, 34] width 620 height 12
click at [760, 36] on div "Embarques" at bounding box center [459, 34] width 620 height 12
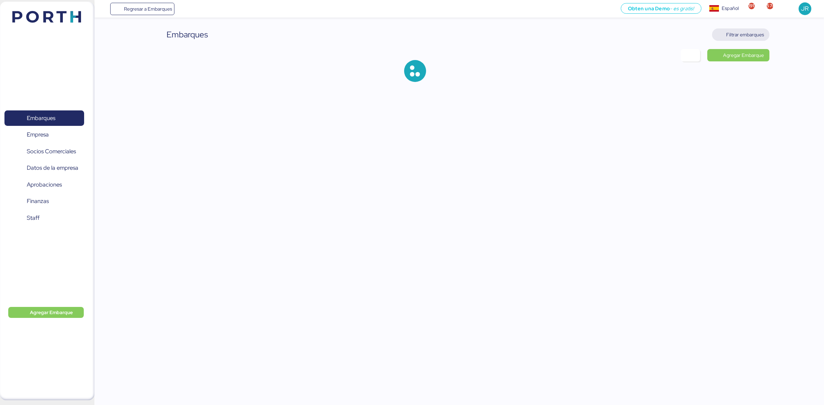
click at [766, 38] on span "Filtrar embarques" at bounding box center [740, 34] width 57 height 12
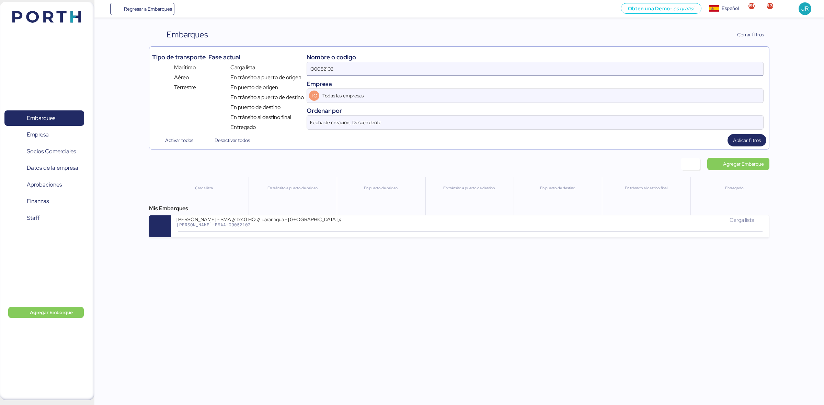
click at [368, 64] on input "O0052102" at bounding box center [535, 69] width 456 height 14
click at [325, 70] on input "O0052102" at bounding box center [535, 69] width 456 height 14
paste input "070"
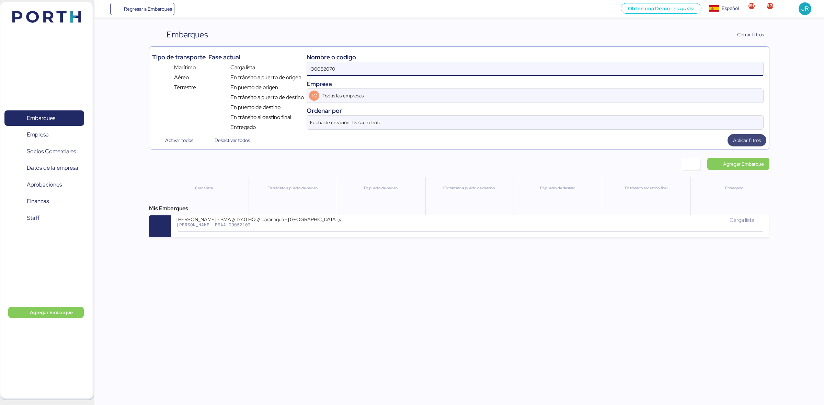
type input "O0052070"
click at [752, 137] on span "Aplicar filtros" at bounding box center [747, 140] width 28 height 8
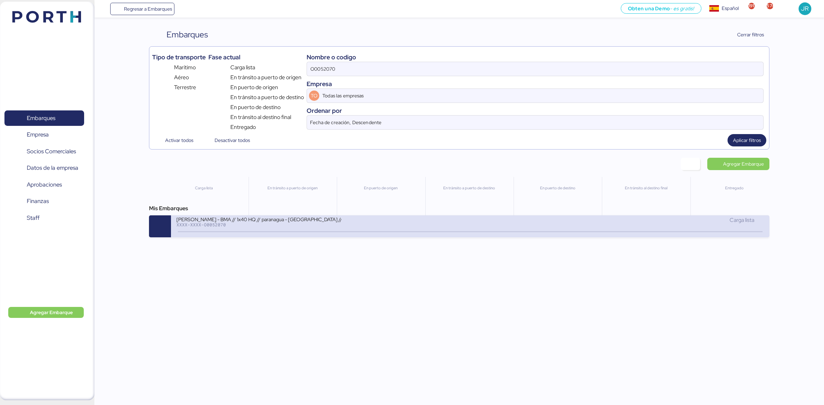
click at [239, 226] on div "XXXX-XXXX-O0052070" at bounding box center [258, 224] width 165 height 5
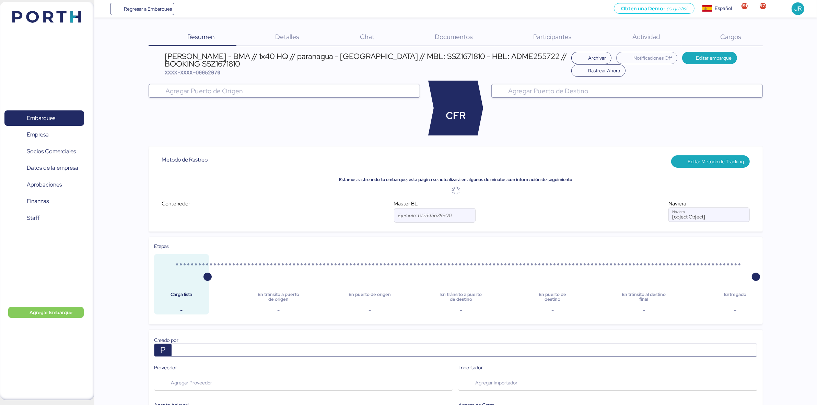
click at [447, 34] on span "Documentos" at bounding box center [454, 36] width 38 height 9
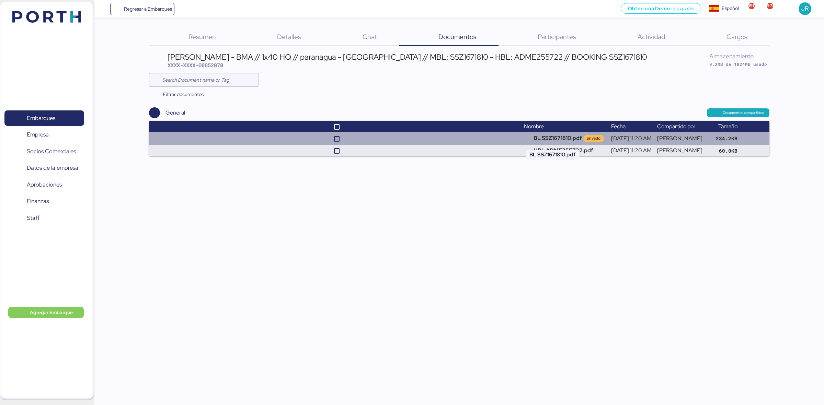
click at [546, 138] on td "BL SSZ1671810.pdf privado" at bounding box center [564, 138] width 87 height 13
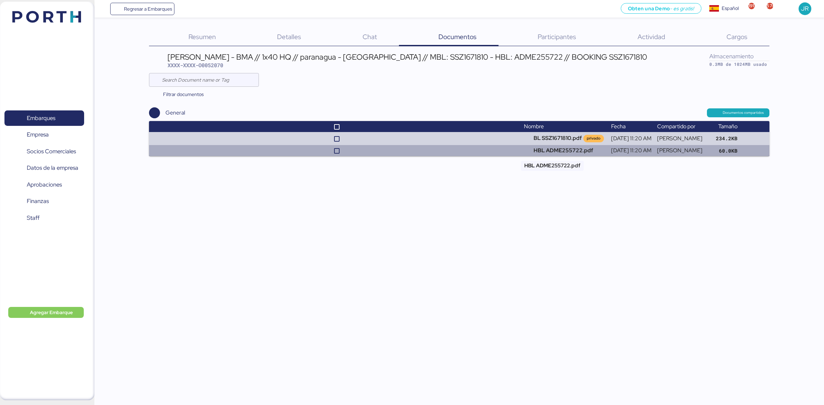
click at [560, 152] on td "HBL ADME255722.pdf" at bounding box center [564, 150] width 87 height 11
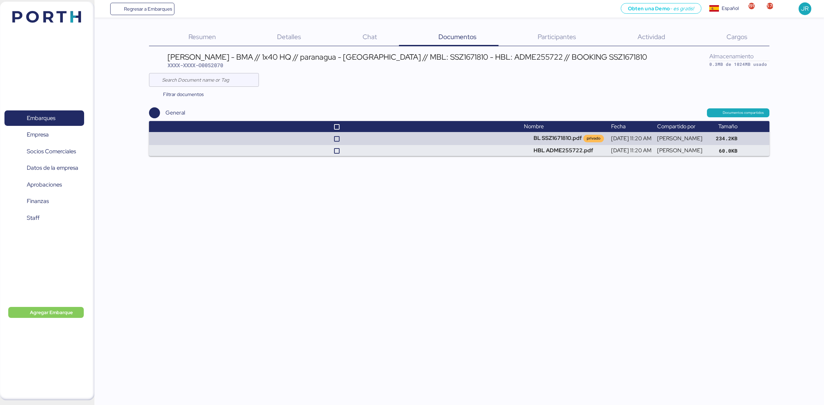
click at [37, 20] on img at bounding box center [46, 17] width 69 height 12
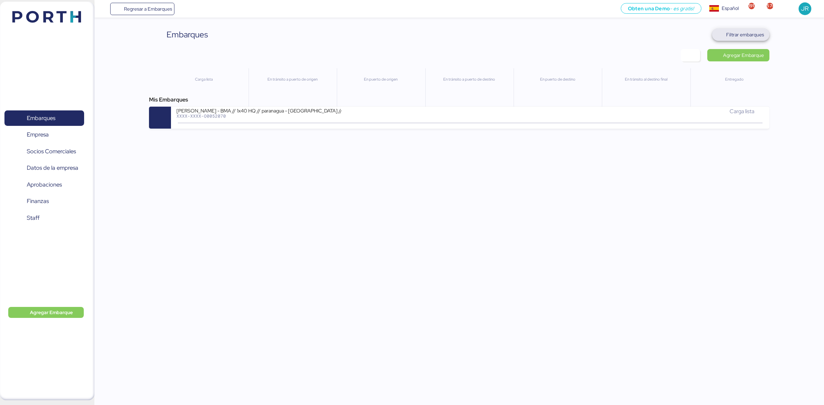
click at [744, 33] on span "Filtrar embarques" at bounding box center [745, 35] width 38 height 8
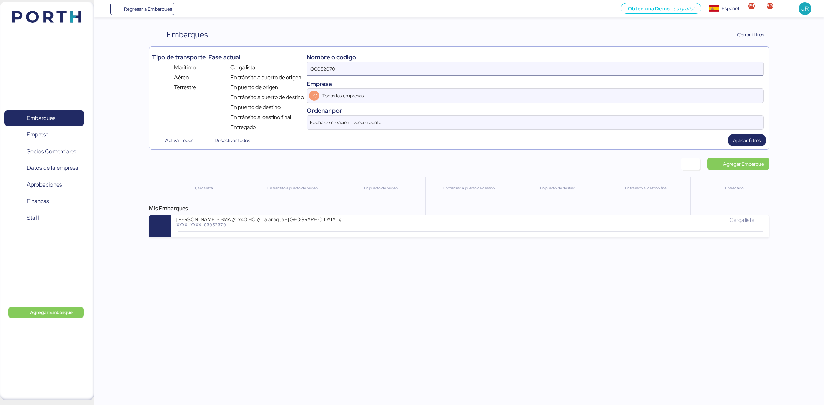
click at [359, 69] on input "O0052070" at bounding box center [535, 69] width 456 height 14
click at [367, 74] on input "O0052070" at bounding box center [535, 69] width 456 height 14
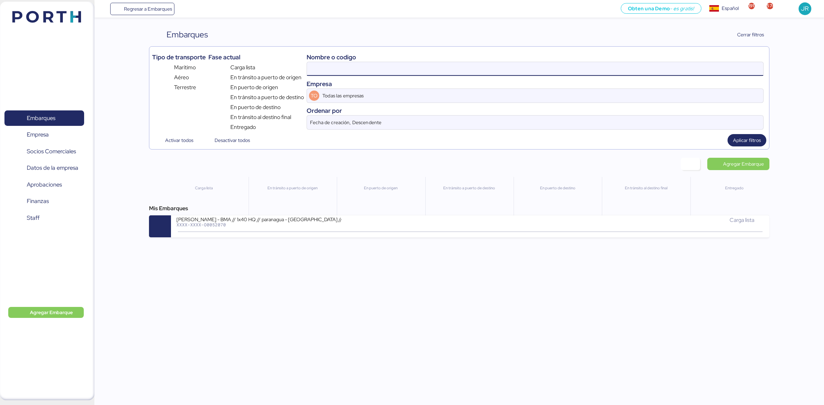
paste input "O0052070"
click at [373, 70] on input "O0052070" at bounding box center [535, 69] width 456 height 14
click at [366, 72] on input "O0052070" at bounding box center [535, 69] width 456 height 14
paste input "102"
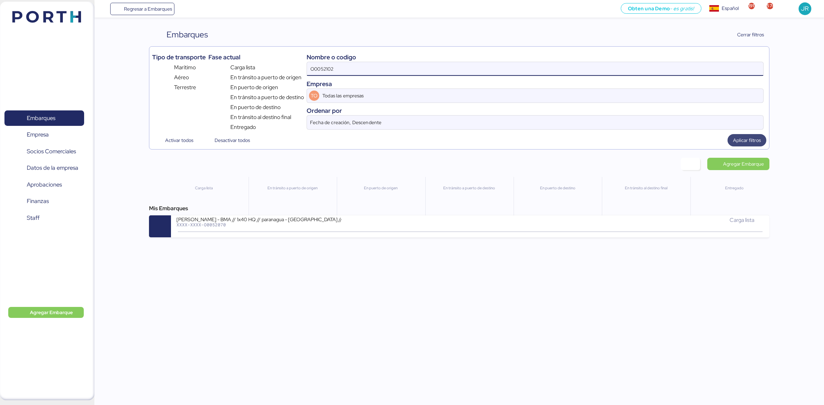
type input "O0052102"
click at [740, 142] on span "Aplicar filtros" at bounding box center [747, 140] width 28 height 8
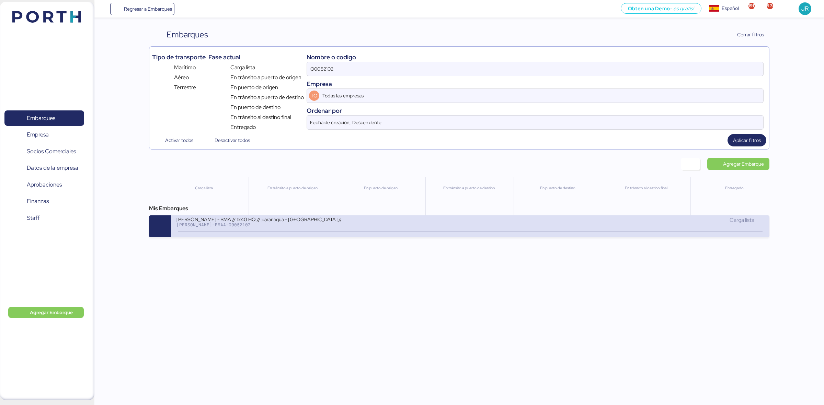
click at [316, 225] on div "[PERSON_NAME]-BMAA-O0052102" at bounding box center [258, 224] width 165 height 5
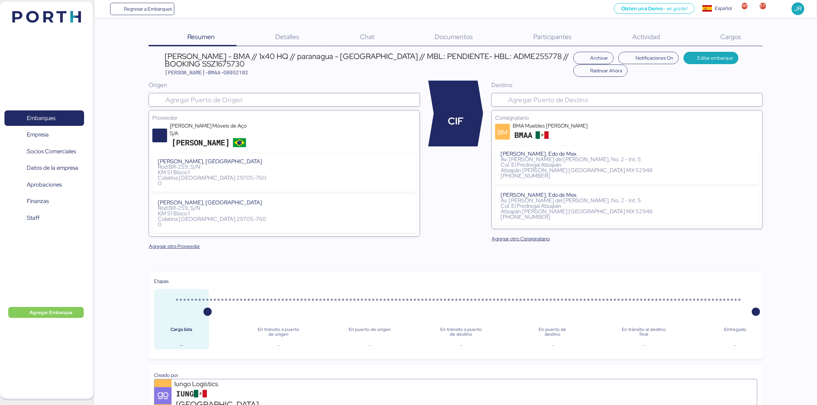
click at [461, 59] on div "[PERSON_NAME] - BMA // 1x40 HQ // paranagua - [GEOGRAPHIC_DATA] // MBL: PENDIEN…" at bounding box center [367, 60] width 405 height 15
click at [186, 62] on div "[PERSON_NAME] - BMA // 1x40 HQ // paranagua - [GEOGRAPHIC_DATA] // MBL: PENDIEN…" at bounding box center [367, 60] width 405 height 15
copy div "SSZ1675730"
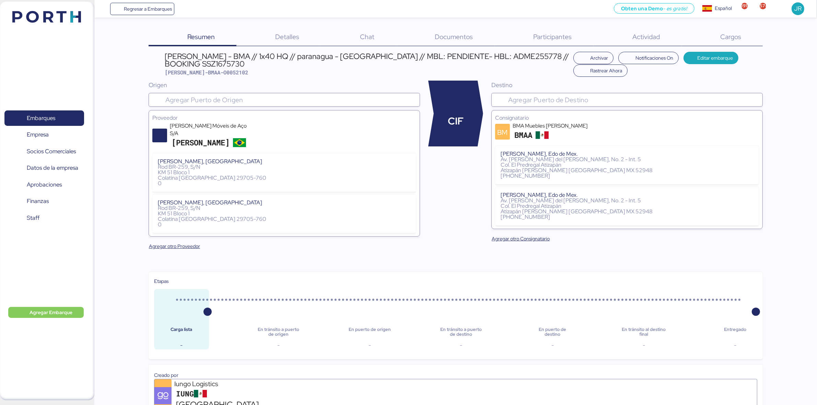
click at [447, 36] on span "Documentos" at bounding box center [454, 36] width 38 height 9
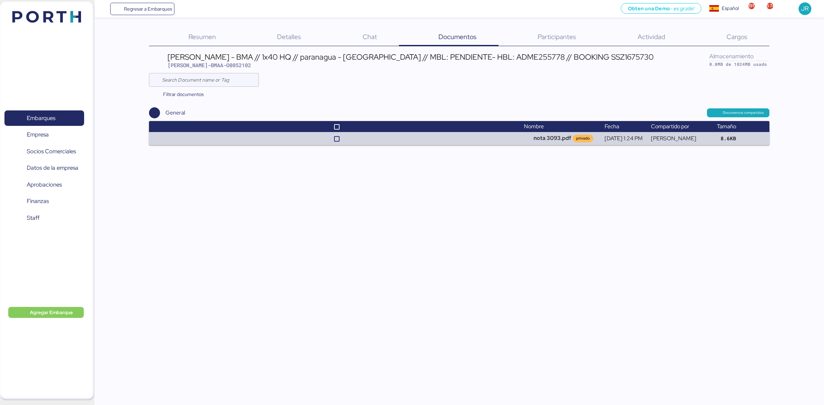
click at [409, 173] on div "Regresar a Embarques Obten una Demo - es gratis! Obten una Demo Español Español…" at bounding box center [412, 202] width 824 height 405
click at [748, 112] on span "Documentos compartidos" at bounding box center [743, 113] width 41 height 6
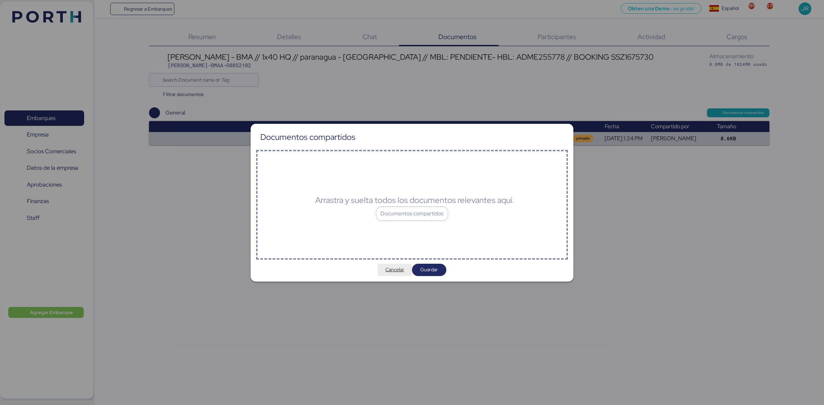
click at [402, 272] on span "Cancelar" at bounding box center [394, 270] width 19 height 8
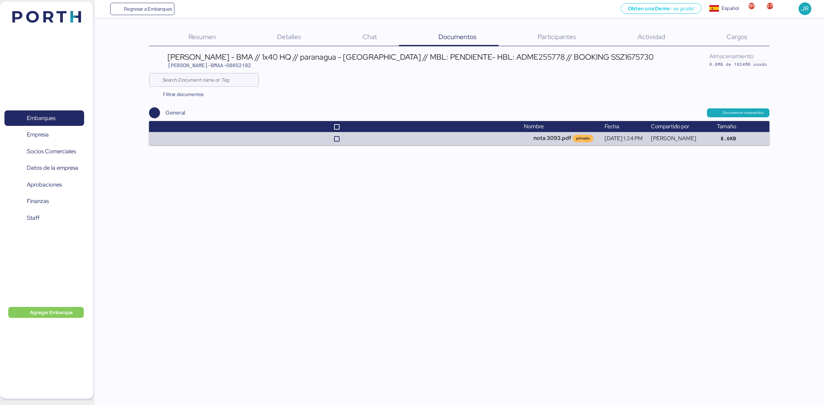
click at [560, 53] on div "[PERSON_NAME] - BMA // 1x40 HQ // paranagua - [GEOGRAPHIC_DATA] // MBL: PENDIEN…" at bounding box center [411, 57] width 486 height 8
copy div "SSZ1675730"
click at [739, 111] on span "Documentos compartidos" at bounding box center [743, 113] width 41 height 6
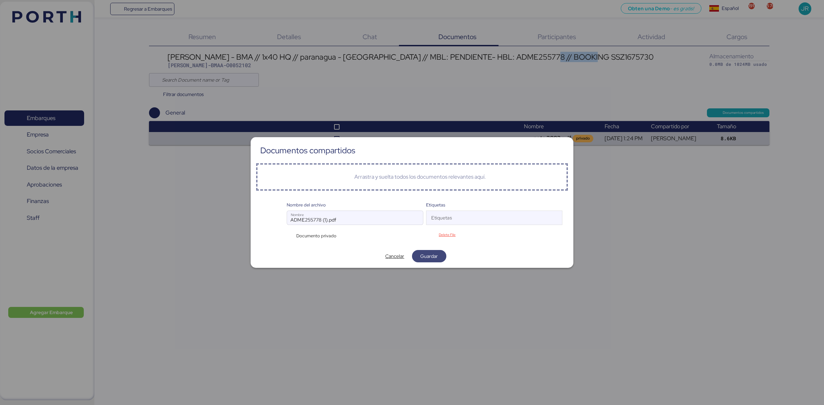
click at [438, 251] on span "Guardar" at bounding box center [429, 256] width 34 height 12
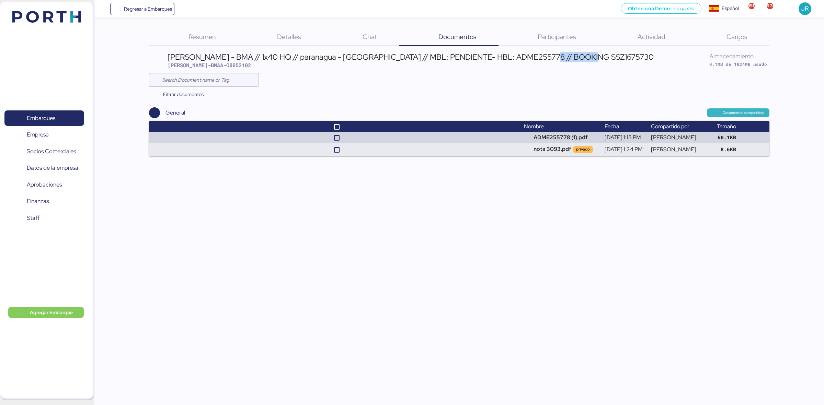
click at [741, 112] on span "Documentos compartidos" at bounding box center [743, 113] width 41 height 6
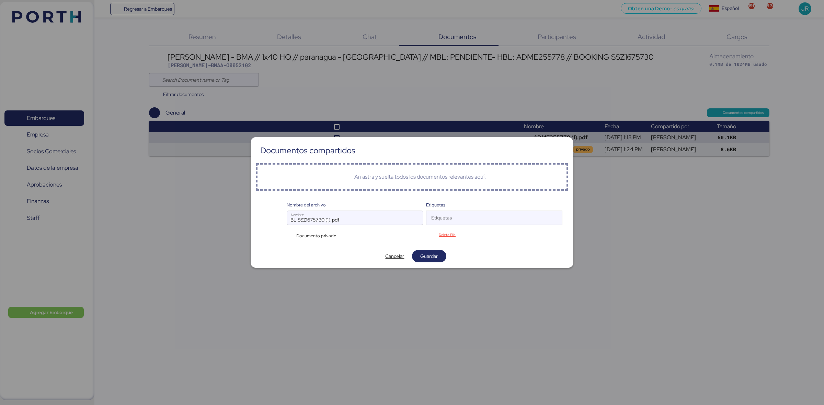
click at [319, 236] on span "Documento privado" at bounding box center [316, 236] width 40 height 7
click at [309, 238] on span "Documento privado" at bounding box center [316, 236] width 40 height 7
click at [323, 234] on span "Documento privado" at bounding box center [316, 236] width 40 height 7
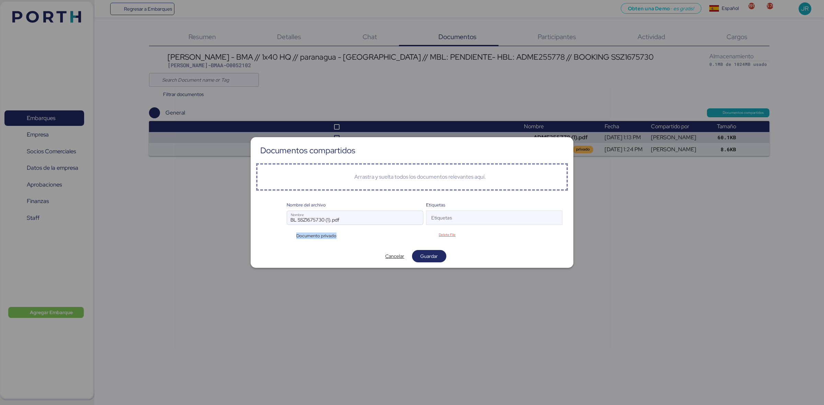
click at [323, 234] on span "Documento privado" at bounding box center [316, 236] width 40 height 7
click at [321, 236] on span "Documento privado" at bounding box center [316, 236] width 40 height 7
click at [329, 263] on div "Cancelar Guardar" at bounding box center [412, 256] width 312 height 12
click at [309, 234] on span "Documento privado" at bounding box center [316, 236] width 40 height 7
click at [384, 221] on input "BL SSZ1675730 (1).pdf" at bounding box center [355, 218] width 136 height 14
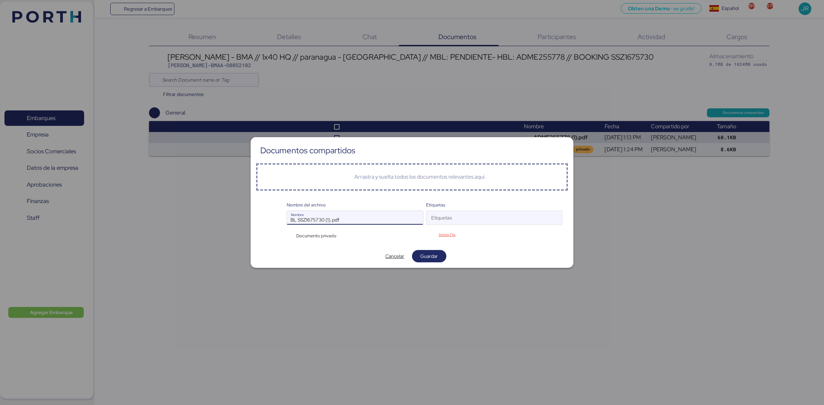
click at [337, 221] on input "BL SSZ1675730 (1).pdf" at bounding box center [355, 218] width 136 height 14
click at [359, 216] on input "BL SSZ1675730 (1).pdf" at bounding box center [355, 218] width 136 height 14
click at [461, 217] on input "Etiquetas" at bounding box center [488, 220] width 124 height 8
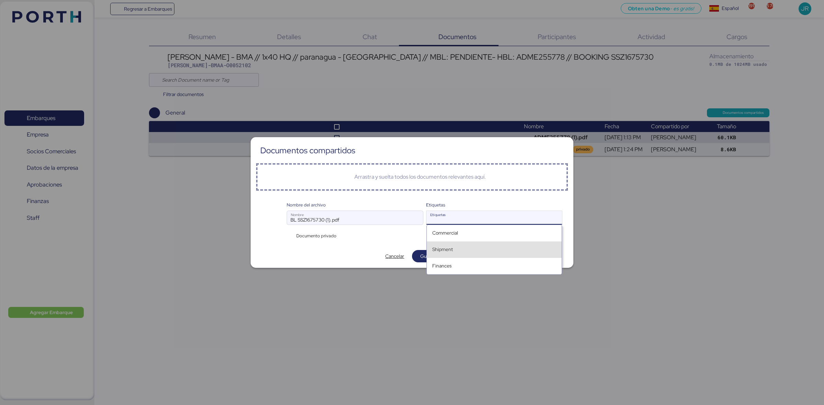
click at [566, 241] on div "Nombre del archivo BL SSZ1675730 (1).pdf Nombre Etiquetas Etiquetas Documento p…" at bounding box center [412, 220] width 312 height 49
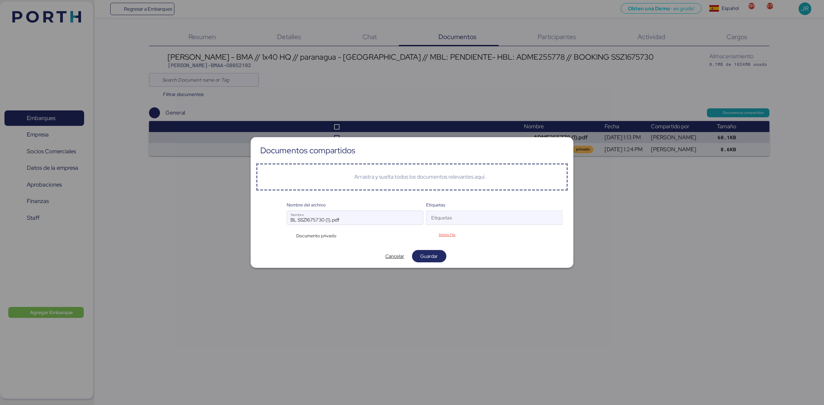
click at [322, 235] on span "Documento privado" at bounding box center [316, 236] width 40 height 7
drag, startPoint x: 323, startPoint y: 235, endPoint x: 318, endPoint y: 234, distance: 4.9
click at [318, 234] on span "Documento privado" at bounding box center [316, 236] width 40 height 7
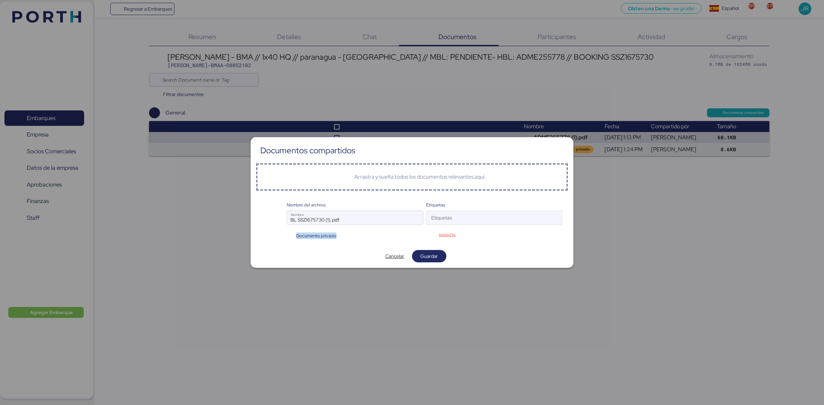
click at [318, 234] on span "Documento privado" at bounding box center [316, 236] width 40 height 7
click at [354, 277] on div at bounding box center [412, 202] width 824 height 405
click at [317, 236] on span "Documento privado" at bounding box center [316, 236] width 40 height 7
click at [316, 235] on span "Documento privado" at bounding box center [316, 236] width 40 height 7
click at [515, 277] on div at bounding box center [412, 202] width 824 height 405
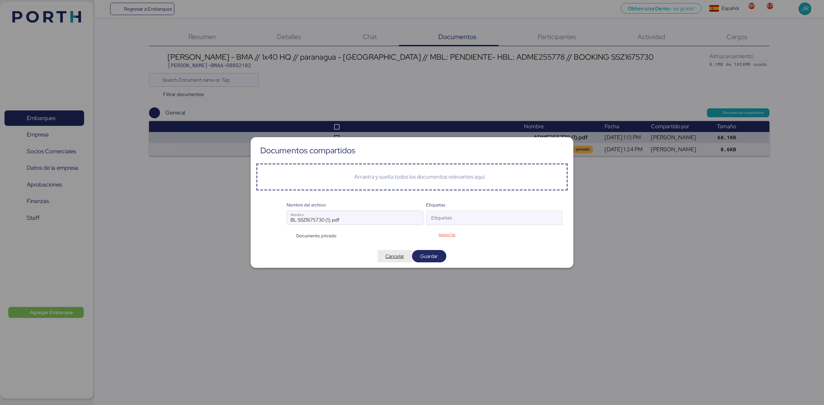
click at [393, 258] on span "Cancelar" at bounding box center [394, 256] width 19 height 8
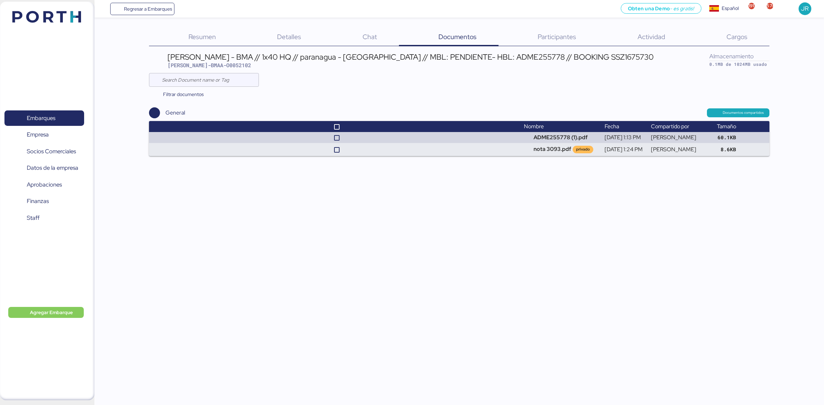
click at [534, 210] on div "Regresar a Embarques Obten una Demo - es gratis! Obten una Demo Español Español…" at bounding box center [412, 202] width 824 height 405
click at [740, 117] on span "Documentos compartidos" at bounding box center [738, 112] width 62 height 9
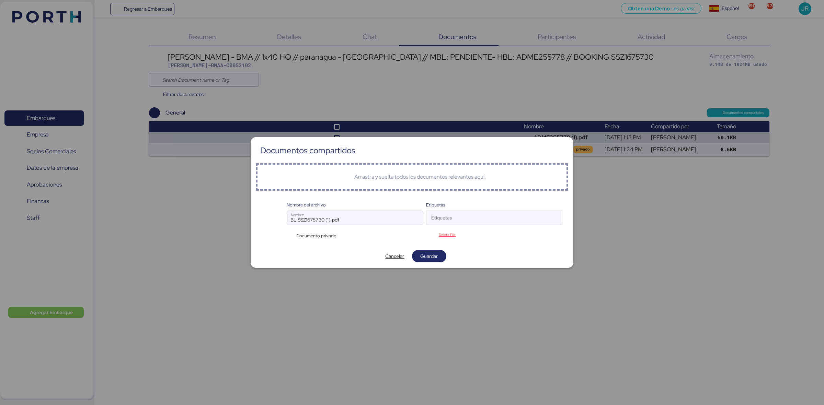
click at [307, 237] on span "Documento privado" at bounding box center [316, 236] width 40 height 7
click at [427, 257] on span "Guardar" at bounding box center [429, 256] width 18 height 8
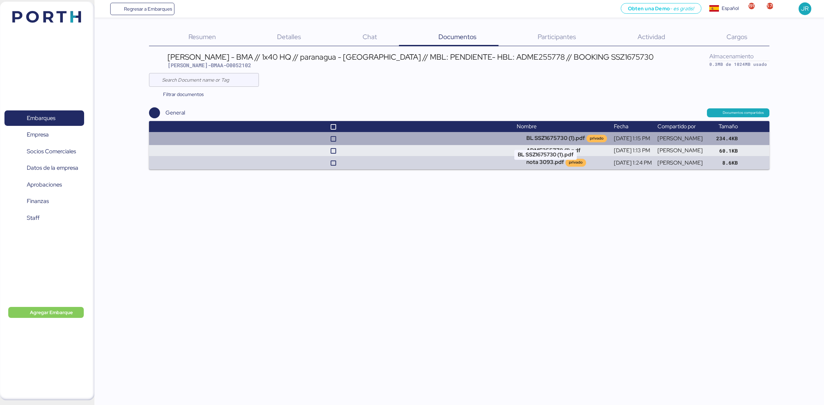
click at [533, 139] on td "BL SSZ1675730 (1).pdf privado" at bounding box center [562, 138] width 97 height 13
click at [515, 141] on td "BL SSZ1675730 (1).pdf privado" at bounding box center [562, 138] width 97 height 13
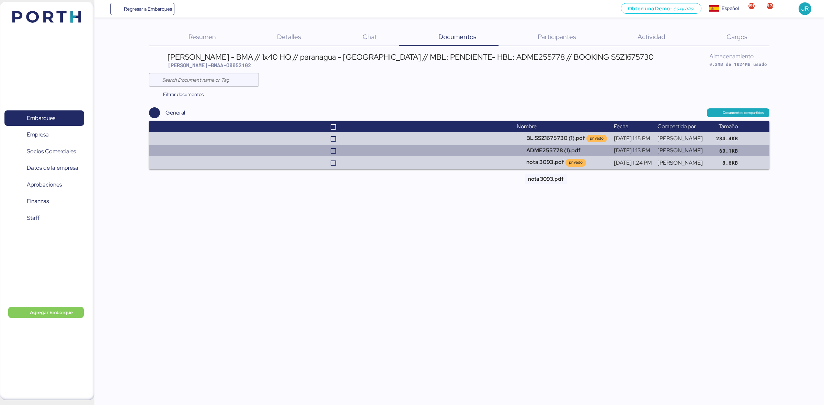
click at [522, 150] on td "ADME255778 (1).pdf" at bounding box center [562, 150] width 97 height 11
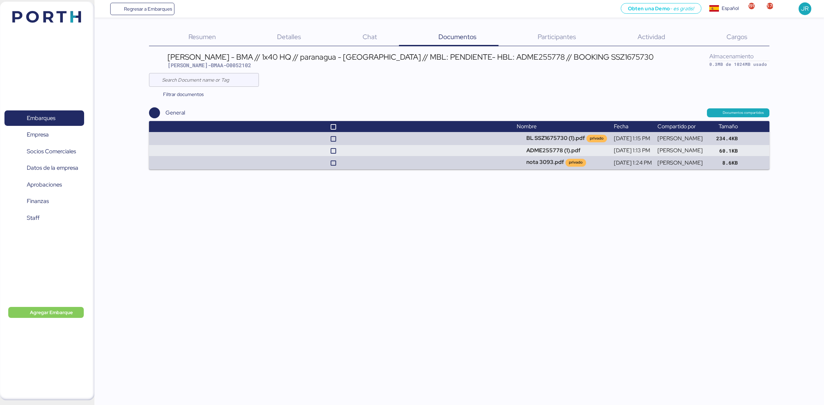
click at [67, 25] on header at bounding box center [36, 15] width 66 height 21
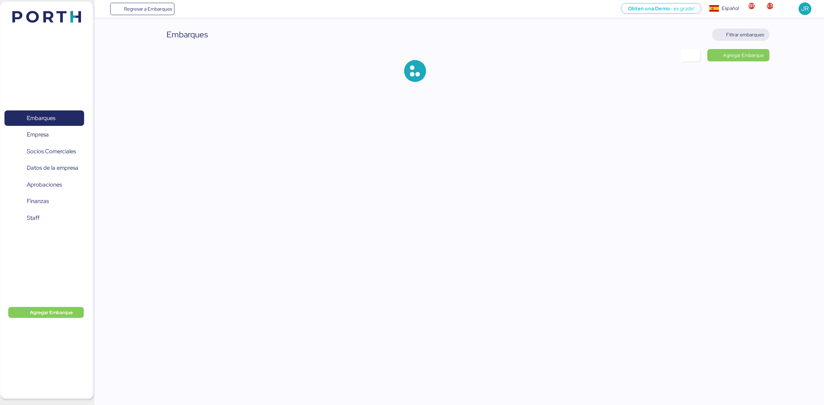
click at [746, 33] on span "Filtrar embarques" at bounding box center [745, 35] width 38 height 8
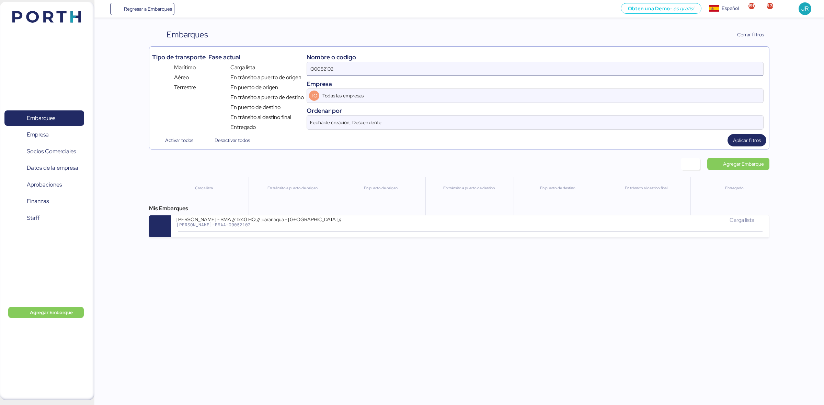
click at [331, 73] on input "O0052102" at bounding box center [535, 69] width 456 height 14
paste input "095"
type input "O0052095"
click at [741, 143] on span "Aplicar filtros" at bounding box center [747, 140] width 28 height 8
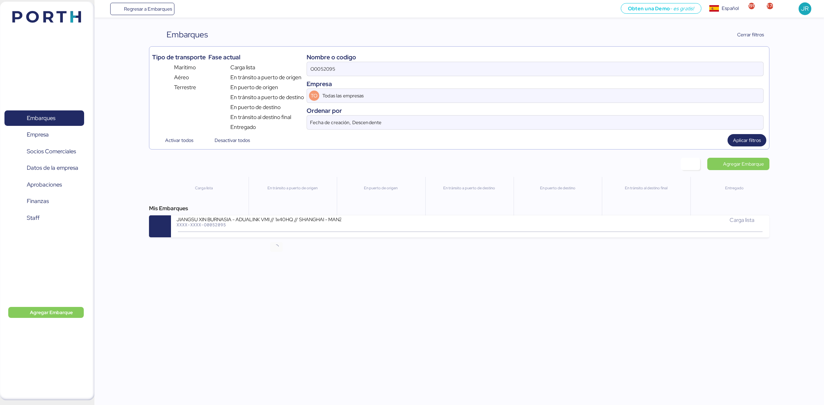
click at [289, 239] on div "Regresar a Embarques Obten una Demo - es gratis! Obten una Demo Español Español…" at bounding box center [412, 202] width 824 height 405
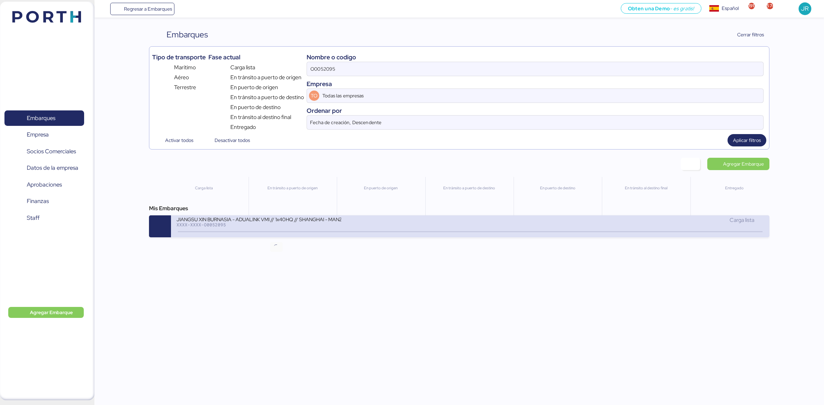
click at [295, 229] on div "JIANGSU XIN BURNASIA - ADUALINK VMI // 1x40HQ // SHANGHAI - MANZANILLO / HBL: B…" at bounding box center [323, 223] width 294 height 15
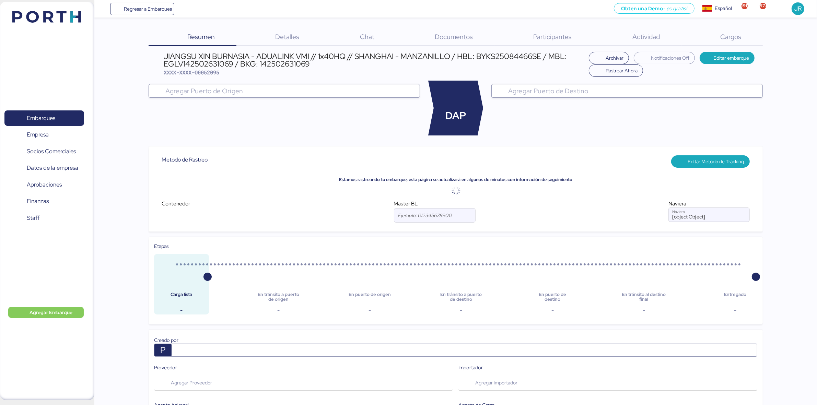
click at [445, 40] on span "Documentos" at bounding box center [454, 36] width 38 height 9
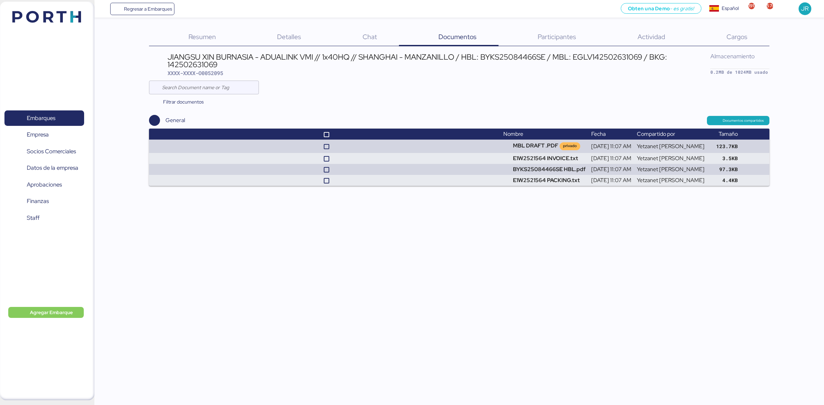
click at [725, 40] on div "Cargos 0" at bounding box center [728, 37] width 82 height 18
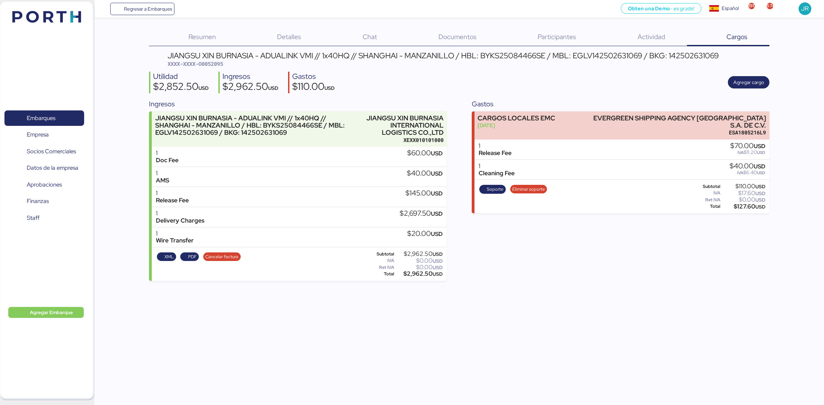
click at [473, 36] on span "Documentos" at bounding box center [457, 36] width 38 height 9
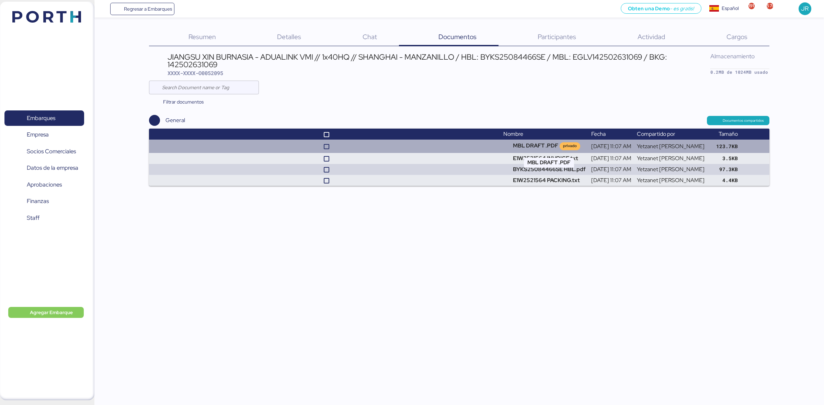
click at [542, 145] on td "MBL DRAFT .PDF privado" at bounding box center [545, 146] width 88 height 13
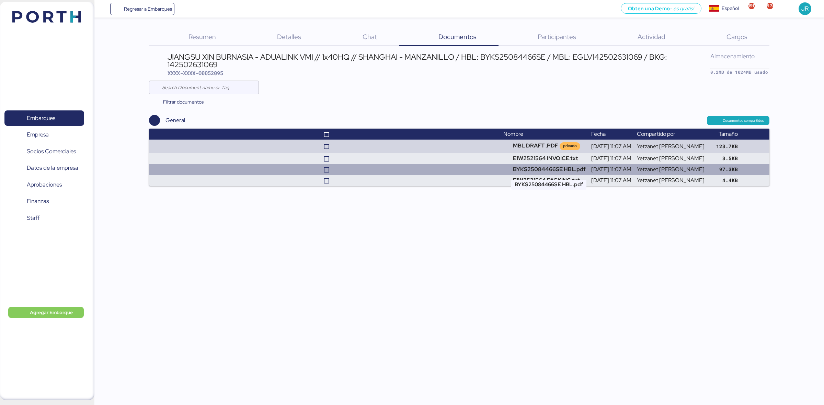
click at [536, 169] on td "BYKS25084466SE HBL.pdf" at bounding box center [545, 169] width 88 height 11
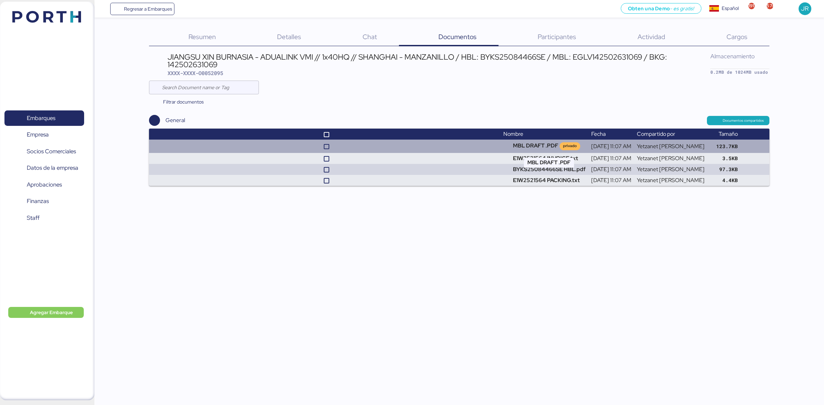
click at [542, 142] on td "MBL DRAFT .PDF privado" at bounding box center [545, 146] width 88 height 13
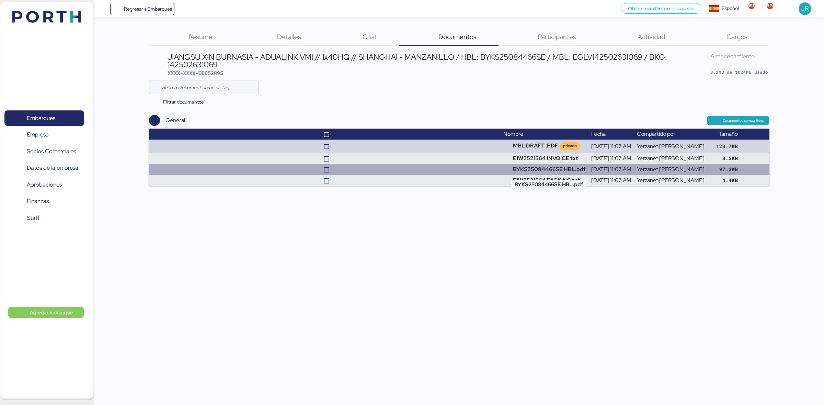
click at [540, 165] on td "BYKS25084466SE HBL.pdf" at bounding box center [545, 169] width 88 height 11
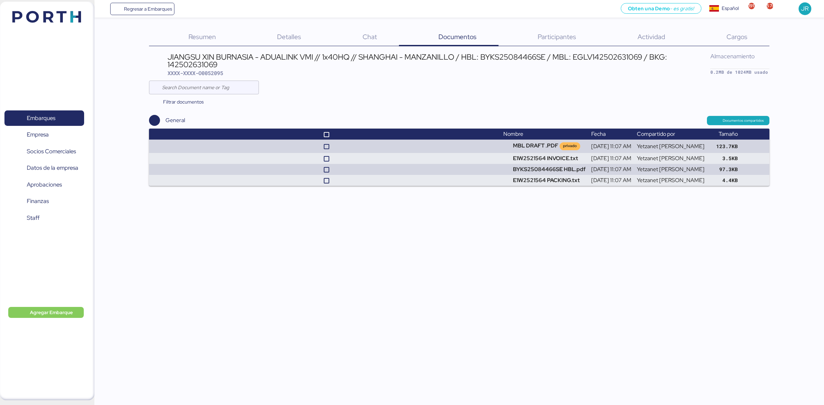
click at [66, 11] on img at bounding box center [46, 17] width 69 height 12
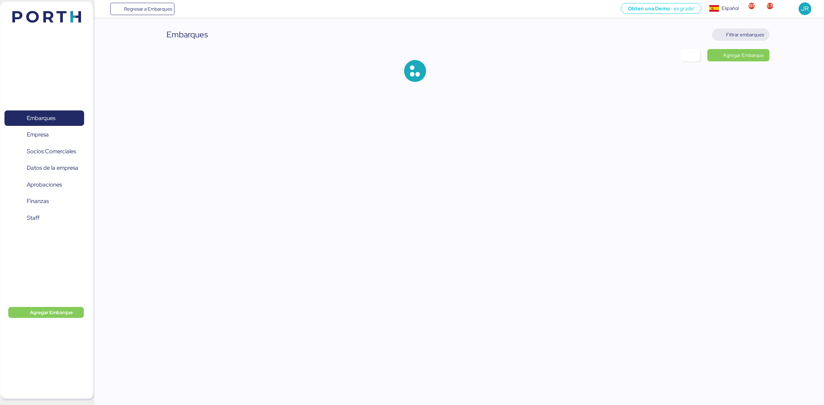
click at [744, 38] on span "Filtrar embarques" at bounding box center [745, 35] width 38 height 8
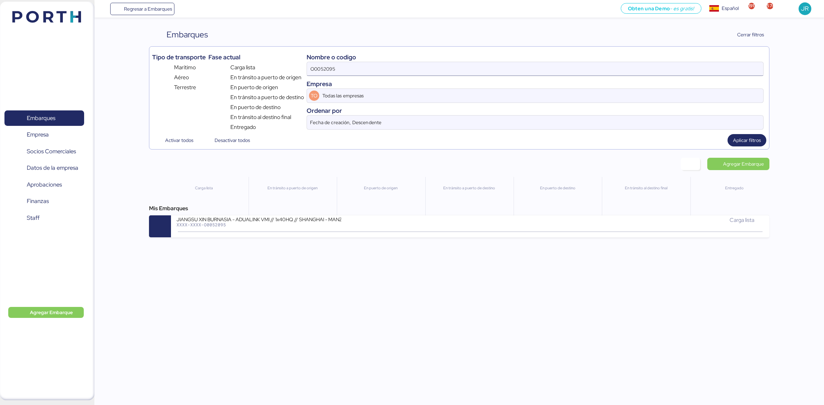
click at [337, 65] on input "O0052095" at bounding box center [535, 69] width 456 height 14
paste input "4"
type input "O0052094"
click at [750, 143] on span "Aplicar filtros" at bounding box center [747, 140] width 28 height 8
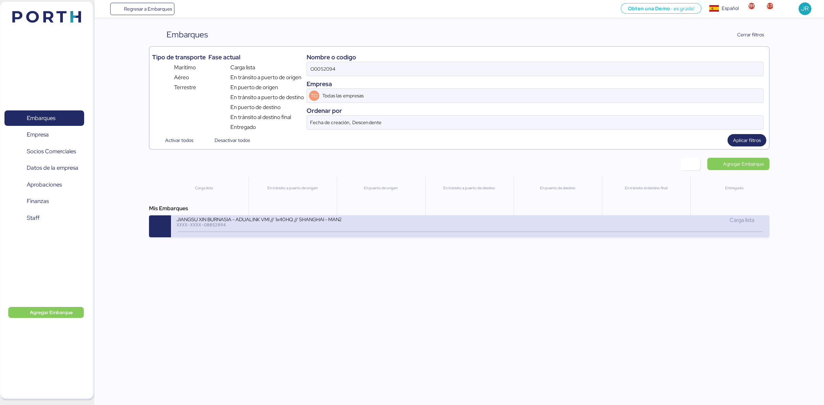
click at [265, 222] on div "JIANGSU XIN BURNASIA - ADUALINK VMI // 1x40HQ // SHANGHAI - MANZANILLO / HBL: B…" at bounding box center [258, 219] width 165 height 6
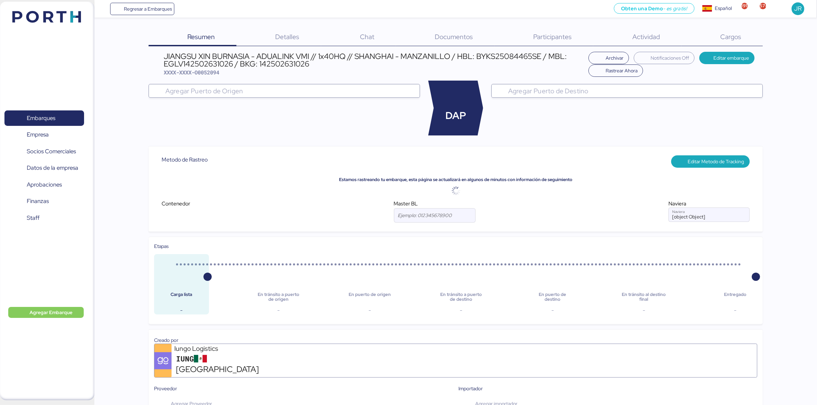
click at [740, 31] on div "Cargos 0" at bounding box center [722, 37] width 81 height 18
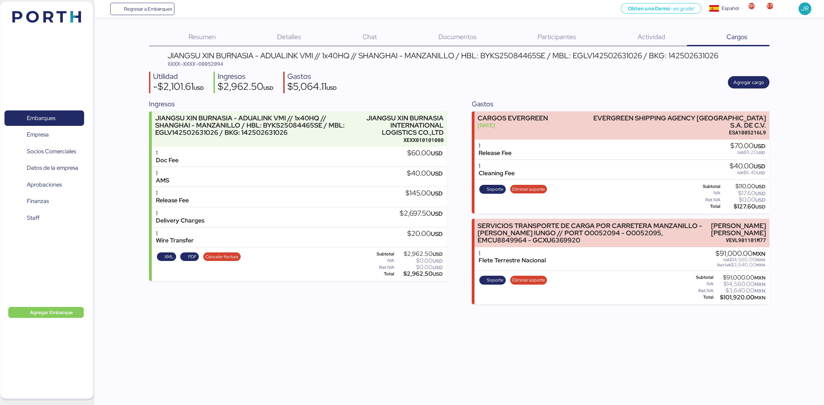
click at [436, 42] on div "Documentos 0" at bounding box center [449, 37] width 100 height 18
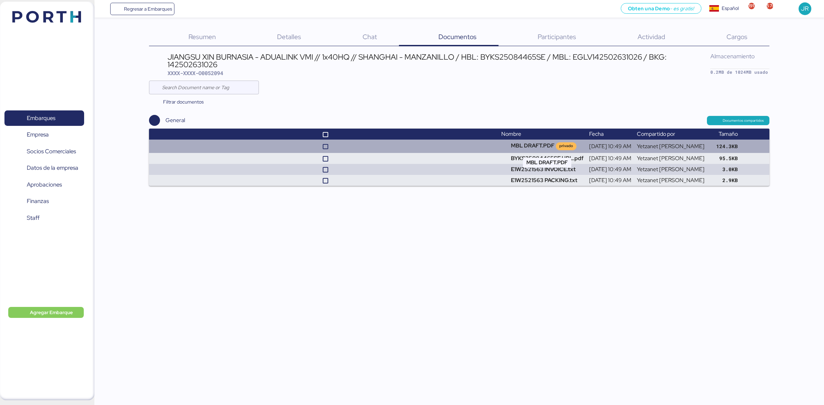
click at [515, 144] on td "MBL DRAFT.PDF privado" at bounding box center [542, 146] width 88 height 13
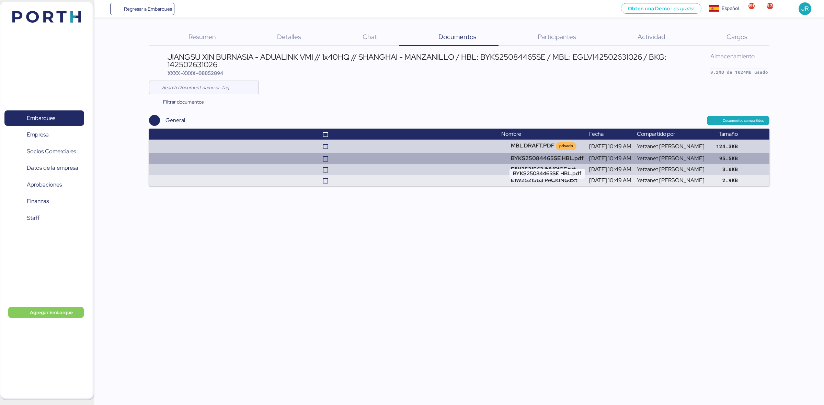
click at [548, 159] on td "BYKS25084465SE HBL.pdf" at bounding box center [542, 158] width 88 height 11
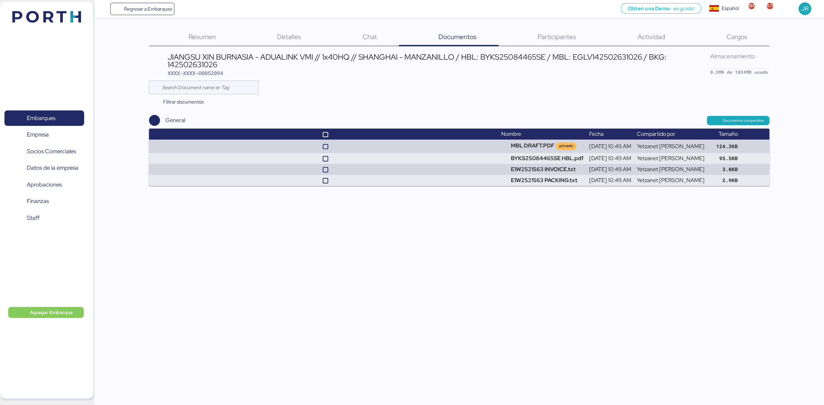
click at [41, 13] on img at bounding box center [46, 17] width 69 height 12
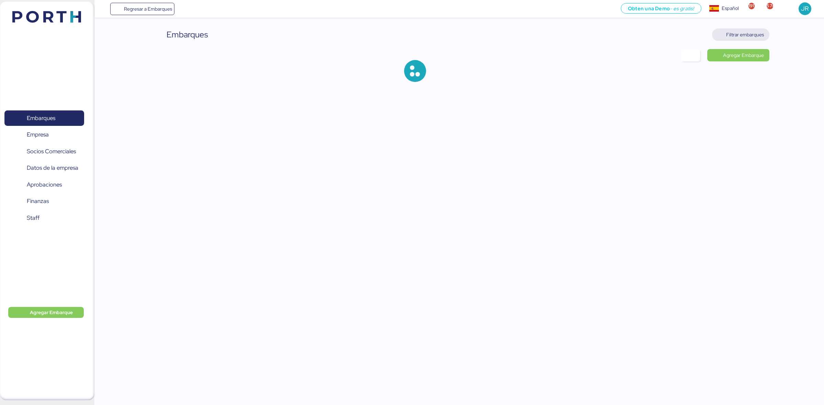
click at [744, 38] on span "Filtrar embarques" at bounding box center [745, 35] width 38 height 8
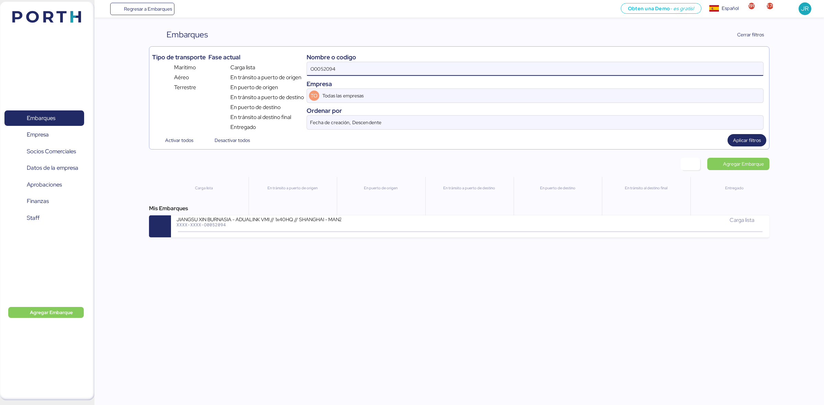
click at [321, 66] on input "O0052094" at bounding box center [535, 69] width 456 height 14
paste input "55"
type input "O0052055"
click at [749, 142] on span "Aplicar filtros" at bounding box center [747, 140] width 28 height 8
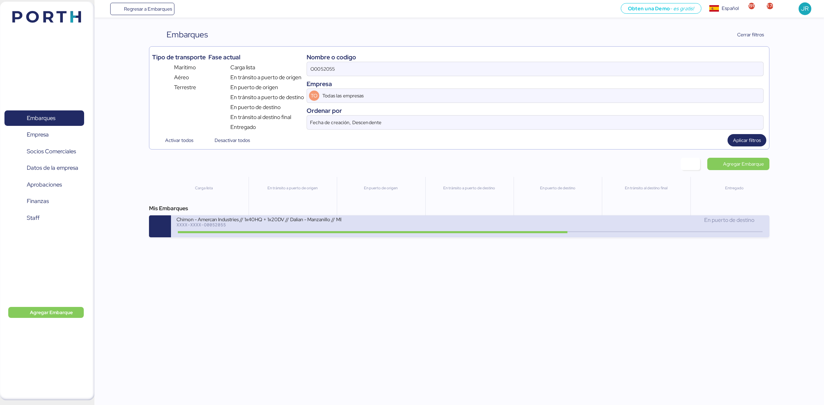
click at [528, 221] on div "En puerto de destino" at bounding box center [617, 220] width 294 height 8
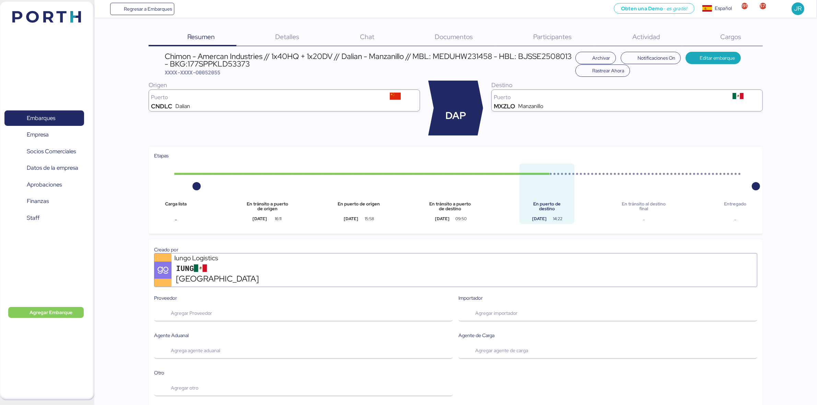
click at [446, 38] on span "Documentos" at bounding box center [454, 36] width 38 height 9
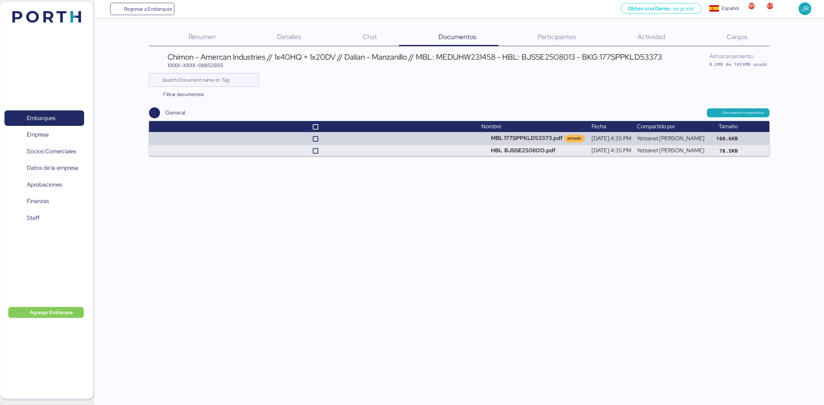
click at [738, 38] on span "Cargos" at bounding box center [736, 36] width 21 height 9
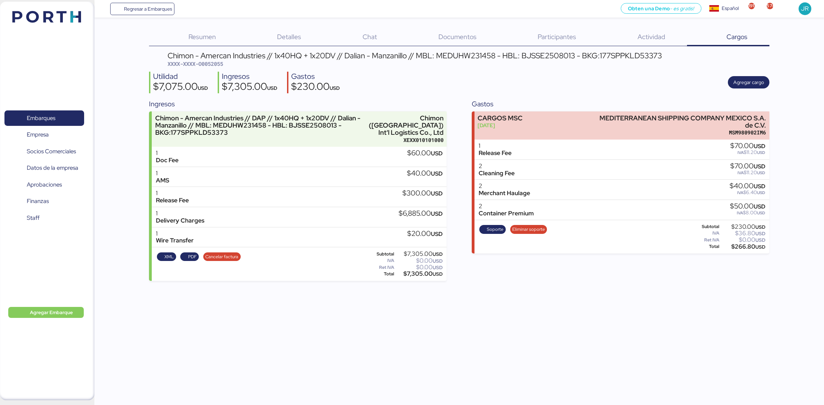
click at [429, 42] on div "Documentos 0" at bounding box center [449, 37] width 100 height 18
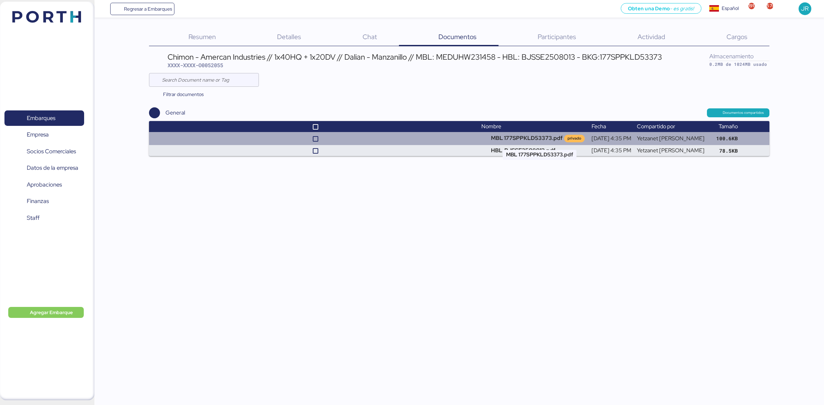
click at [536, 133] on td "MBL 177SPPKLD53373.pdf privado" at bounding box center [534, 138] width 110 height 13
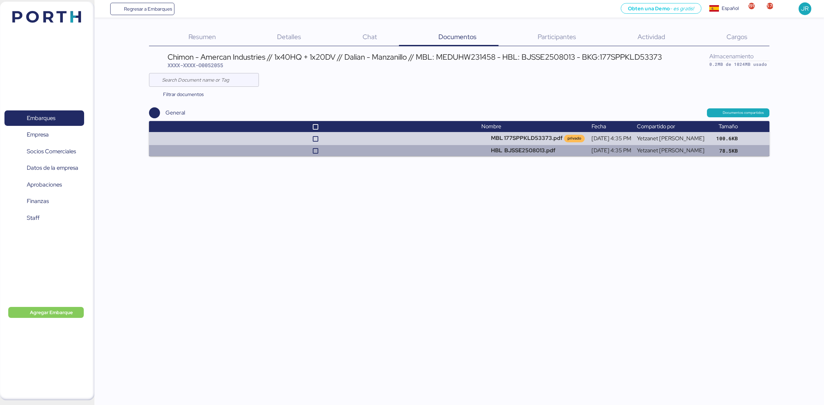
click at [544, 150] on td "HBL BJSSE2508013.pdf" at bounding box center [534, 150] width 110 height 11
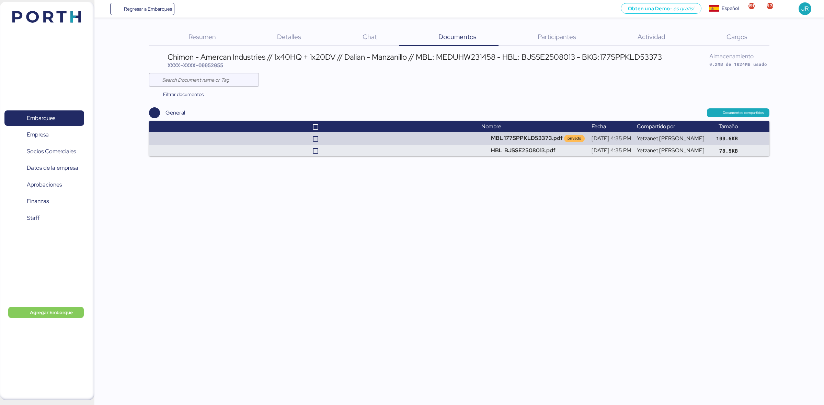
click at [23, 32] on div "Embarques 0 Empresa 0 Socios Comerciales 0 Datos de la empresa 0 Aprobaciones 0…" at bounding box center [47, 201] width 94 height 399
click at [31, 20] on img at bounding box center [46, 17] width 69 height 12
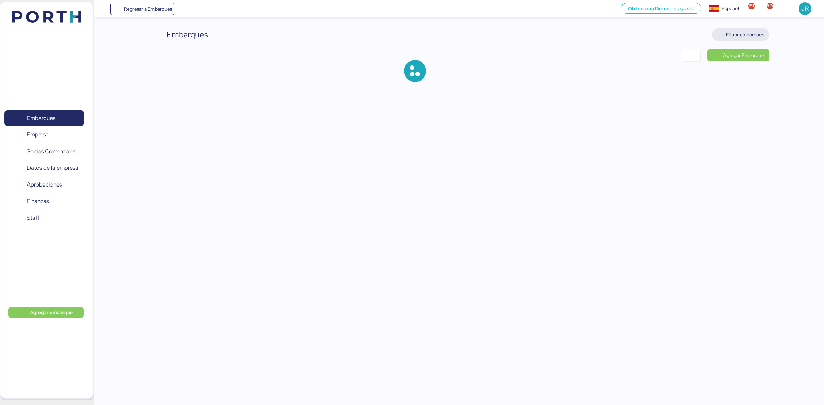
click at [744, 34] on span "Filtrar embarques" at bounding box center [745, 35] width 38 height 8
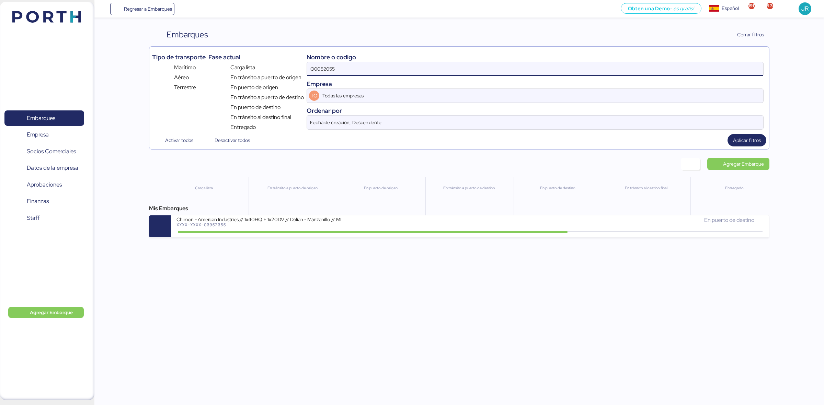
click at [339, 69] on input "O0052055" at bounding box center [535, 69] width 456 height 14
paste input "113"
type input "O0052113"
click at [746, 142] on span "Aplicar filtros" at bounding box center [747, 140] width 28 height 8
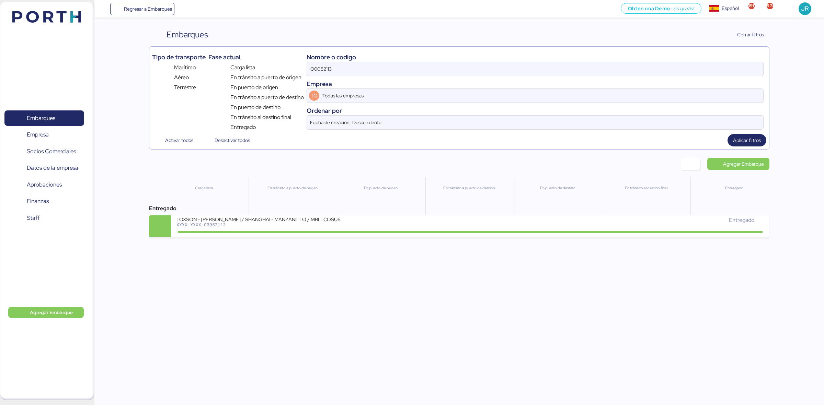
click at [298, 216] on div "En tránsito a puerto de origen" at bounding box center [293, 201] width 88 height 49
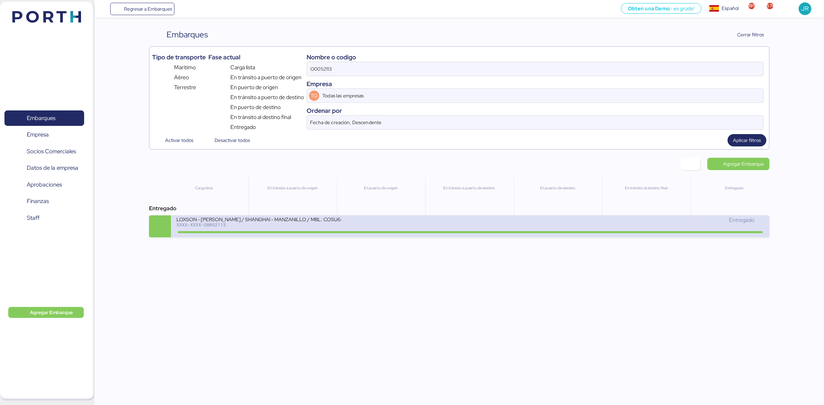
click at [325, 233] on div at bounding box center [470, 232] width 584 height 2
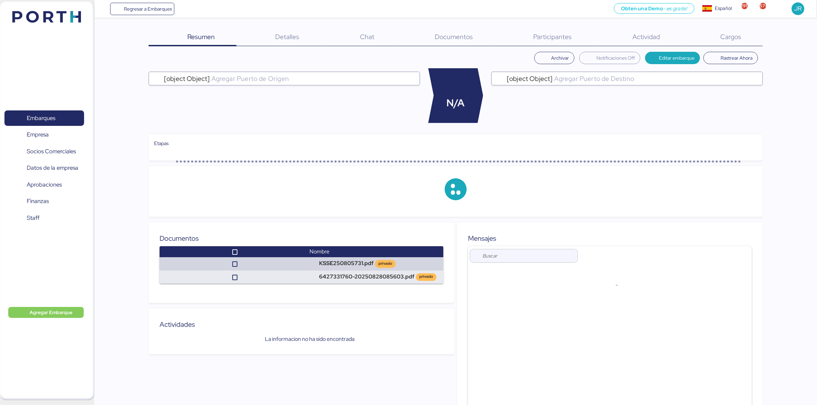
drag, startPoint x: 464, startPoint y: 201, endPoint x: 315, endPoint y: 205, distance: 149.0
click at [356, 208] on div at bounding box center [455, 190] width 603 height 44
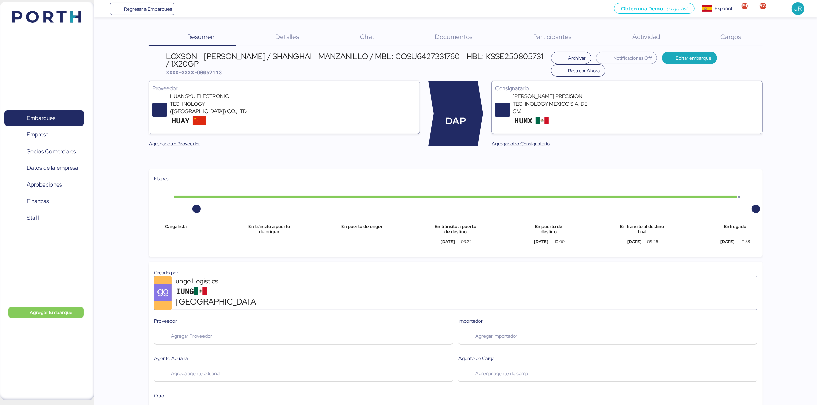
click at [739, 46] on div "Cargos 0" at bounding box center [722, 37] width 81 height 18
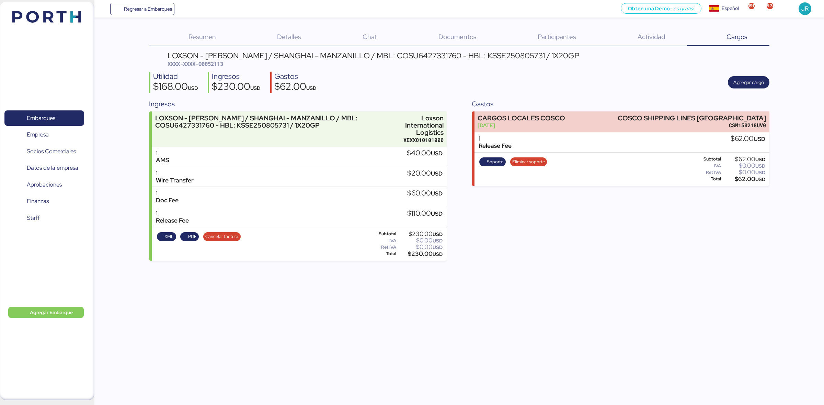
click at [454, 42] on div "Documentos 0" at bounding box center [449, 37] width 100 height 18
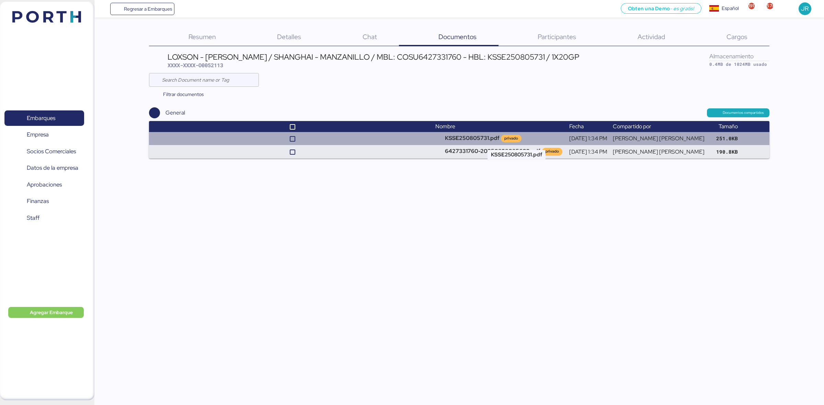
click at [487, 139] on td "KSSE250805731.pdf privado" at bounding box center [500, 138] width 134 height 13
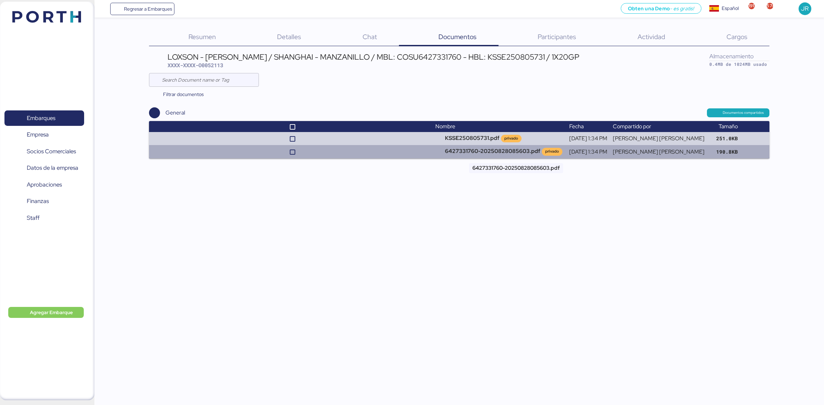
click at [496, 148] on td "6427331760-20250828085603.pdf privado" at bounding box center [500, 151] width 134 height 13
